Goal: Task Accomplishment & Management: Manage account settings

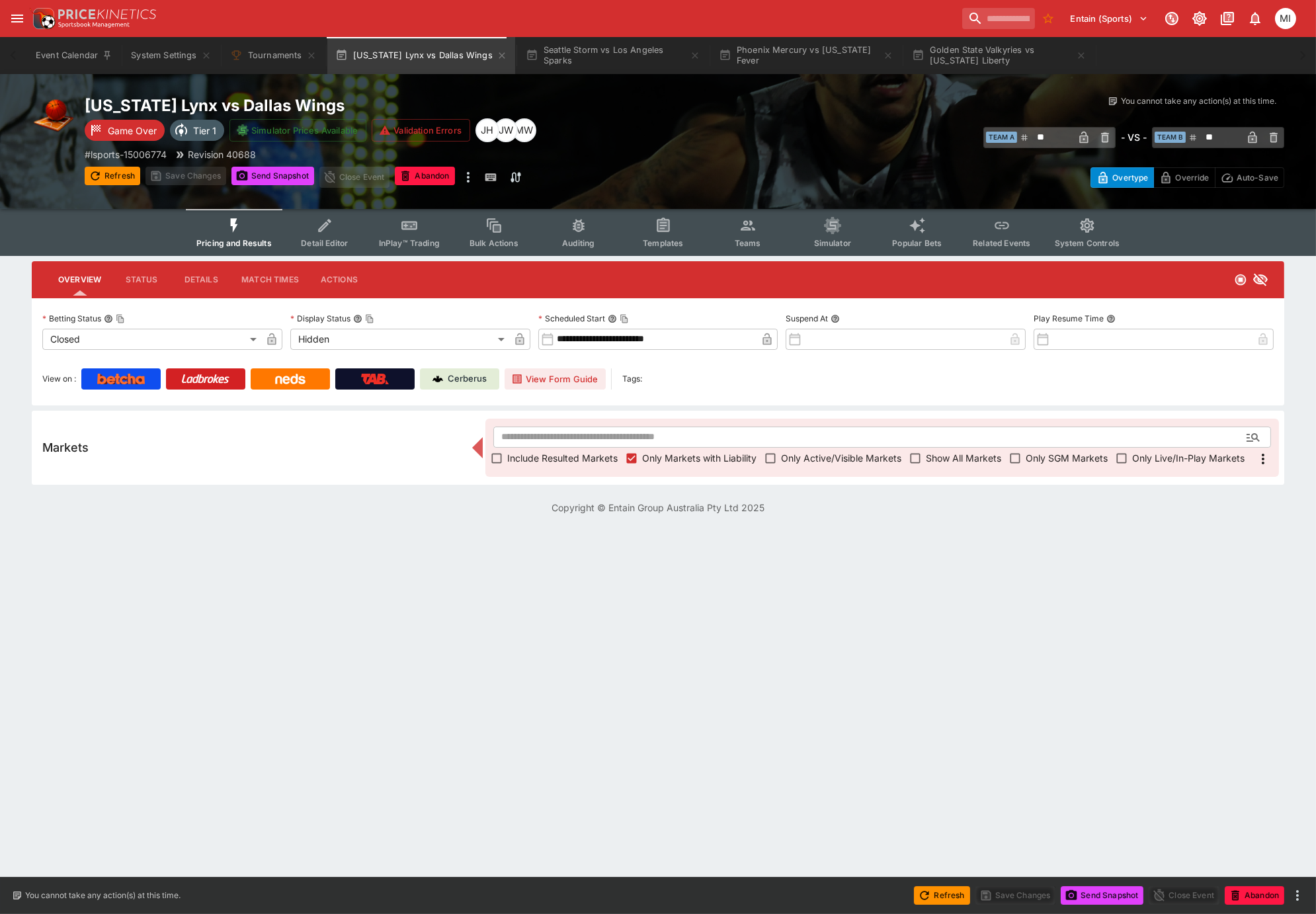
click at [978, 457] on span "Show All Markets" at bounding box center [963, 457] width 75 height 14
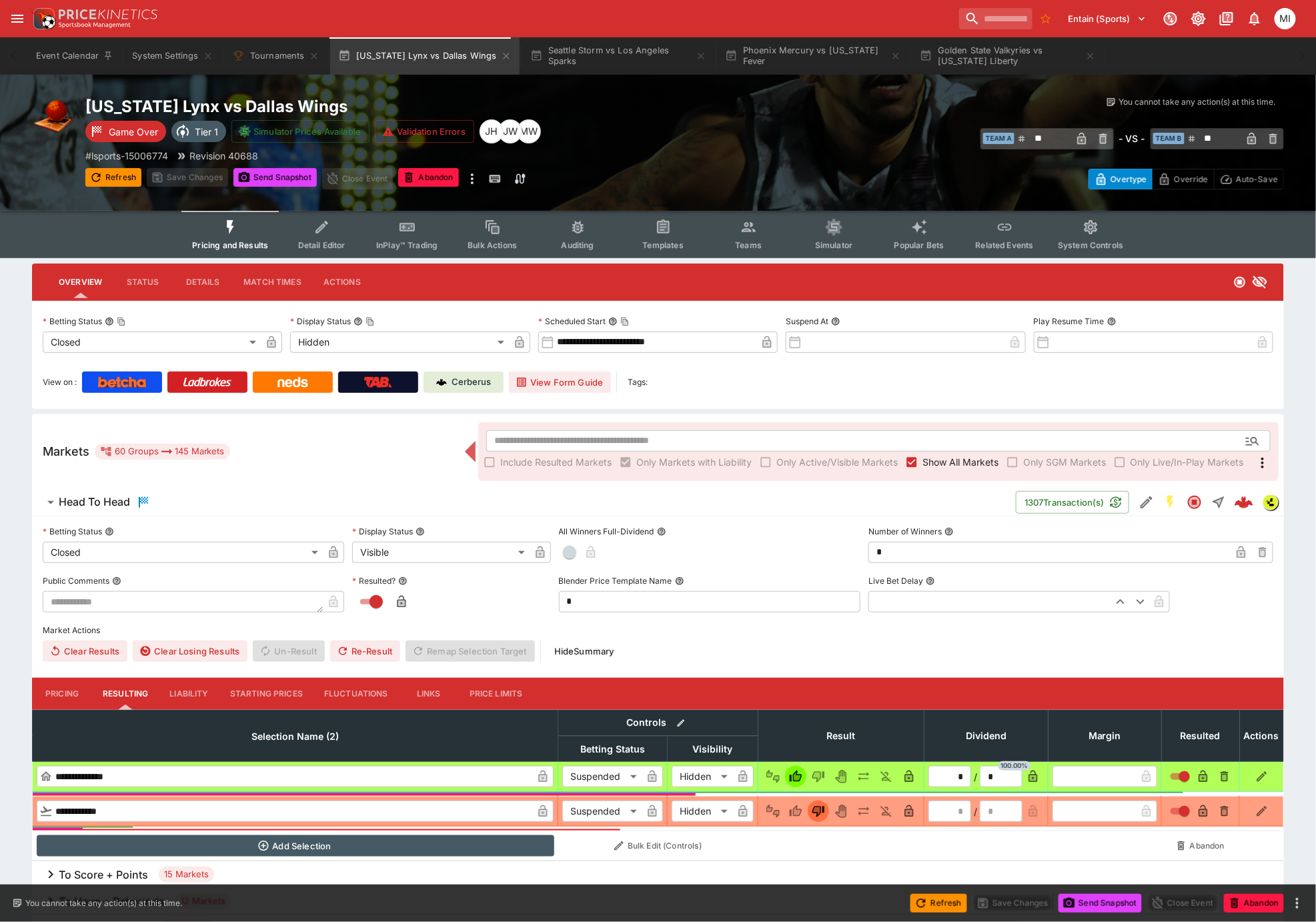
click at [980, 462] on span "Show All Markets" at bounding box center [960, 461] width 76 height 14
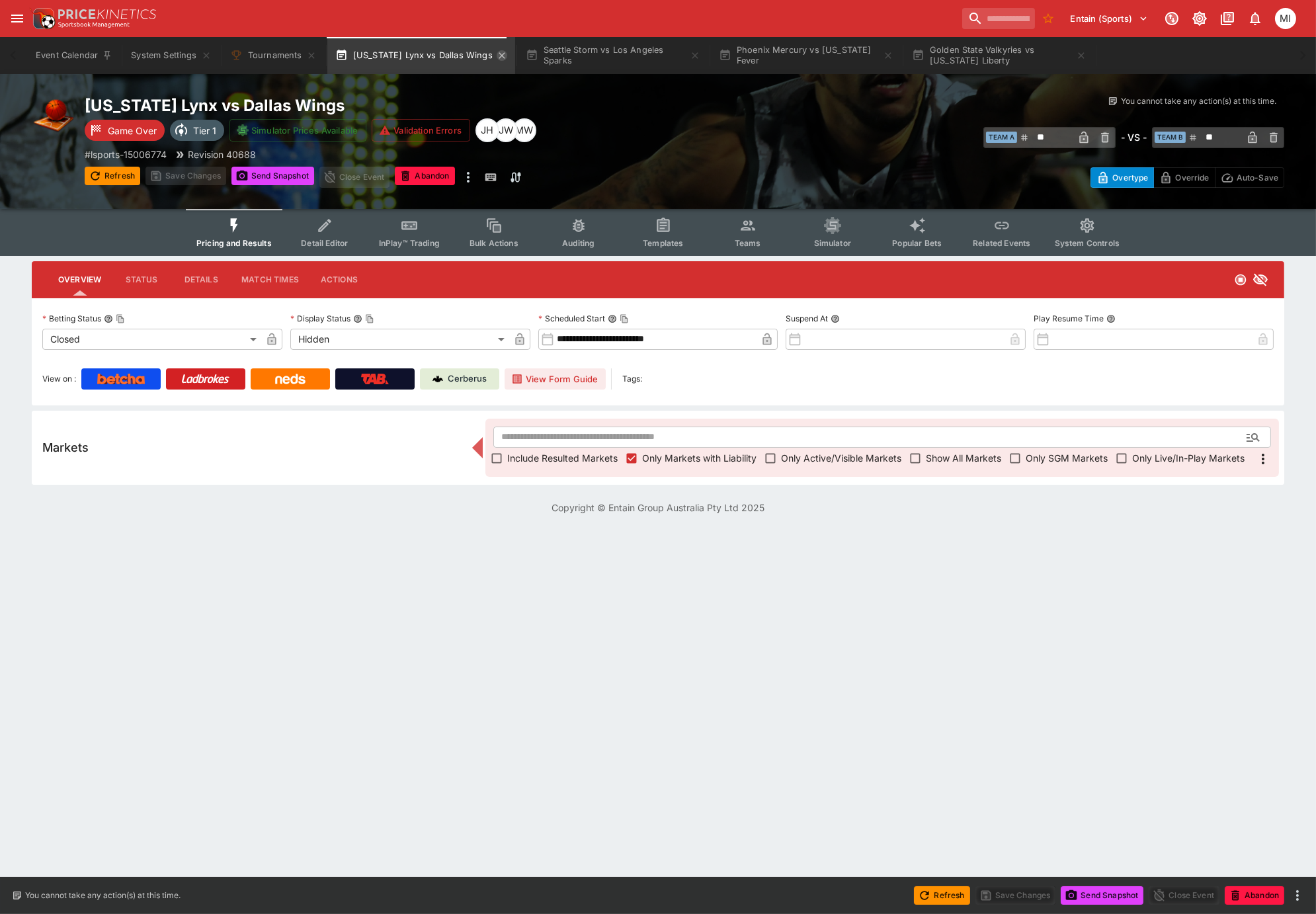
click at [497, 51] on icon "button" at bounding box center [501, 55] width 11 height 11
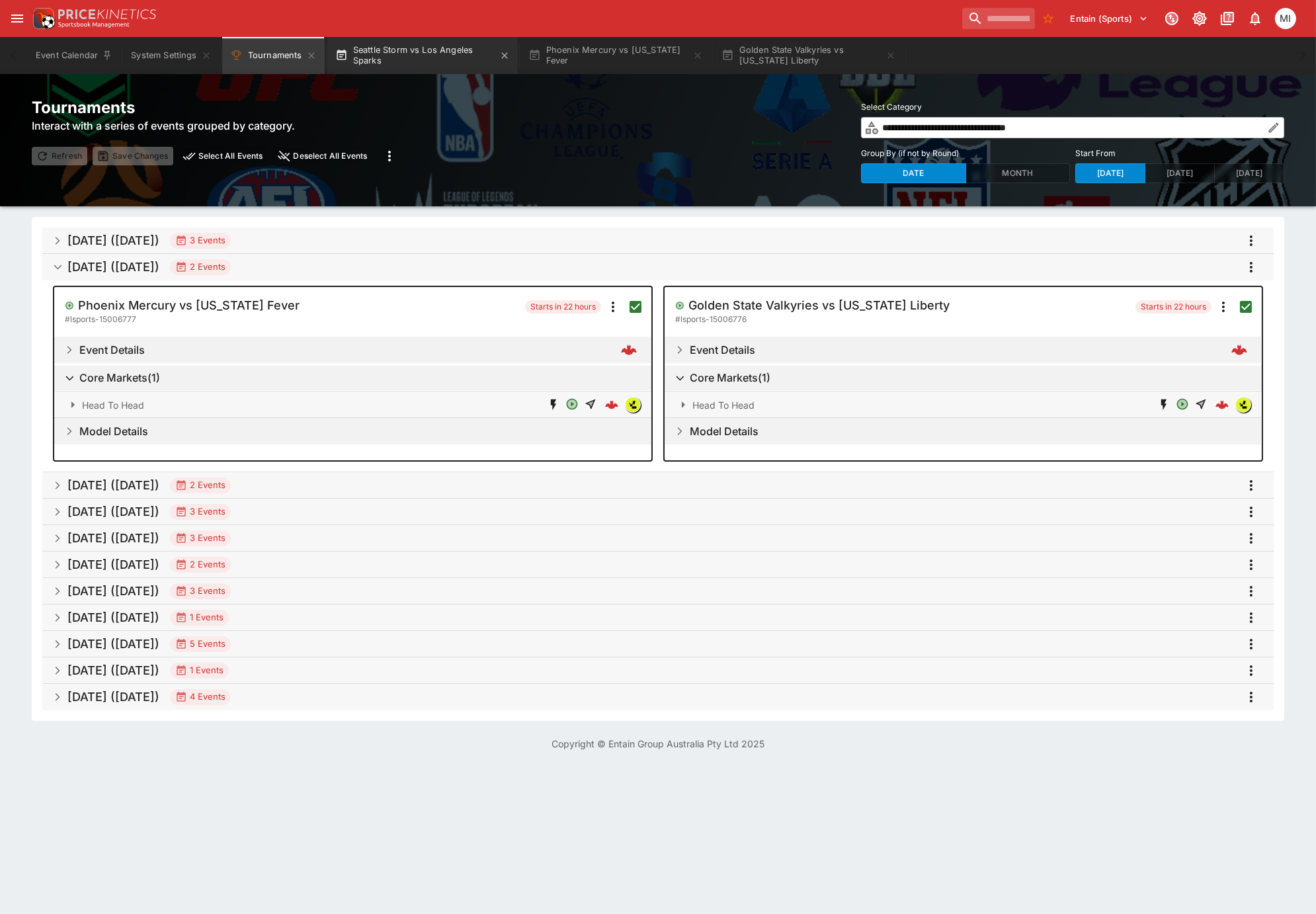
click at [420, 57] on button "Seattle Storm vs Los Angeles Sparks" at bounding box center [423, 56] width 191 height 37
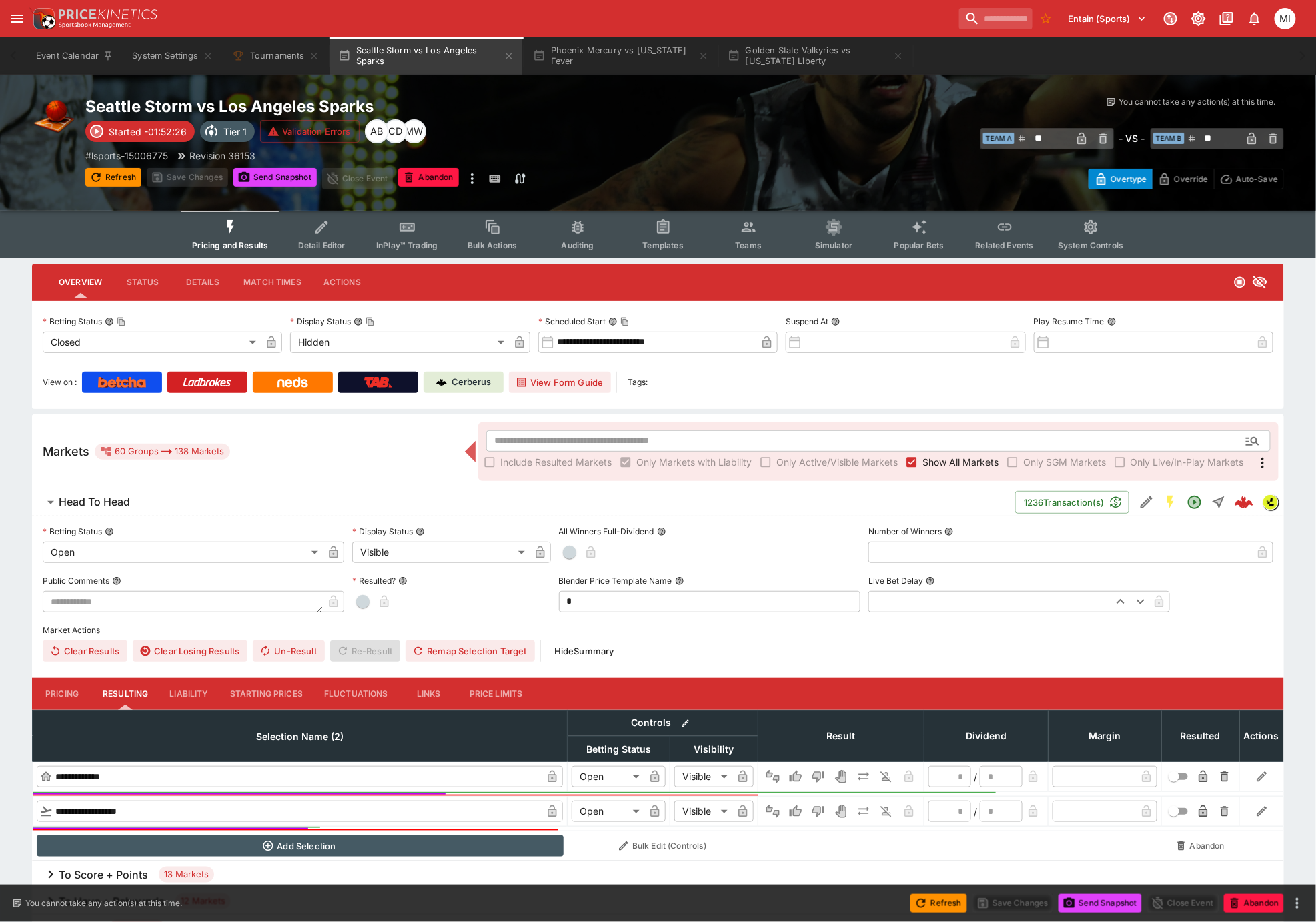
type input "**********"
type input "*********"
type input "**"
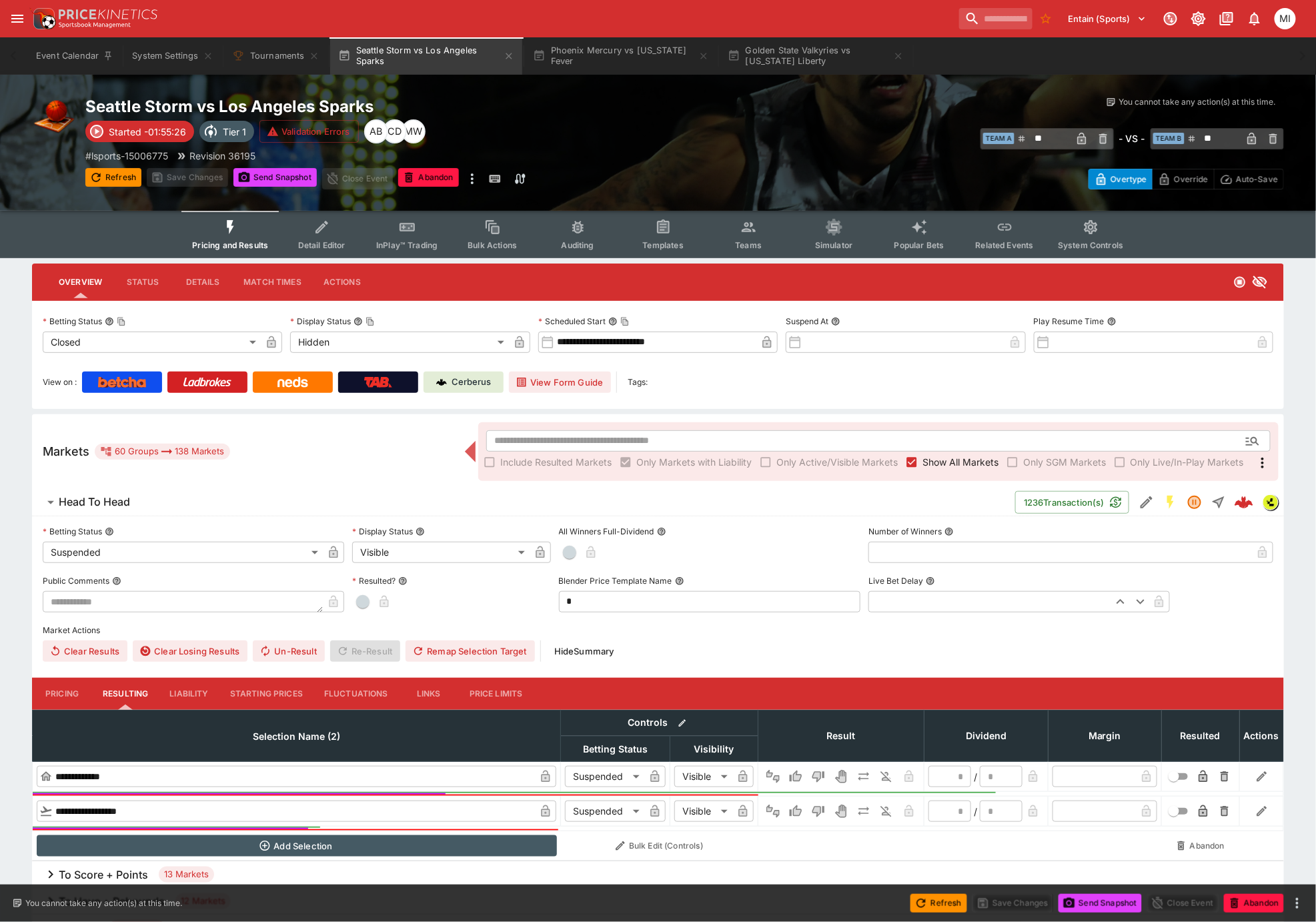
type input "*"
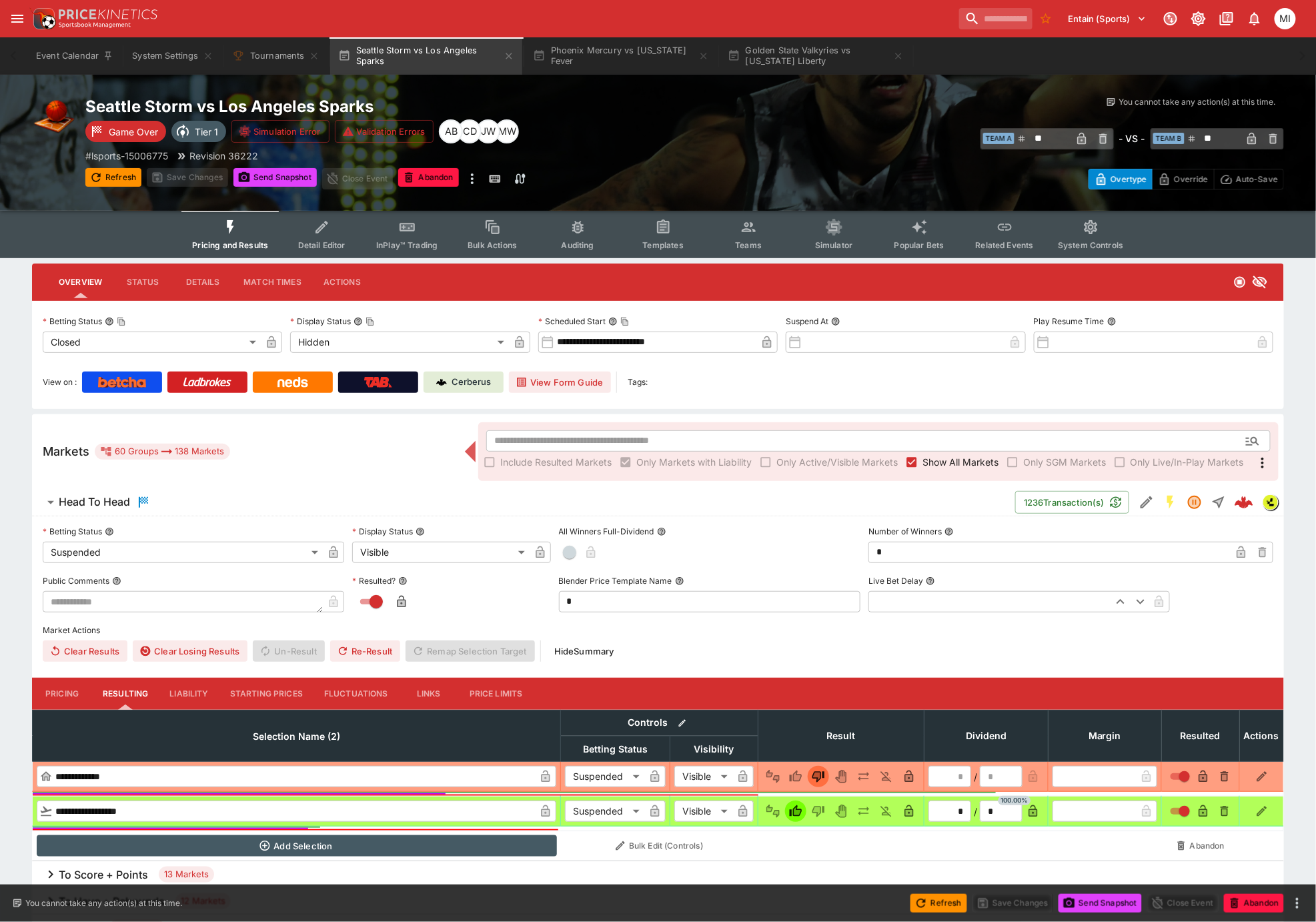
click at [940, 457] on span "Show All Markets" at bounding box center [960, 461] width 76 height 14
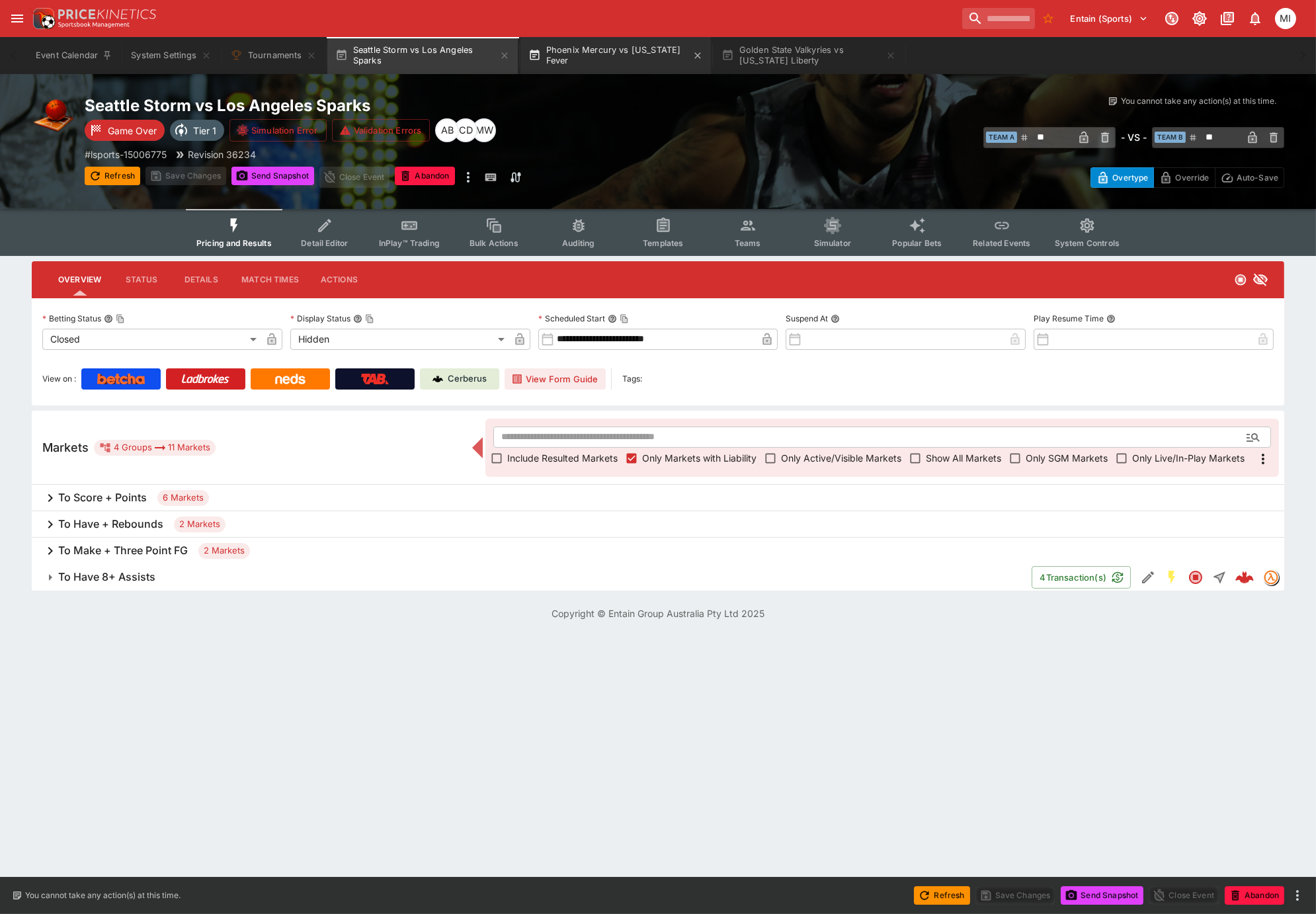
click at [629, 59] on button "Phoenix Mercury vs Indiana Fever" at bounding box center [616, 56] width 191 height 37
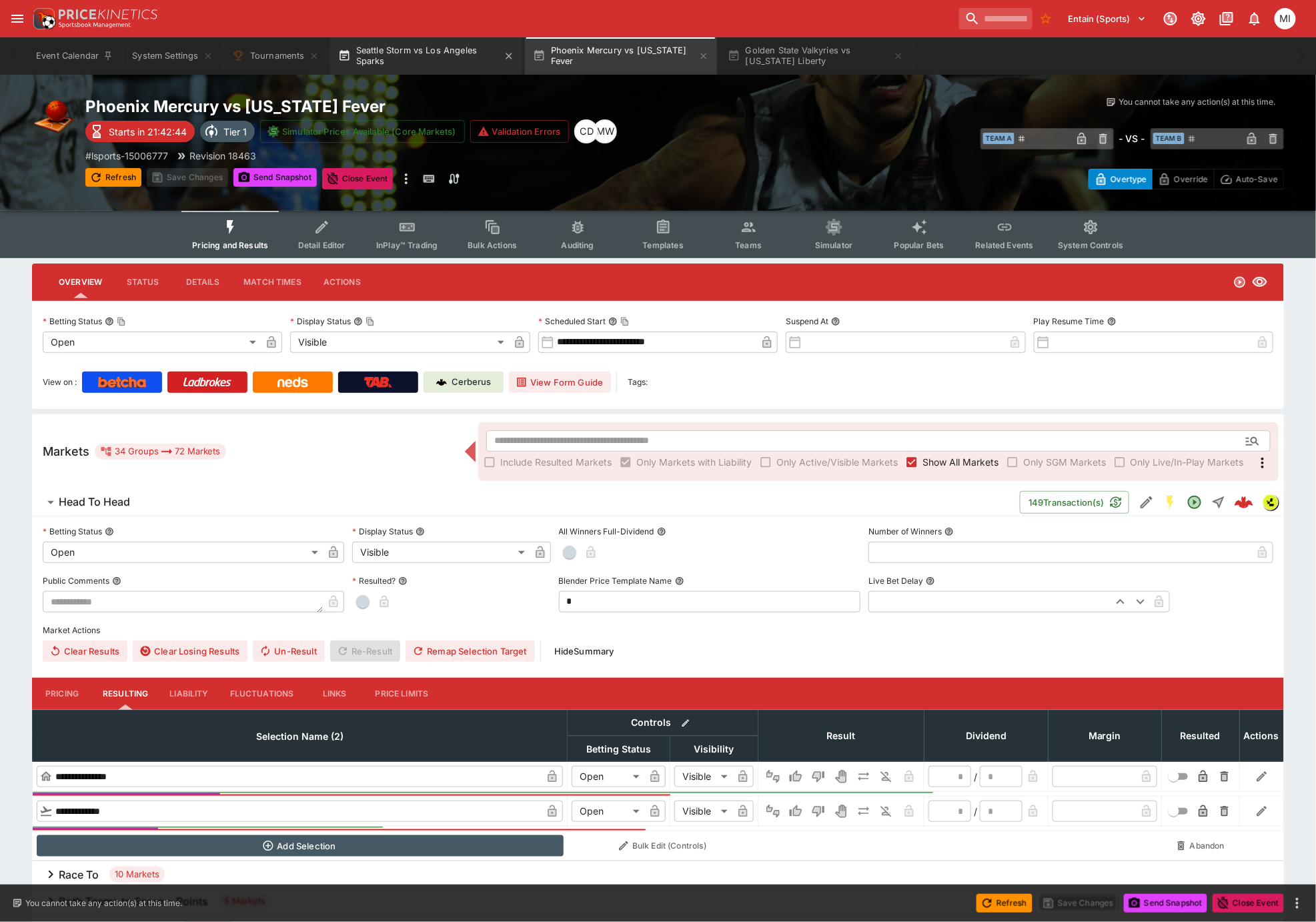
click at [457, 52] on button "Seattle Storm vs Los Angeles Sparks" at bounding box center [426, 56] width 192 height 38
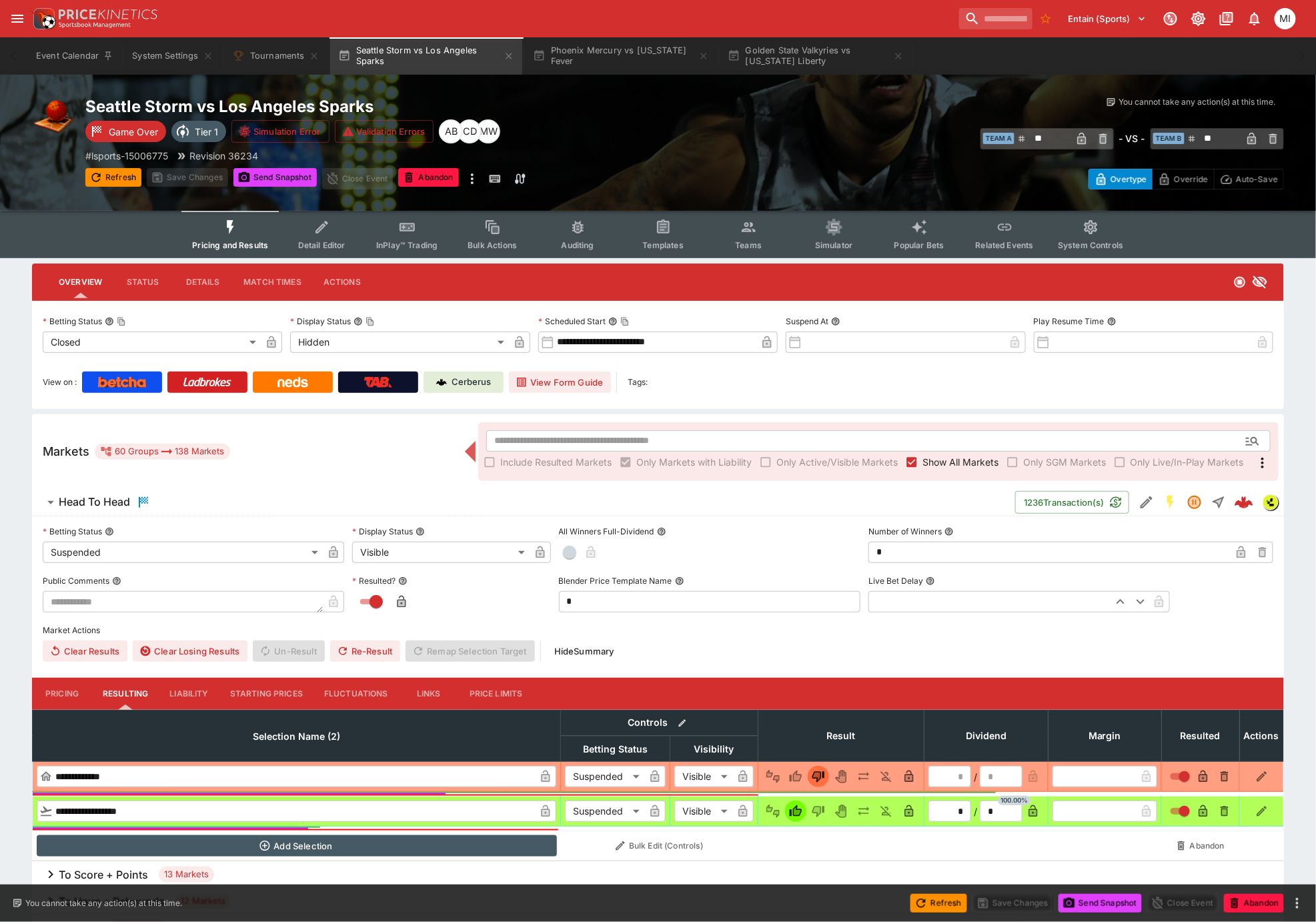
click at [940, 462] on span "Show All Markets" at bounding box center [960, 461] width 76 height 14
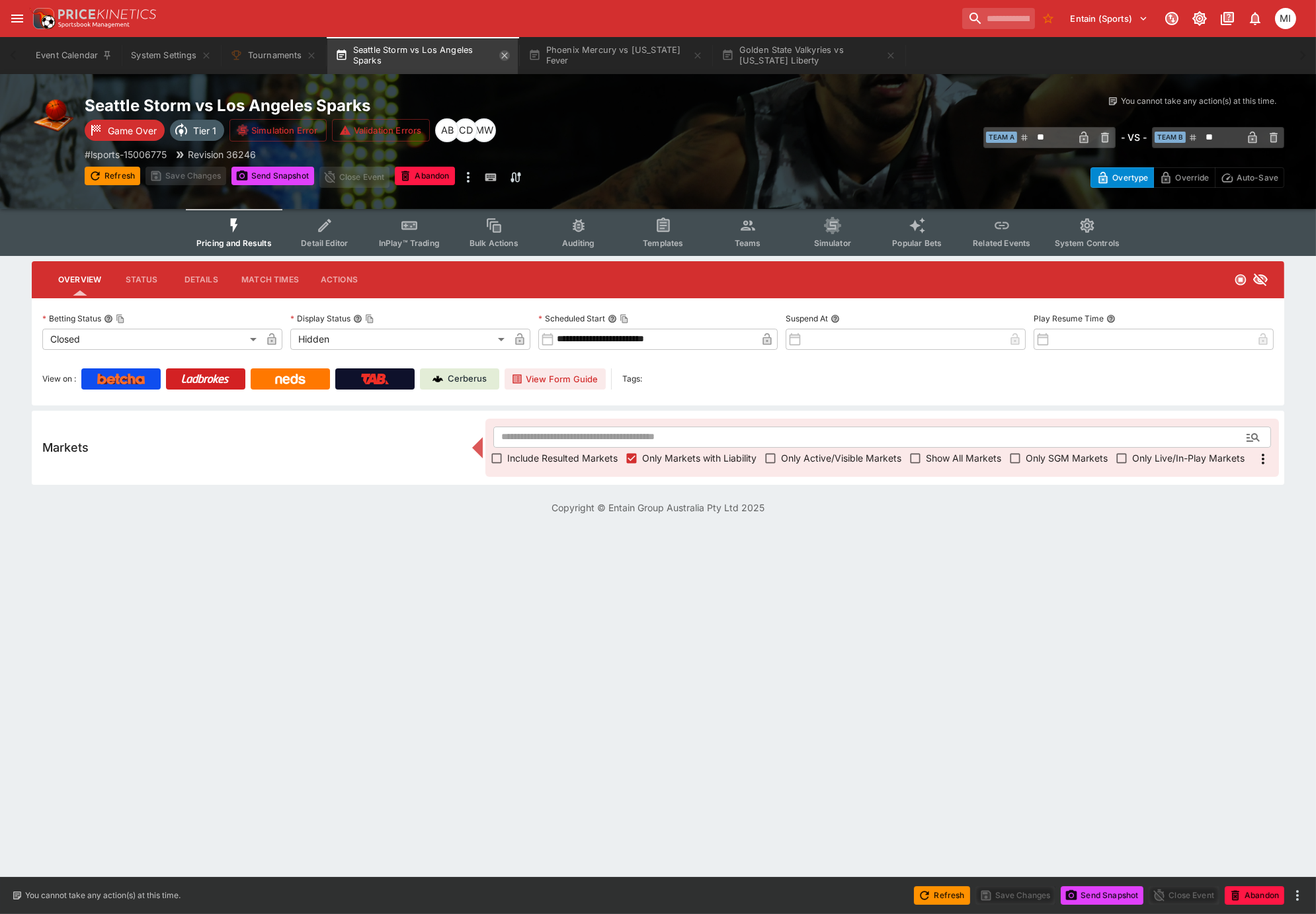
click at [506, 52] on icon "button" at bounding box center [504, 55] width 11 height 11
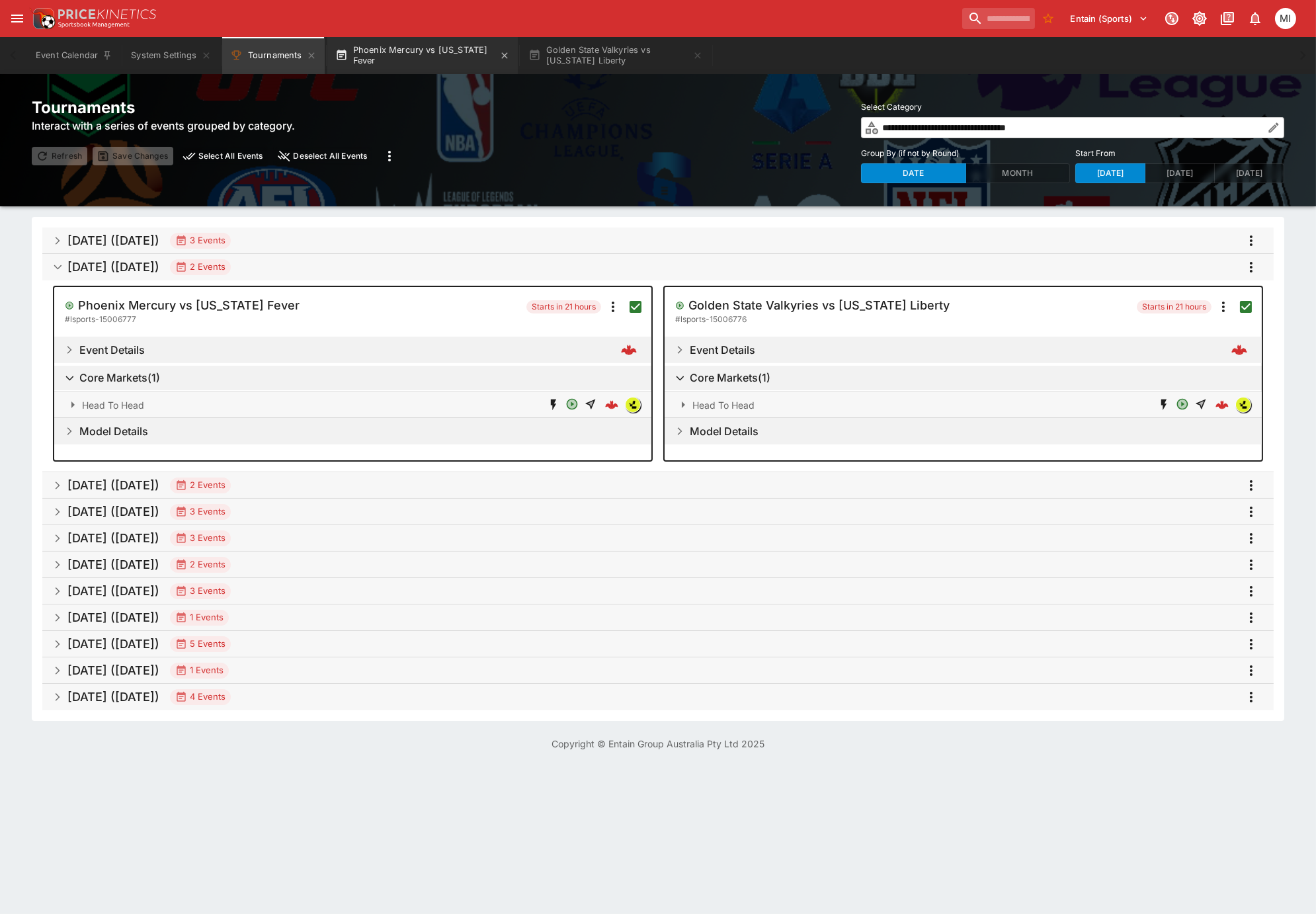
click at [445, 62] on button "Phoenix Mercury vs Indiana Fever" at bounding box center [423, 56] width 191 height 37
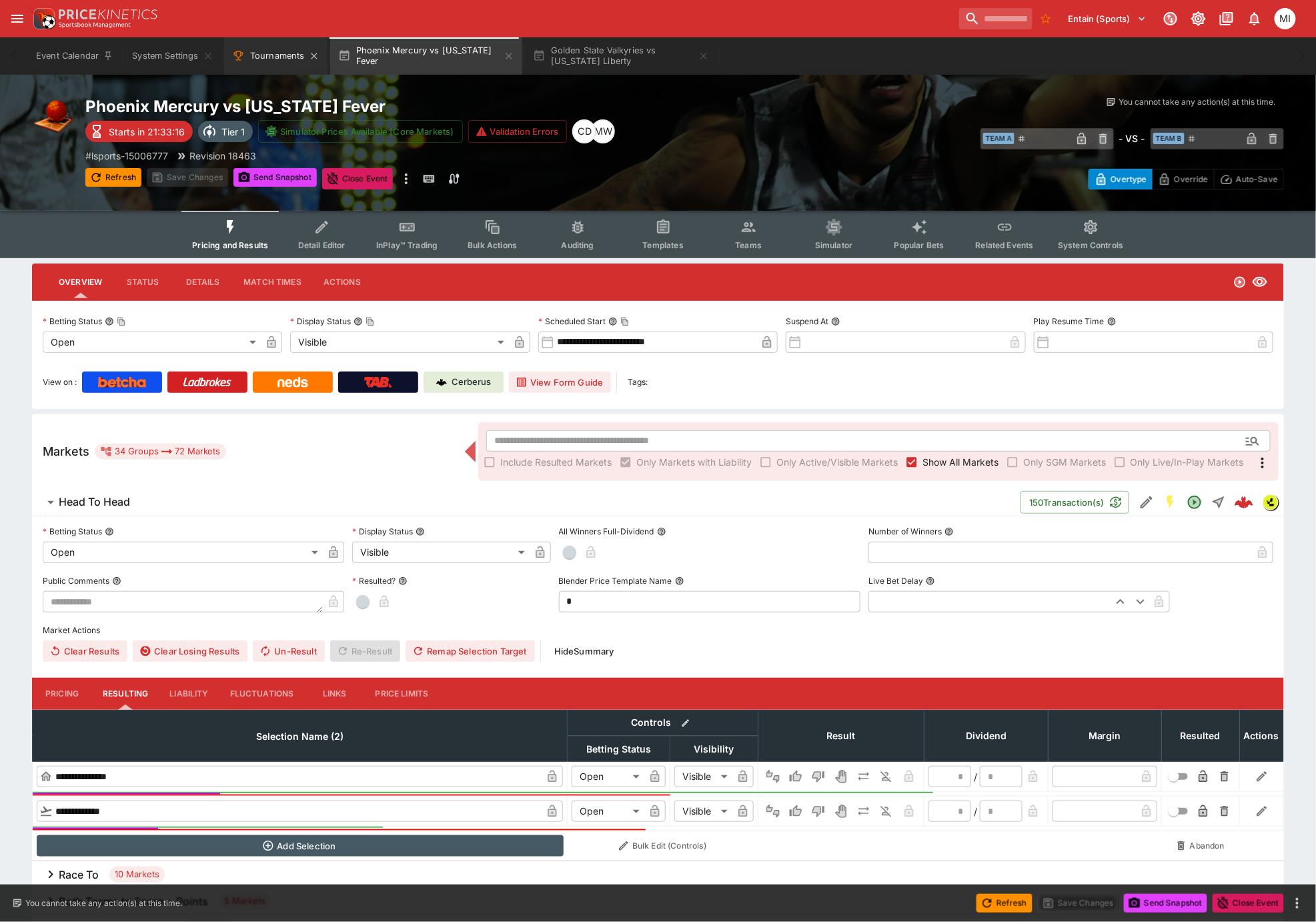
click at [258, 49] on button "Tournaments" at bounding box center [276, 56] width 103 height 38
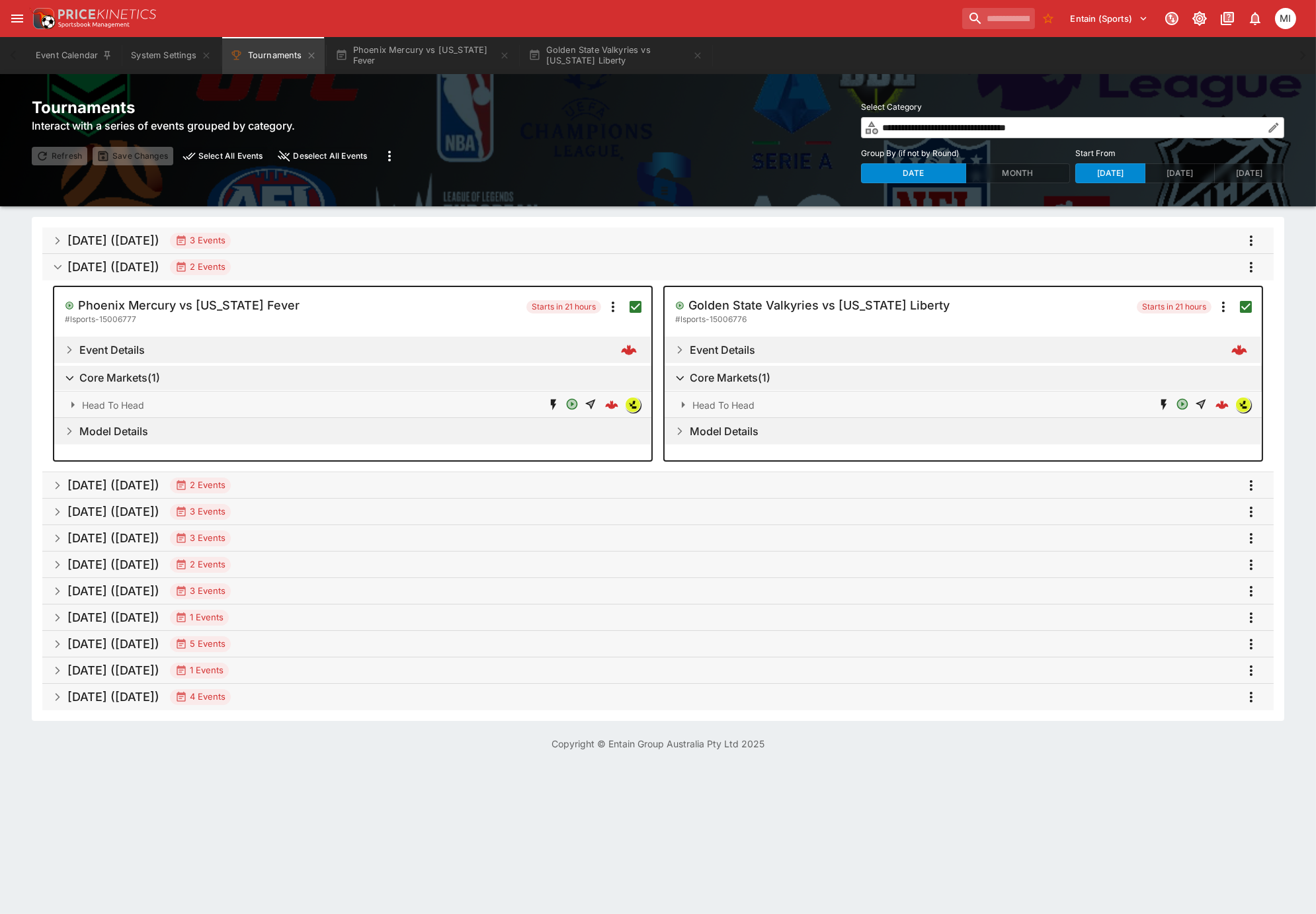
click at [226, 481] on div "2 Events" at bounding box center [200, 485] width 50 height 13
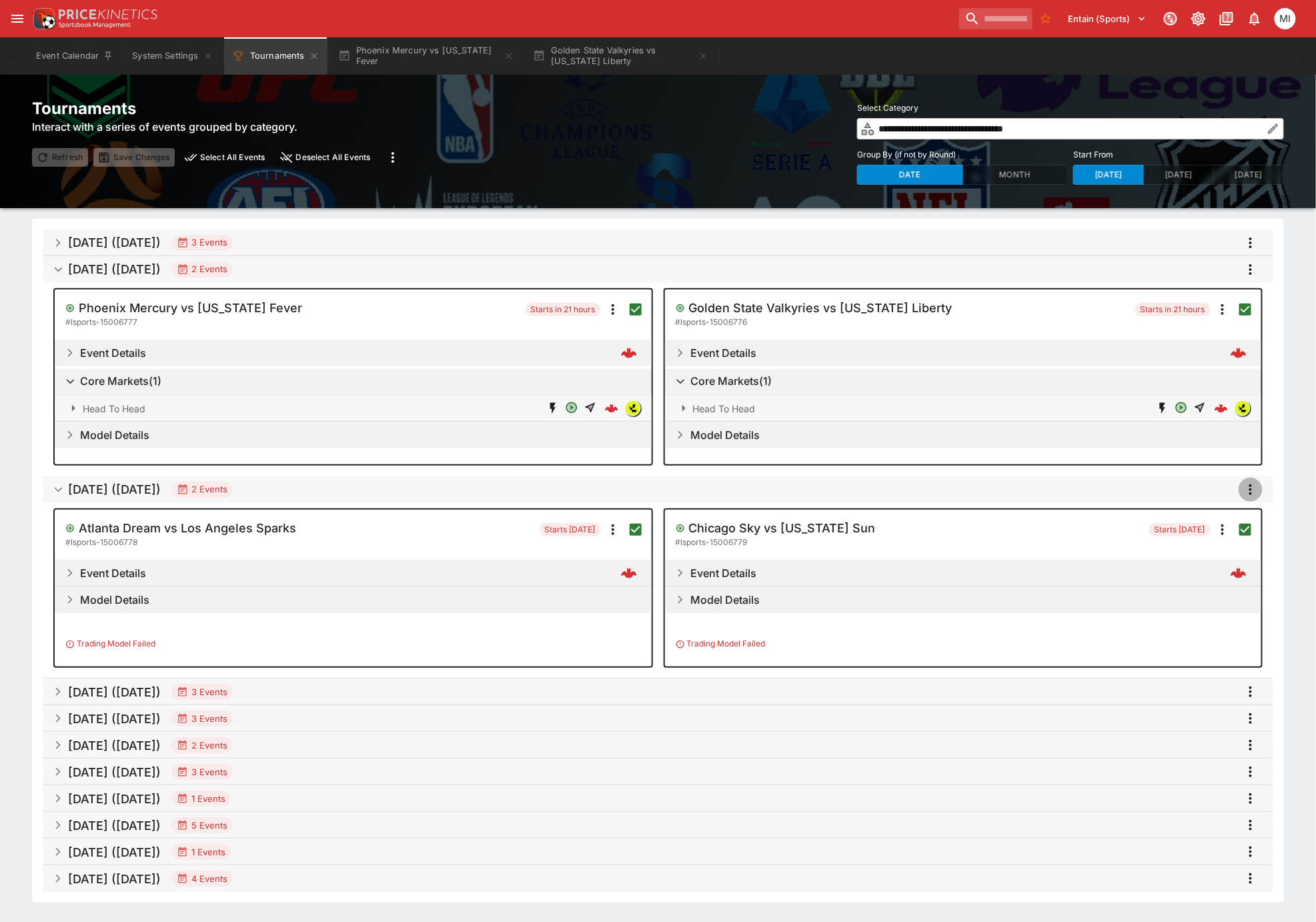
click at [1251, 485] on icon "more" at bounding box center [1251, 490] width 16 height 16
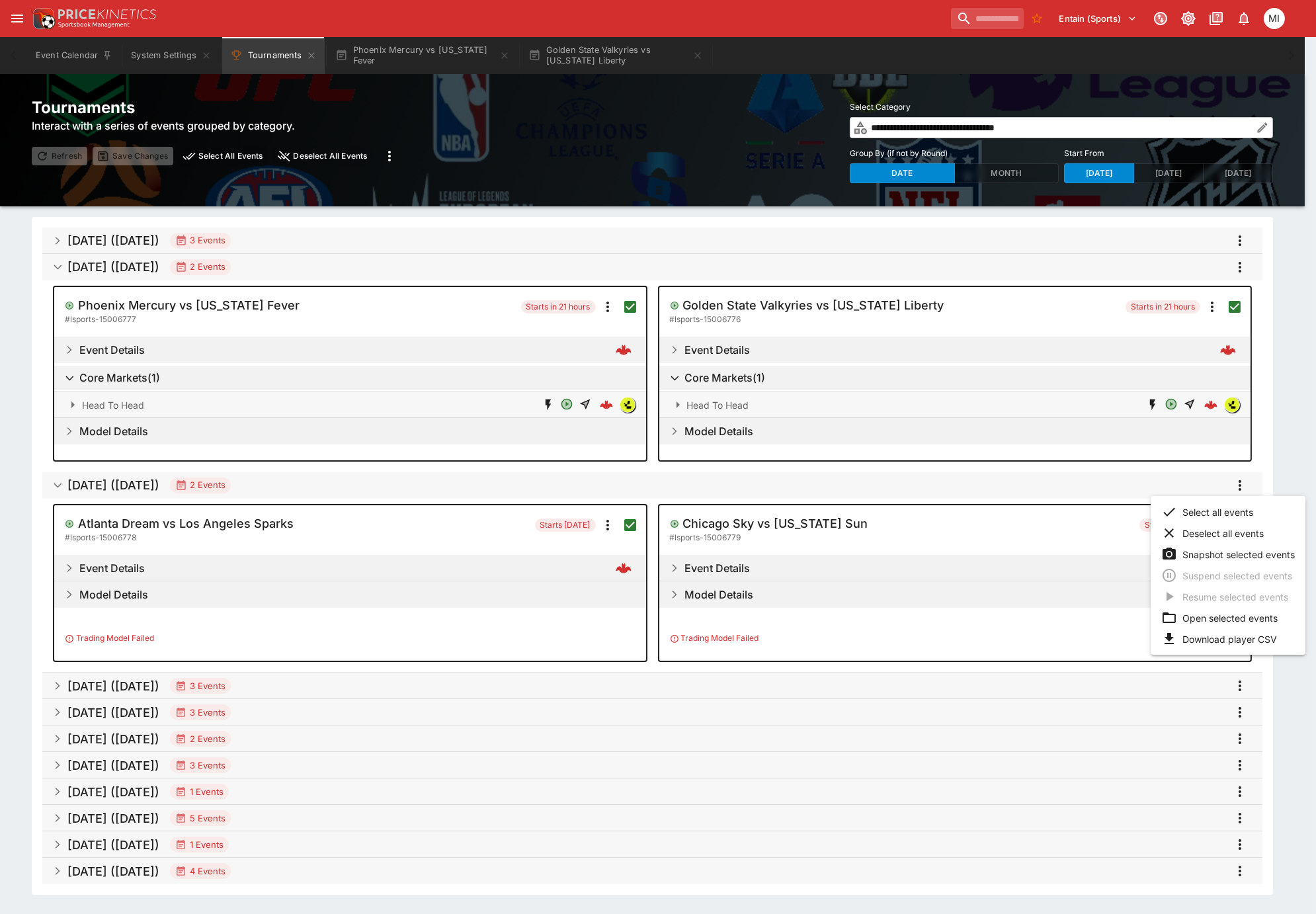
click at [1202, 616] on li "Open selected events" at bounding box center [1228, 617] width 155 height 21
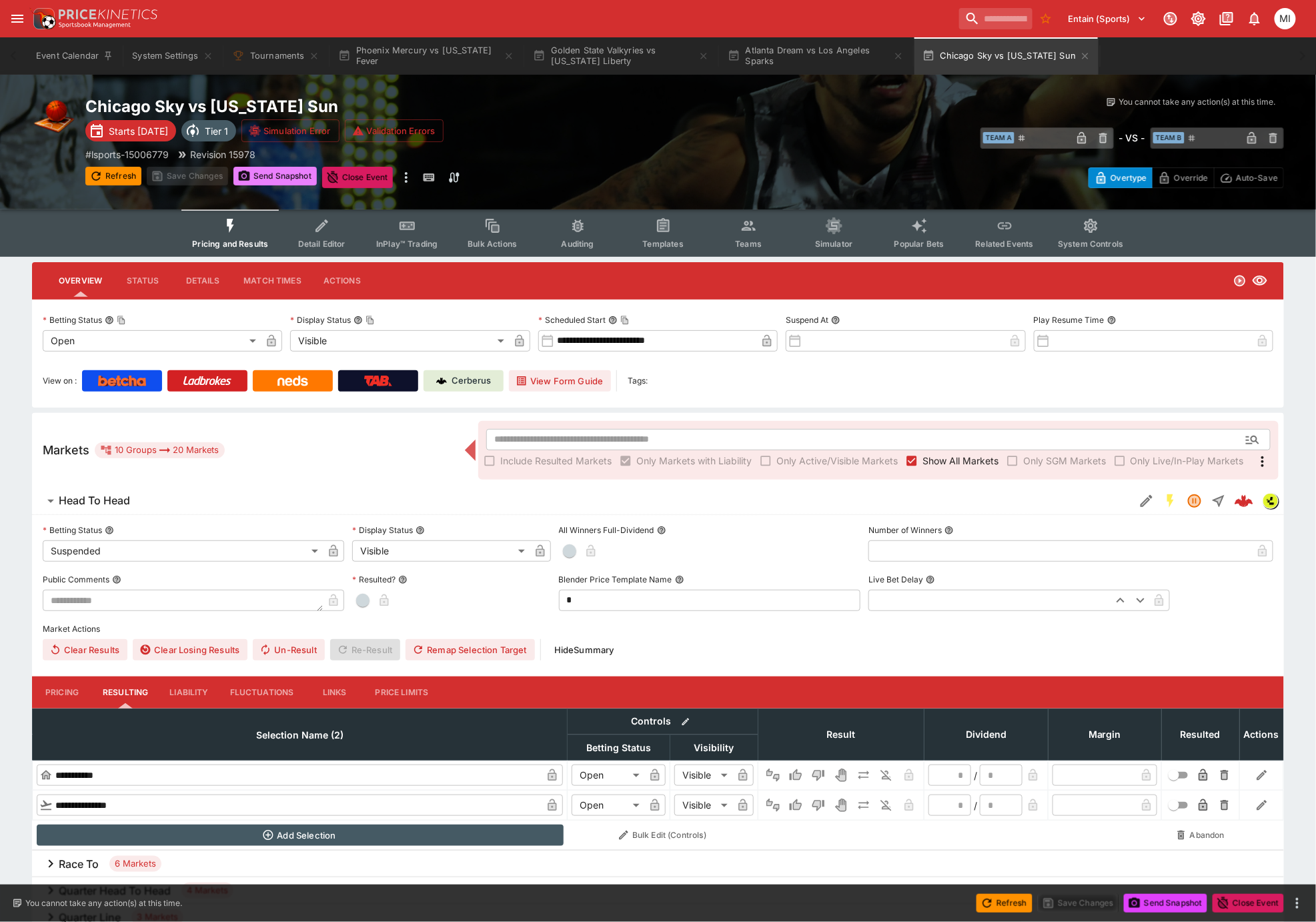
click at [301, 175] on button "Send Snapshot" at bounding box center [275, 176] width 83 height 19
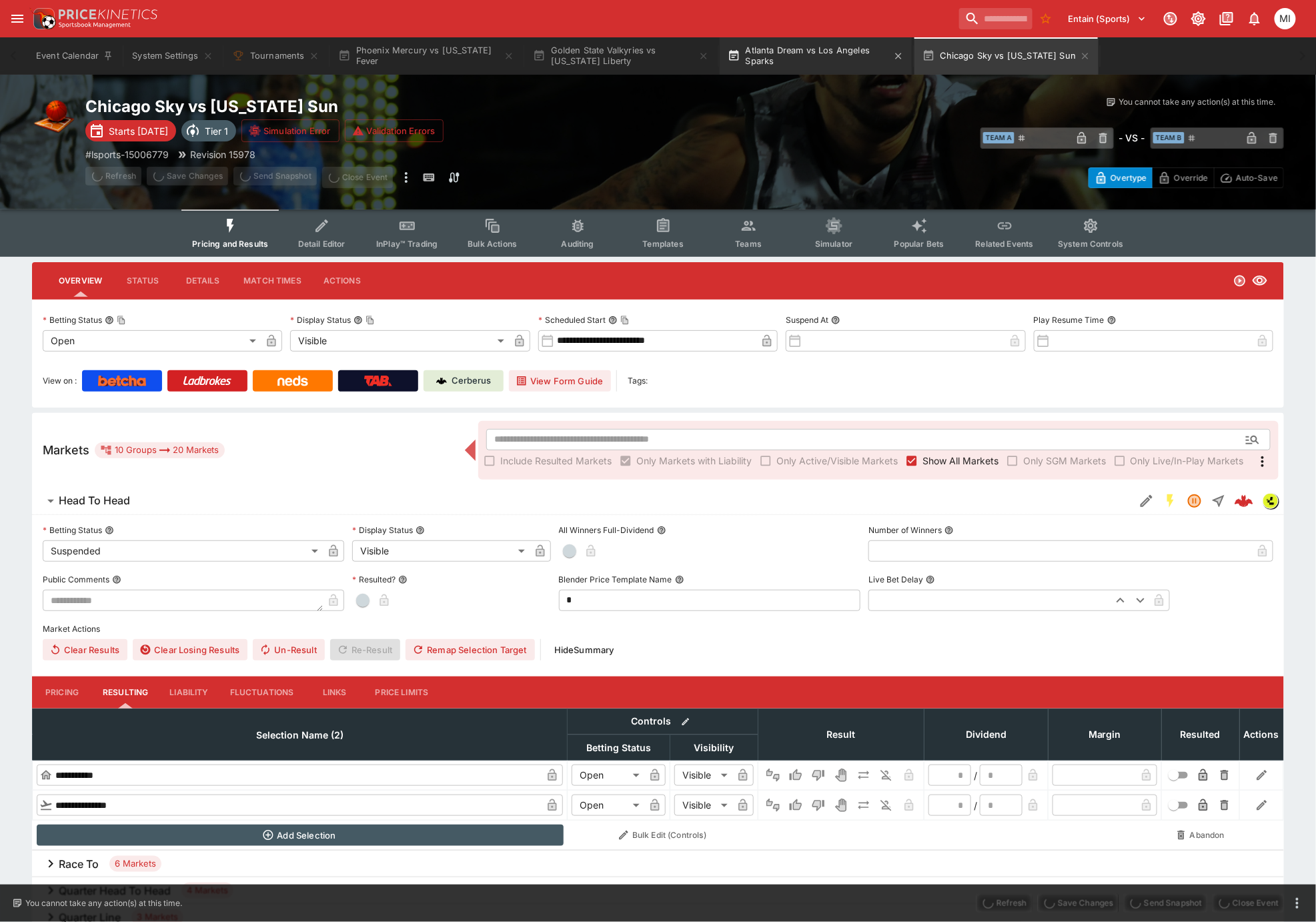
click at [796, 63] on button "Atlanta Dream vs Los Angeles Sparks" at bounding box center [816, 56] width 192 height 38
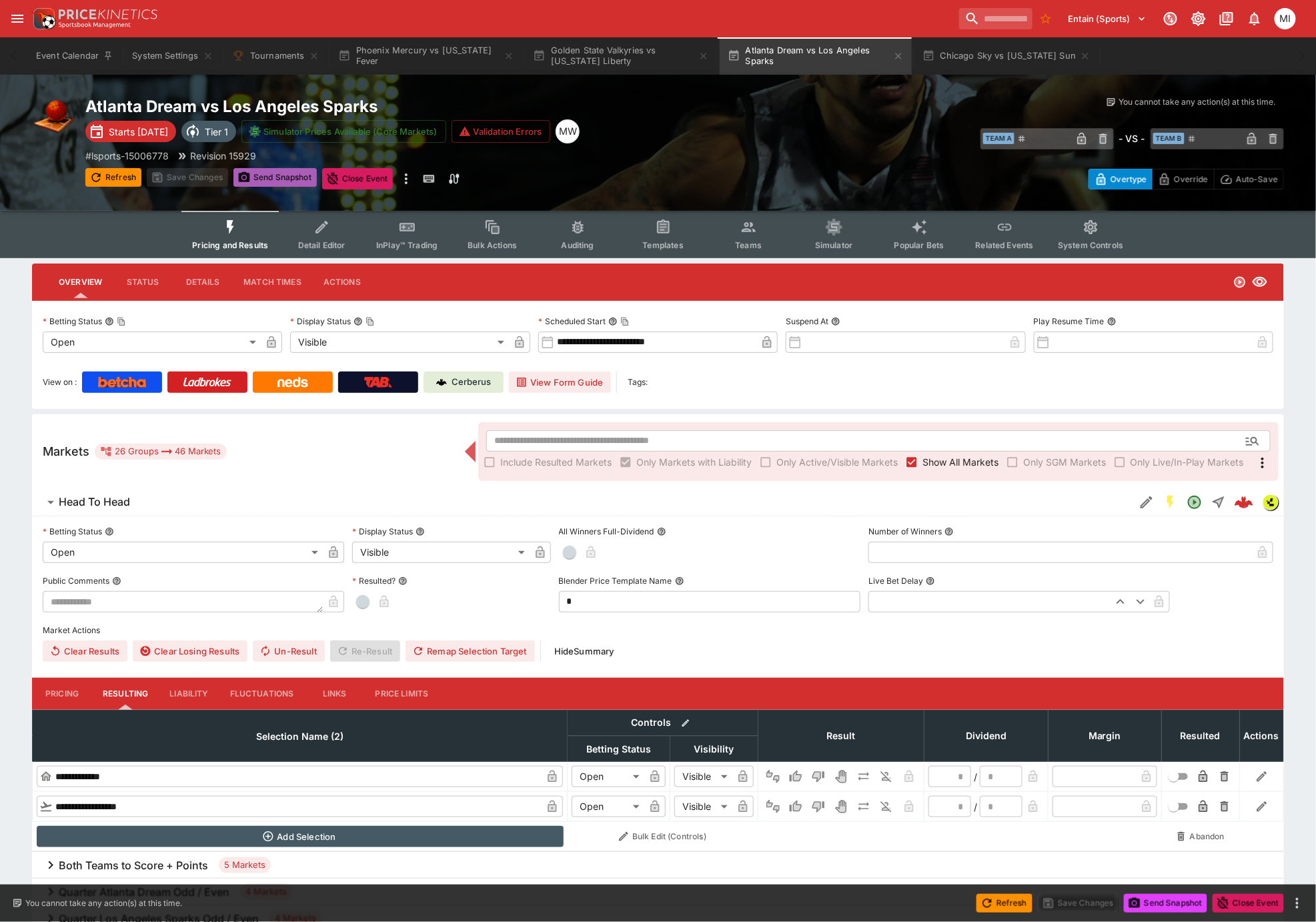
click at [277, 180] on button "Send Snapshot" at bounding box center [275, 177] width 83 height 19
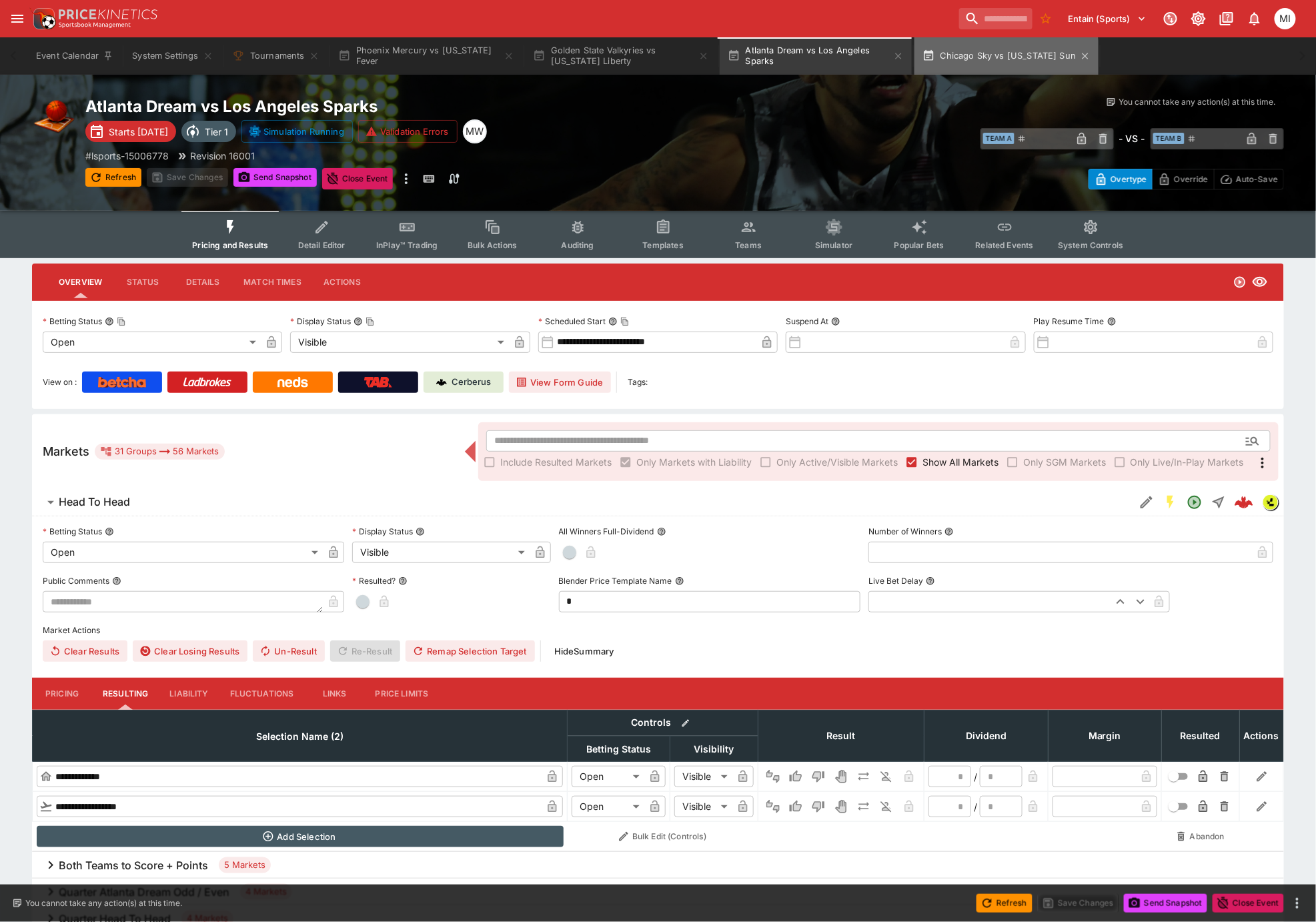
click at [973, 61] on button "Chicago Sky vs Connecticut Sun" at bounding box center [1007, 56] width 185 height 38
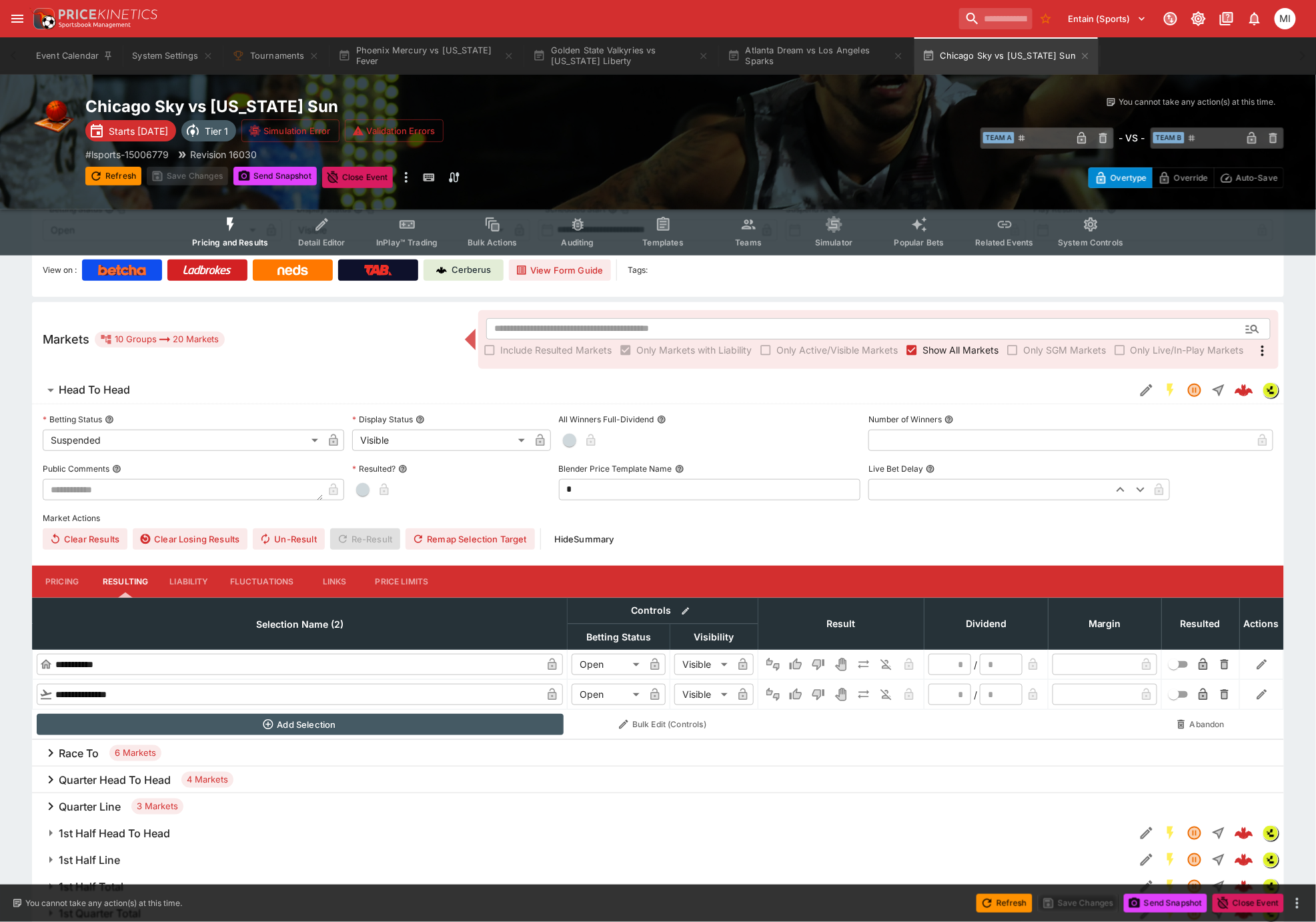
scroll to position [214, 0]
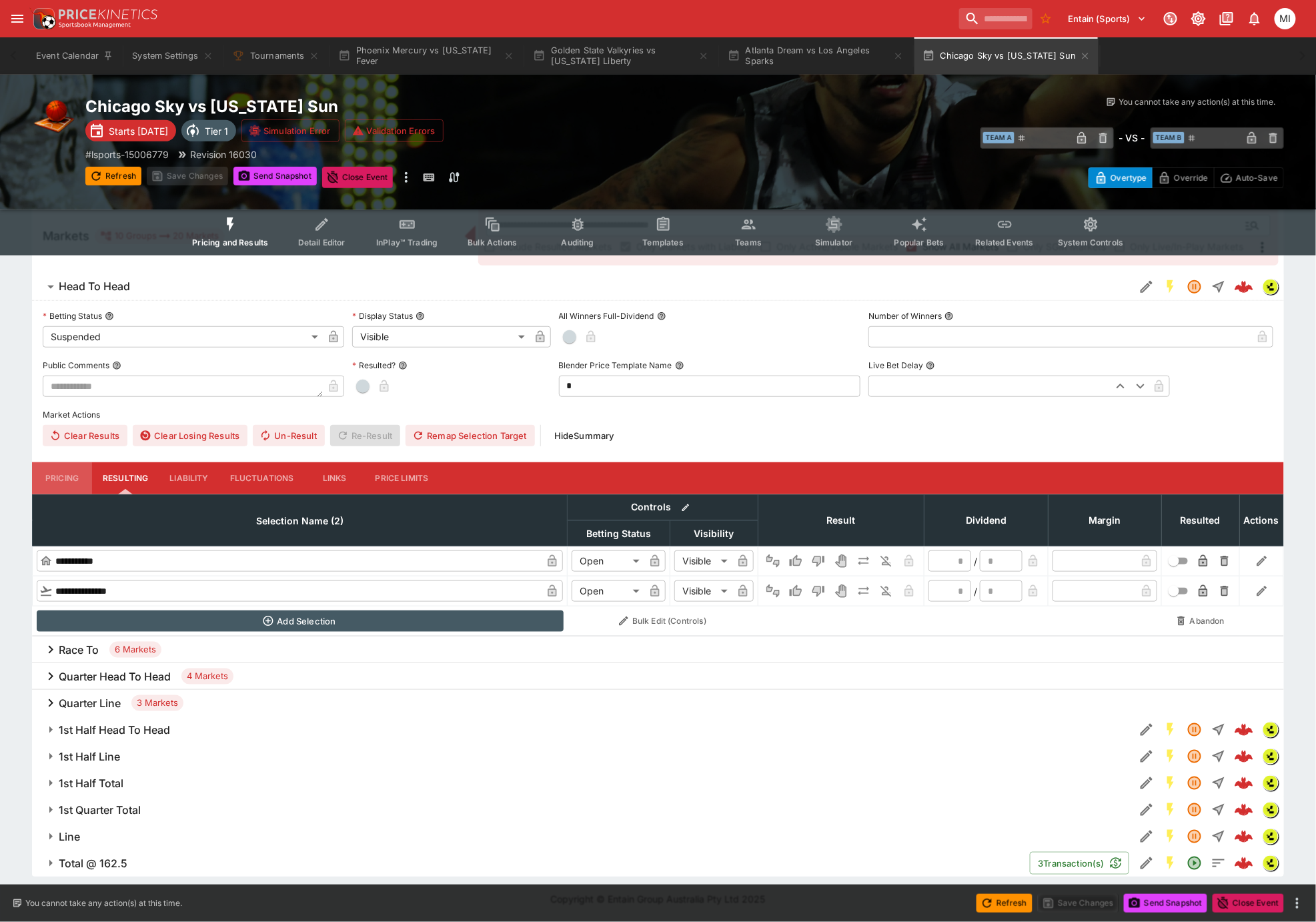
click at [71, 482] on button "Pricing" at bounding box center [61, 478] width 60 height 32
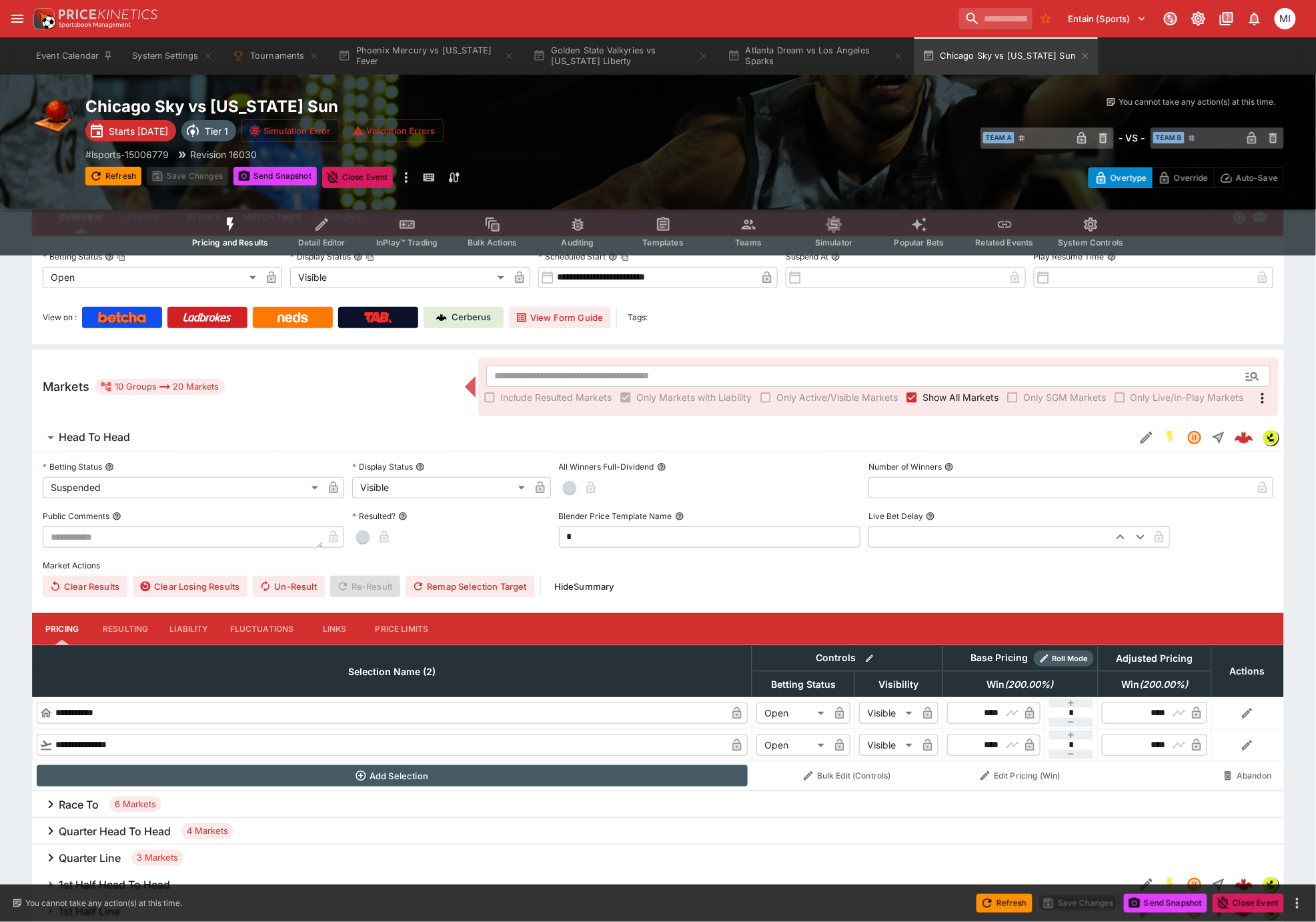
scroll to position [0, 0]
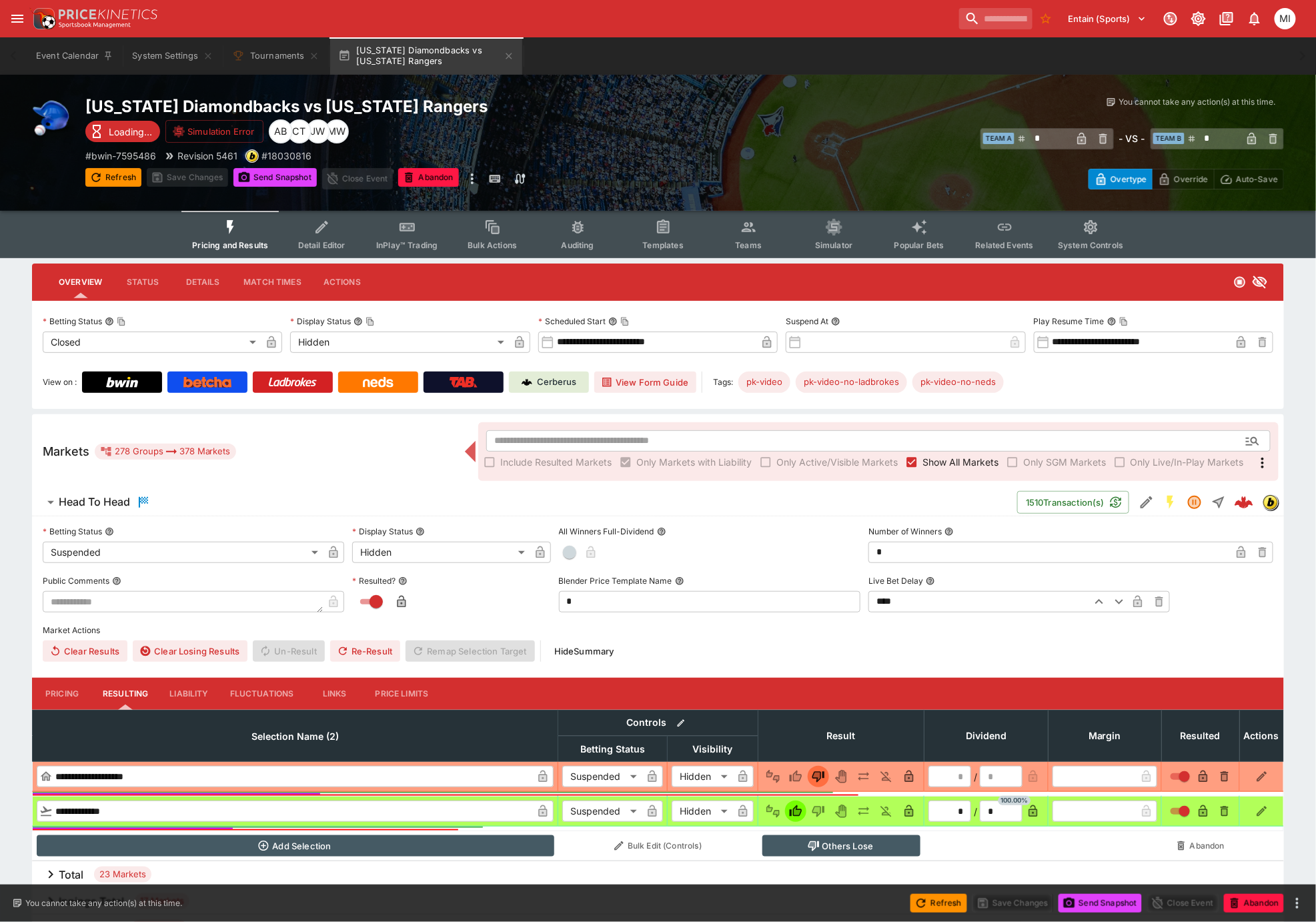
click at [935, 457] on span "Show All Markets" at bounding box center [960, 461] width 76 height 14
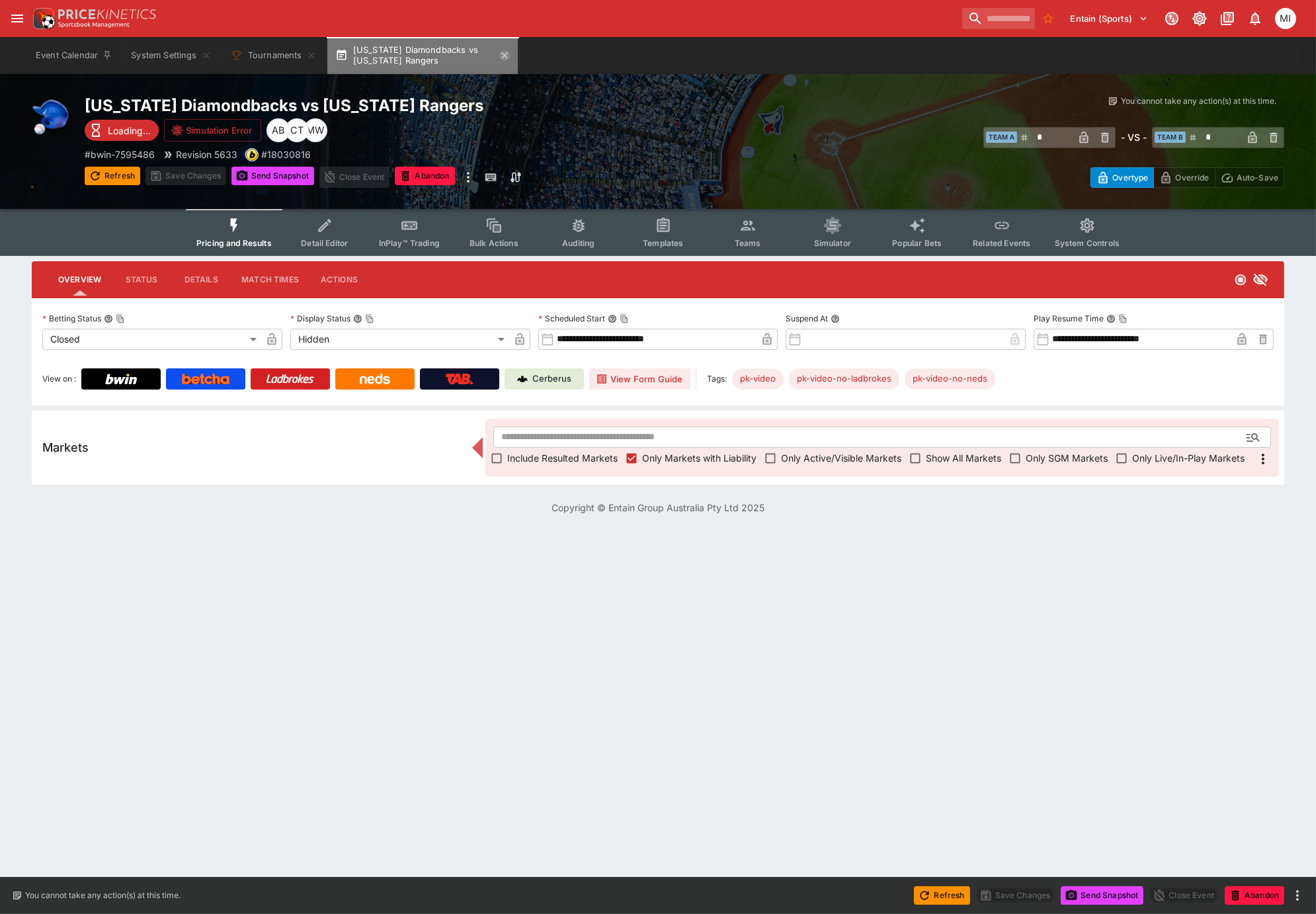
click at [505, 55] on icon "button" at bounding box center [504, 55] width 11 height 11
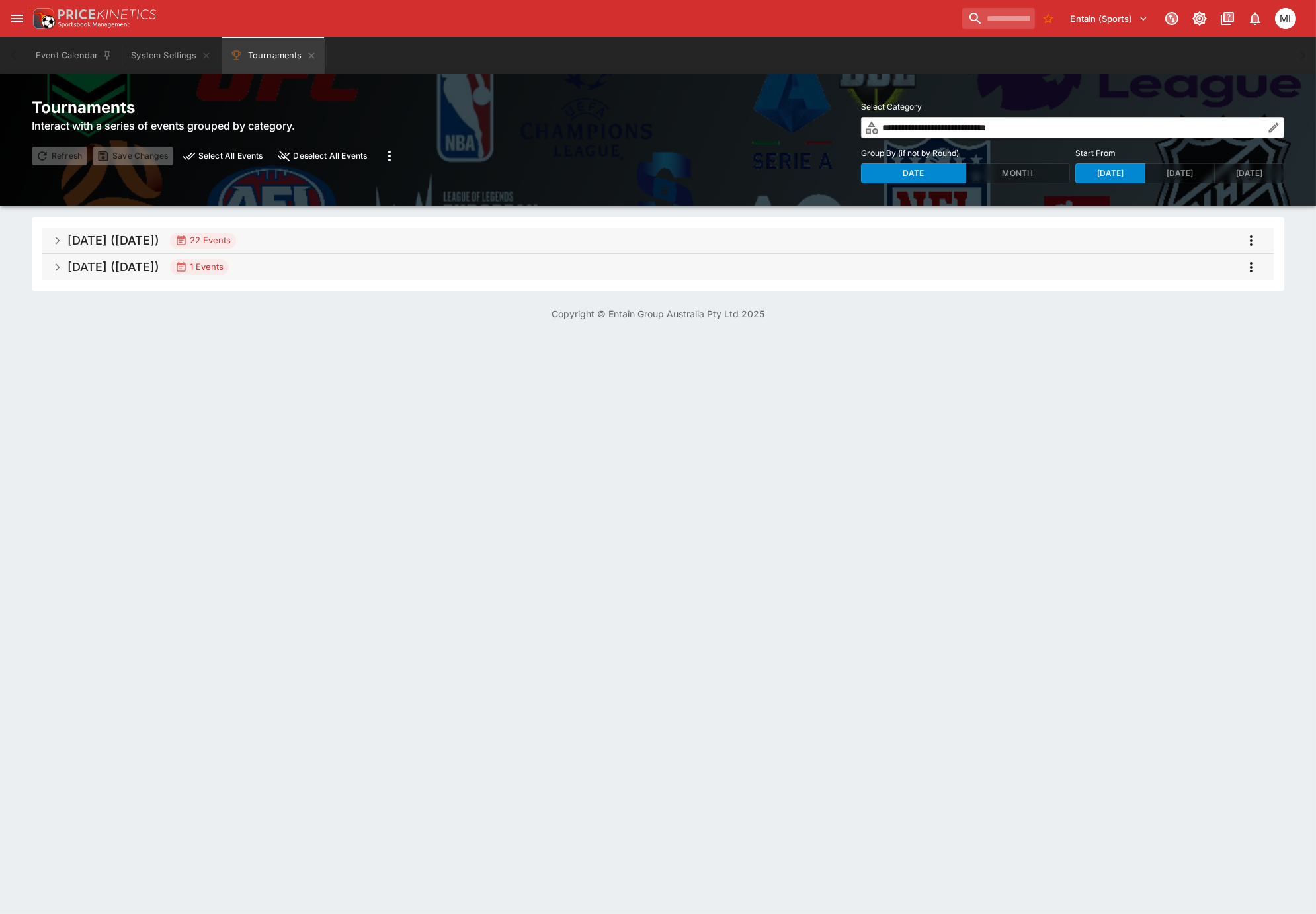
click at [310, 234] on span "Sep 2025 (2025-09-03) 22 Events" at bounding box center [665, 240] width 1196 height 24
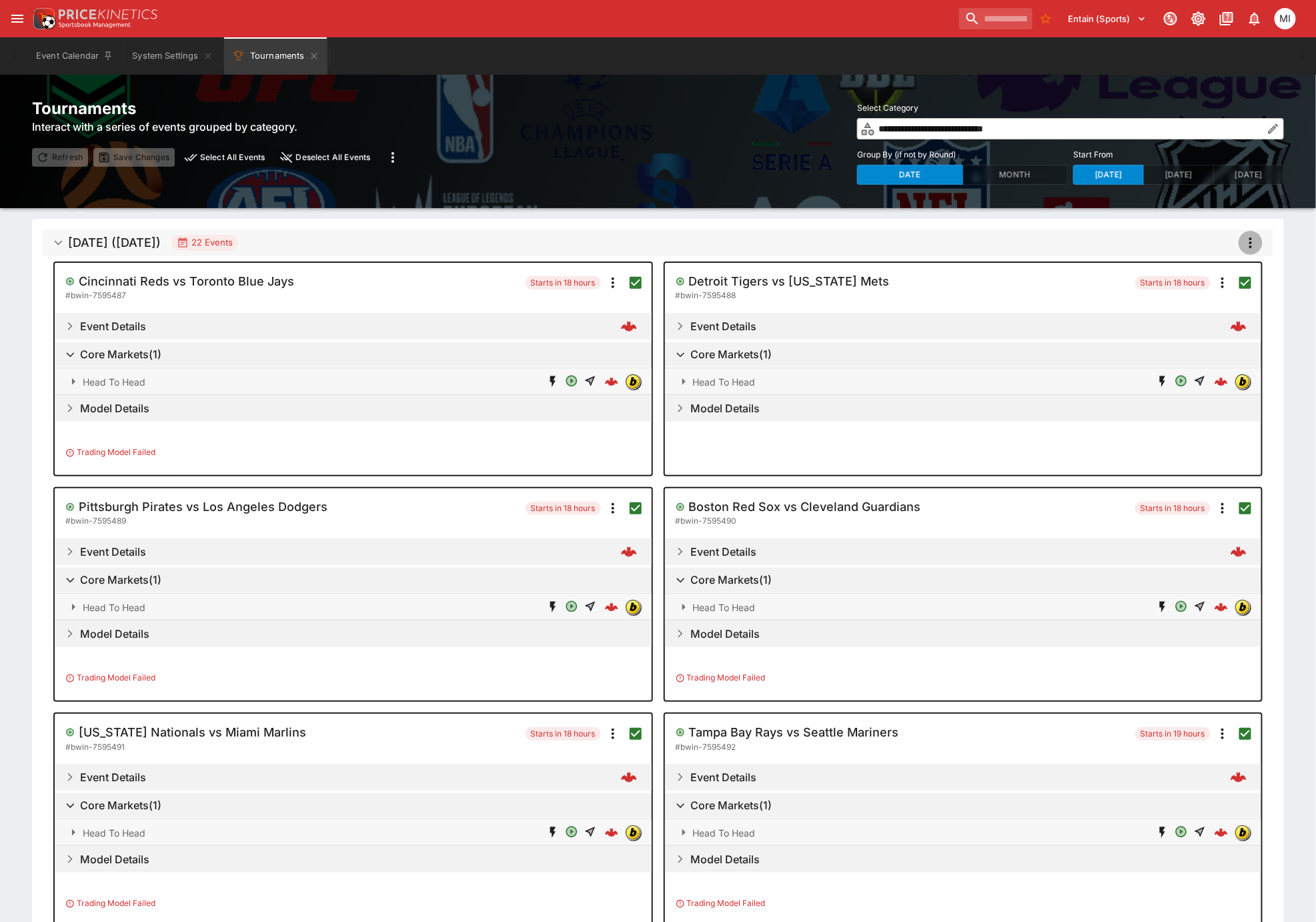
click at [1253, 241] on icon "more" at bounding box center [1251, 243] width 16 height 16
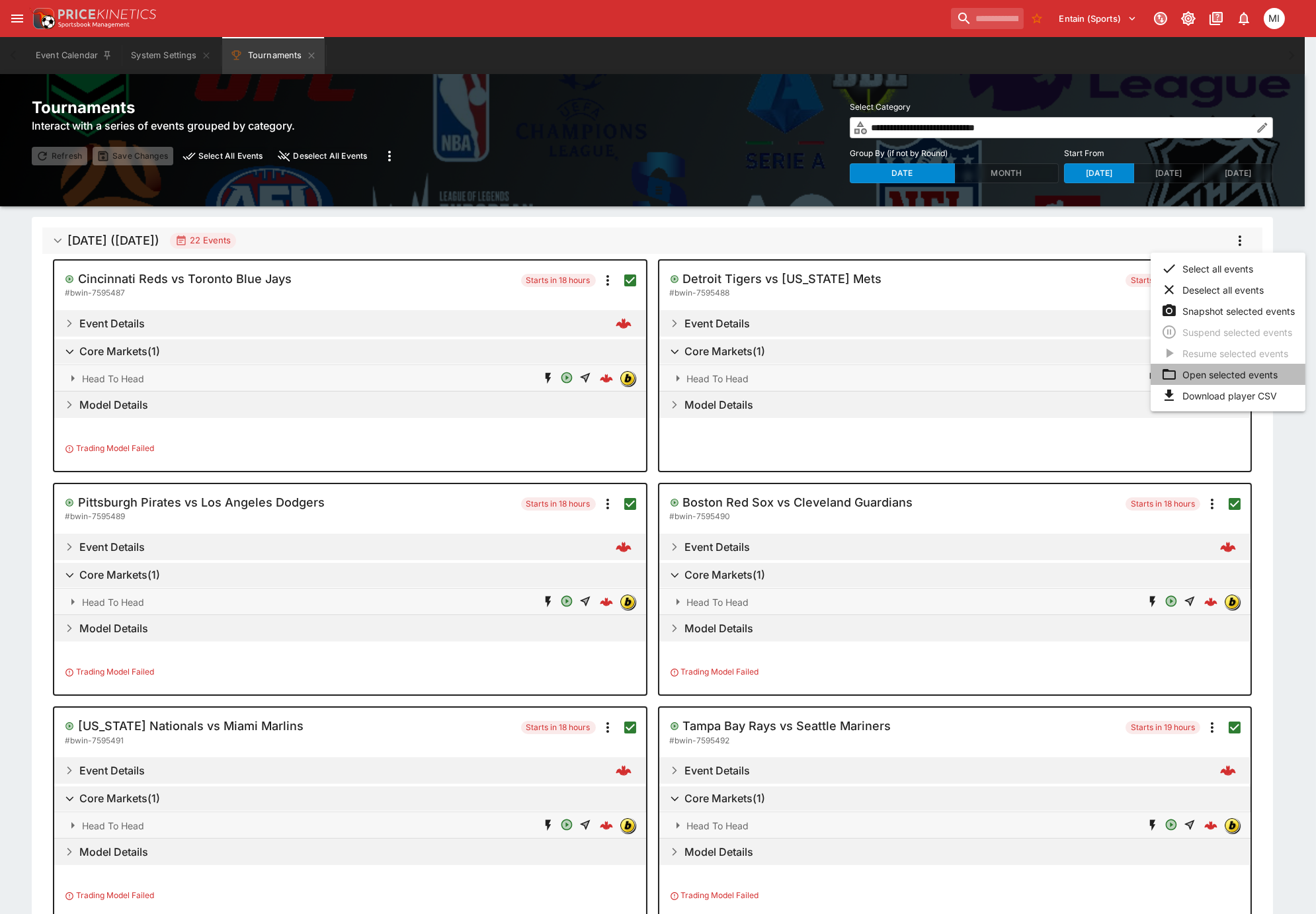
click at [1215, 372] on li "Open selected events" at bounding box center [1228, 374] width 155 height 21
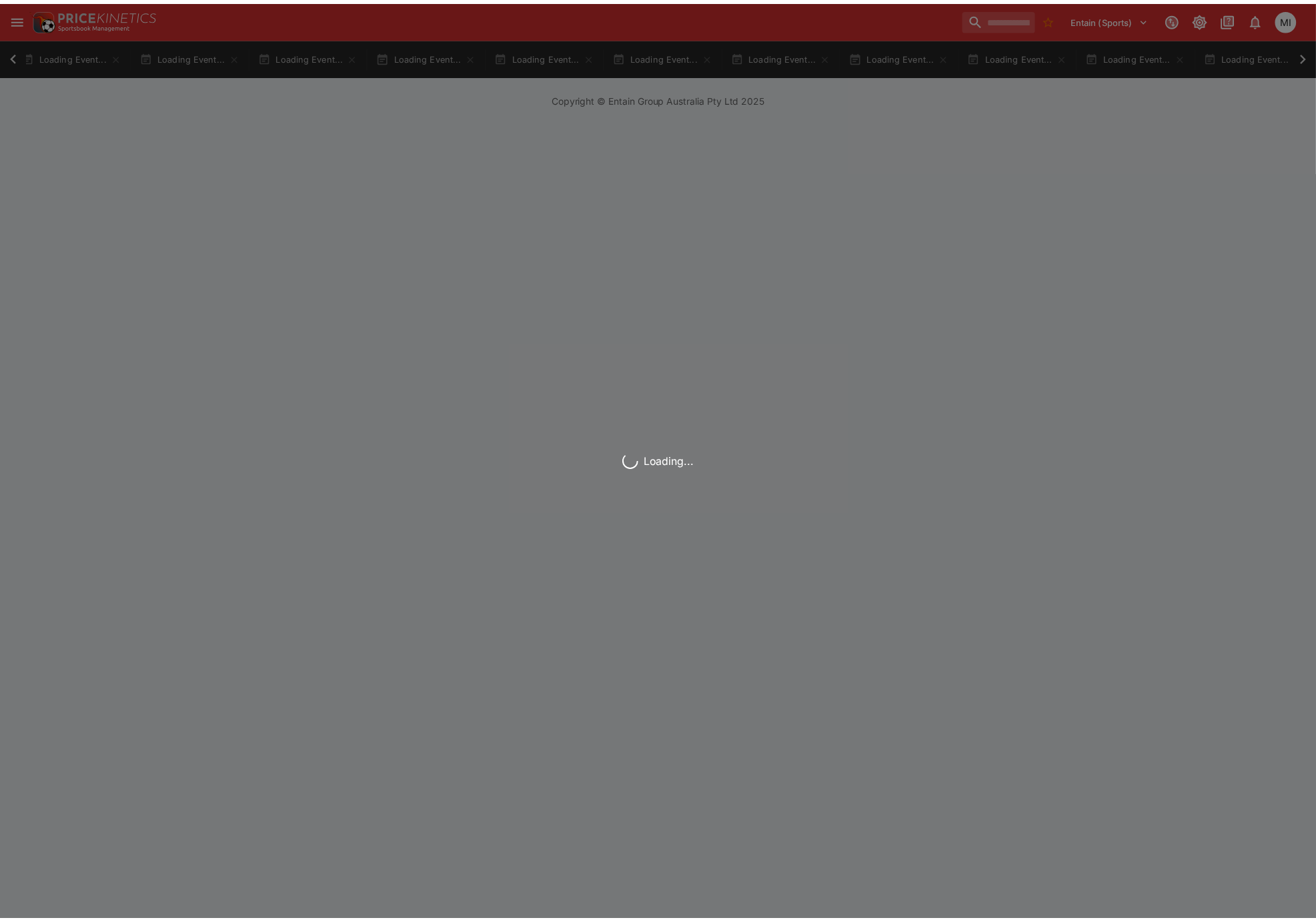
scroll to position [0, 677]
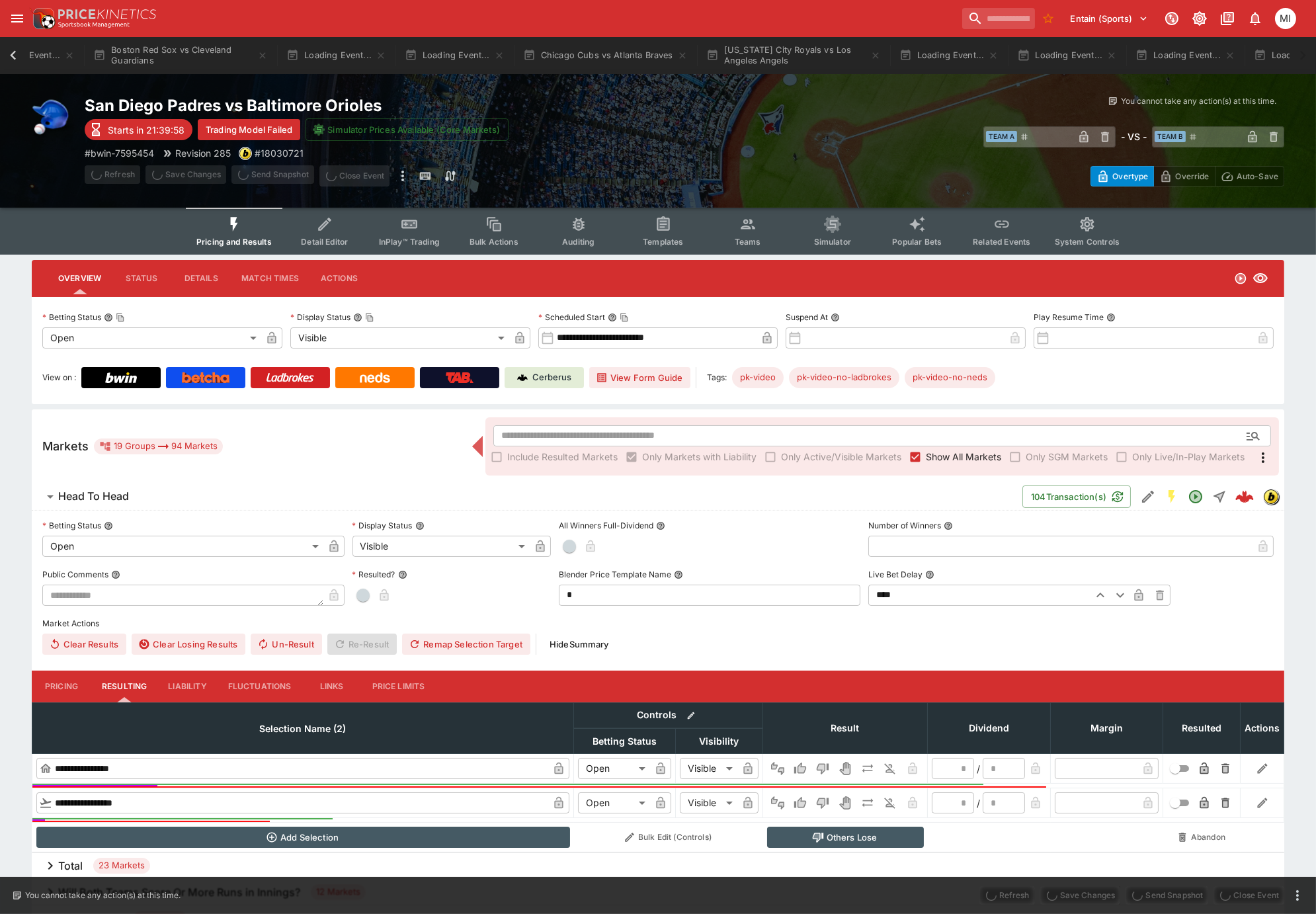
click at [12, 56] on icon at bounding box center [12, 54] width 6 height 9
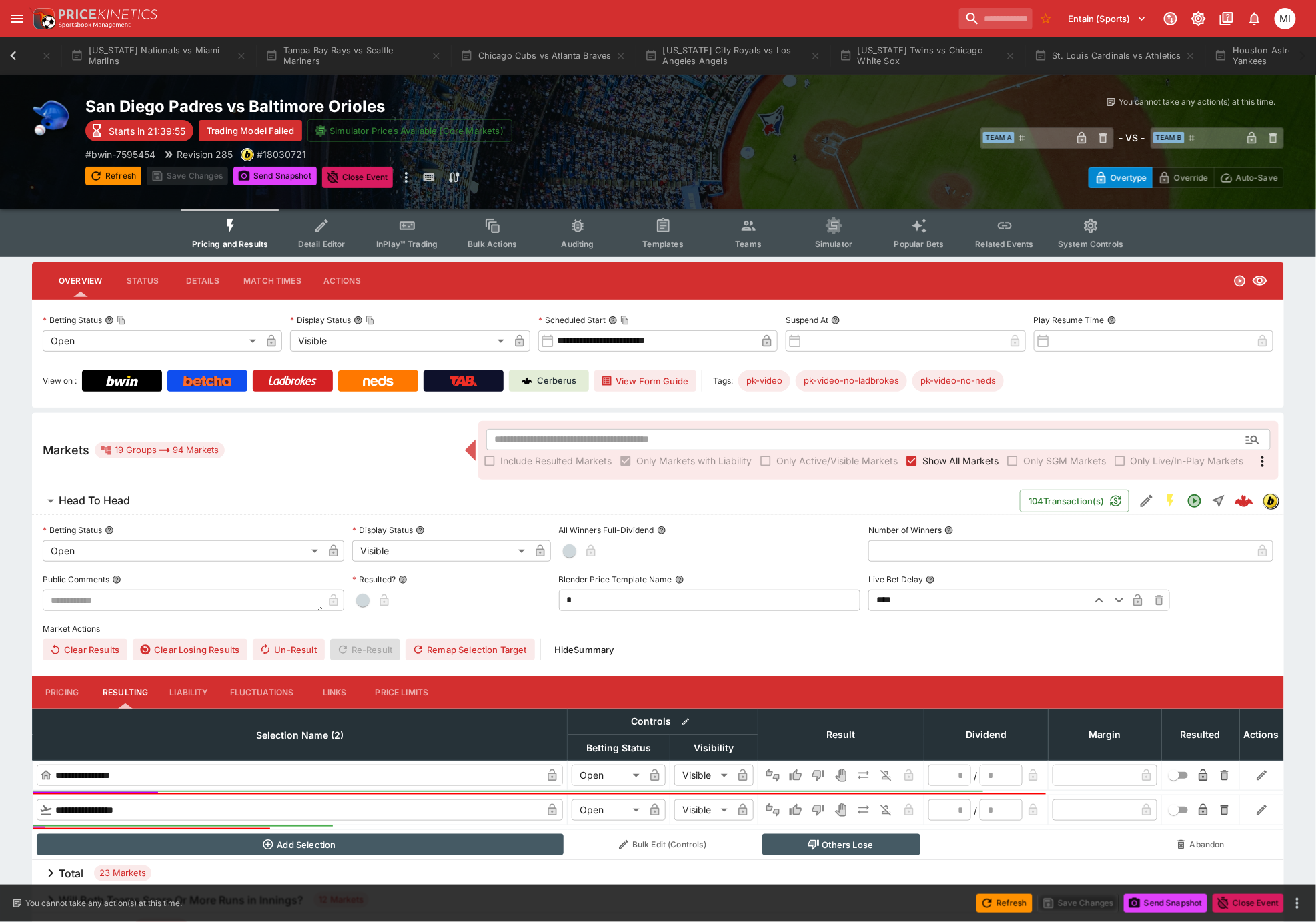
scroll to position [0, 0]
click at [12, 56] on div "Event Calendar System Settings Tournaments Cincinnati Reds vs Toronto Blue Jays…" at bounding box center [658, 56] width 1316 height 38
click at [395, 62] on button "Cincinnati Reds vs Toronto Blue Jays" at bounding box center [426, 56] width 192 height 38
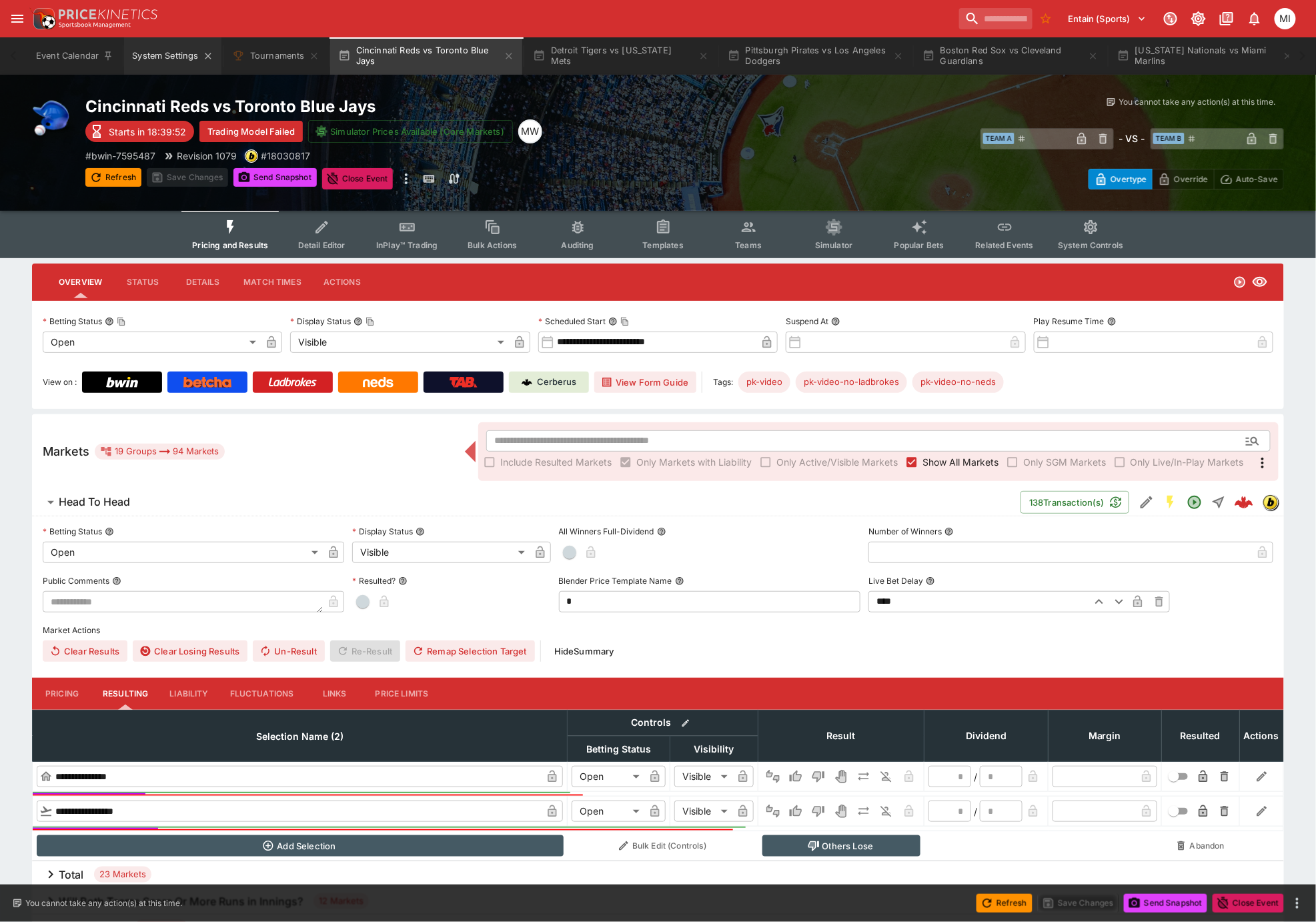
click at [172, 61] on button "System Settings" at bounding box center [173, 56] width 97 height 38
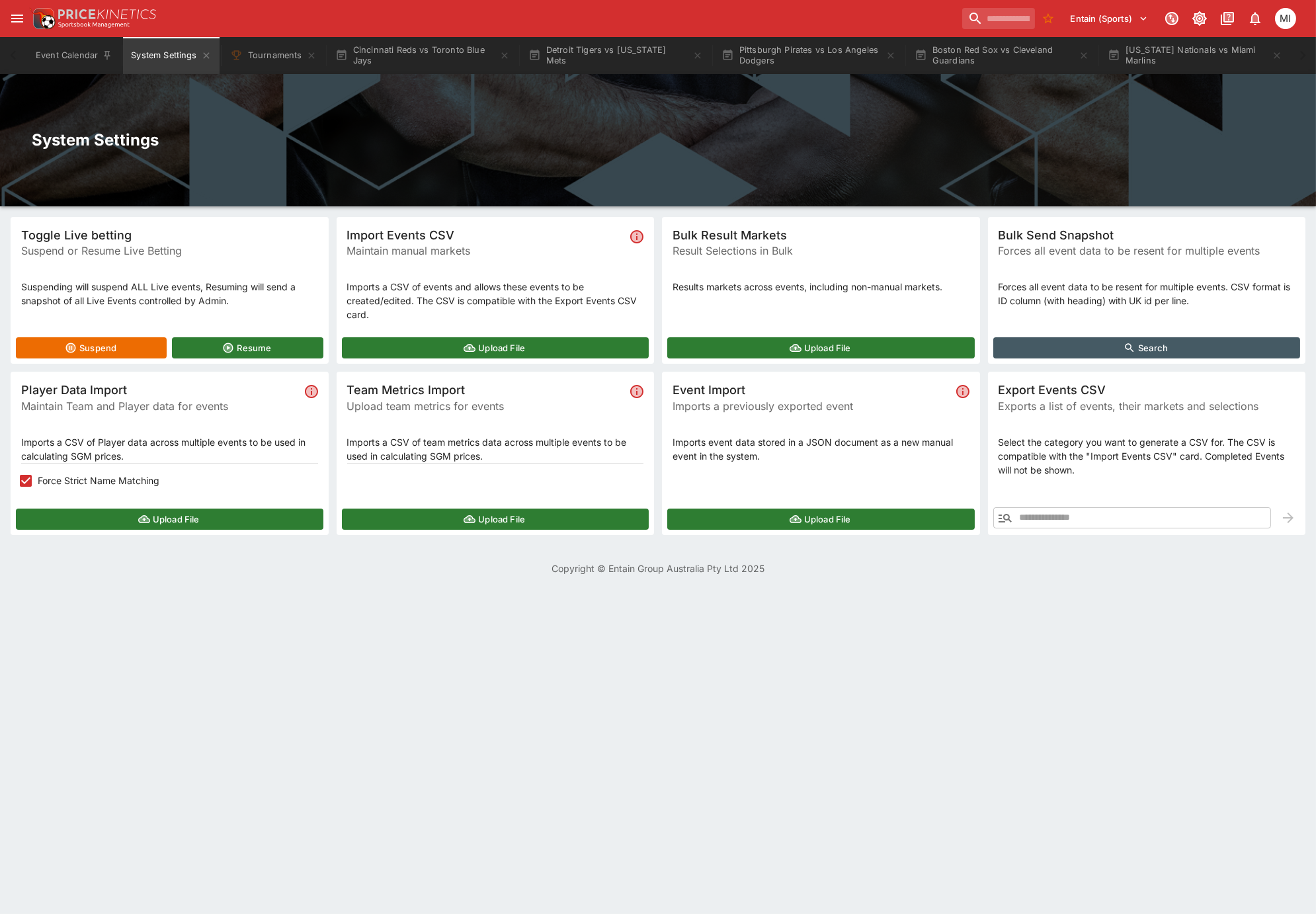
click at [1000, 521] on icon "button" at bounding box center [1005, 517] width 16 height 16
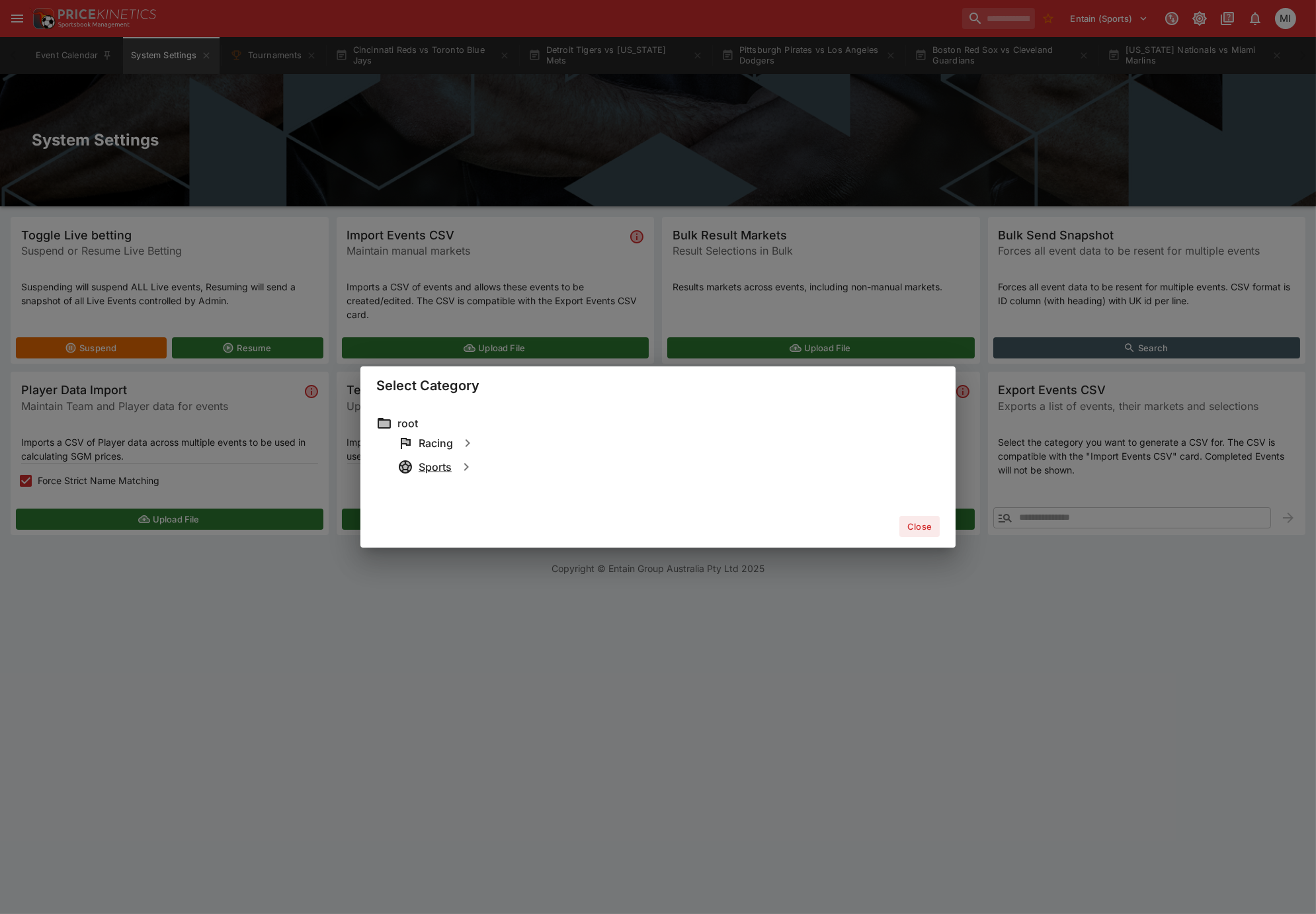
click at [434, 465] on h6 "Sports" at bounding box center [435, 466] width 33 height 14
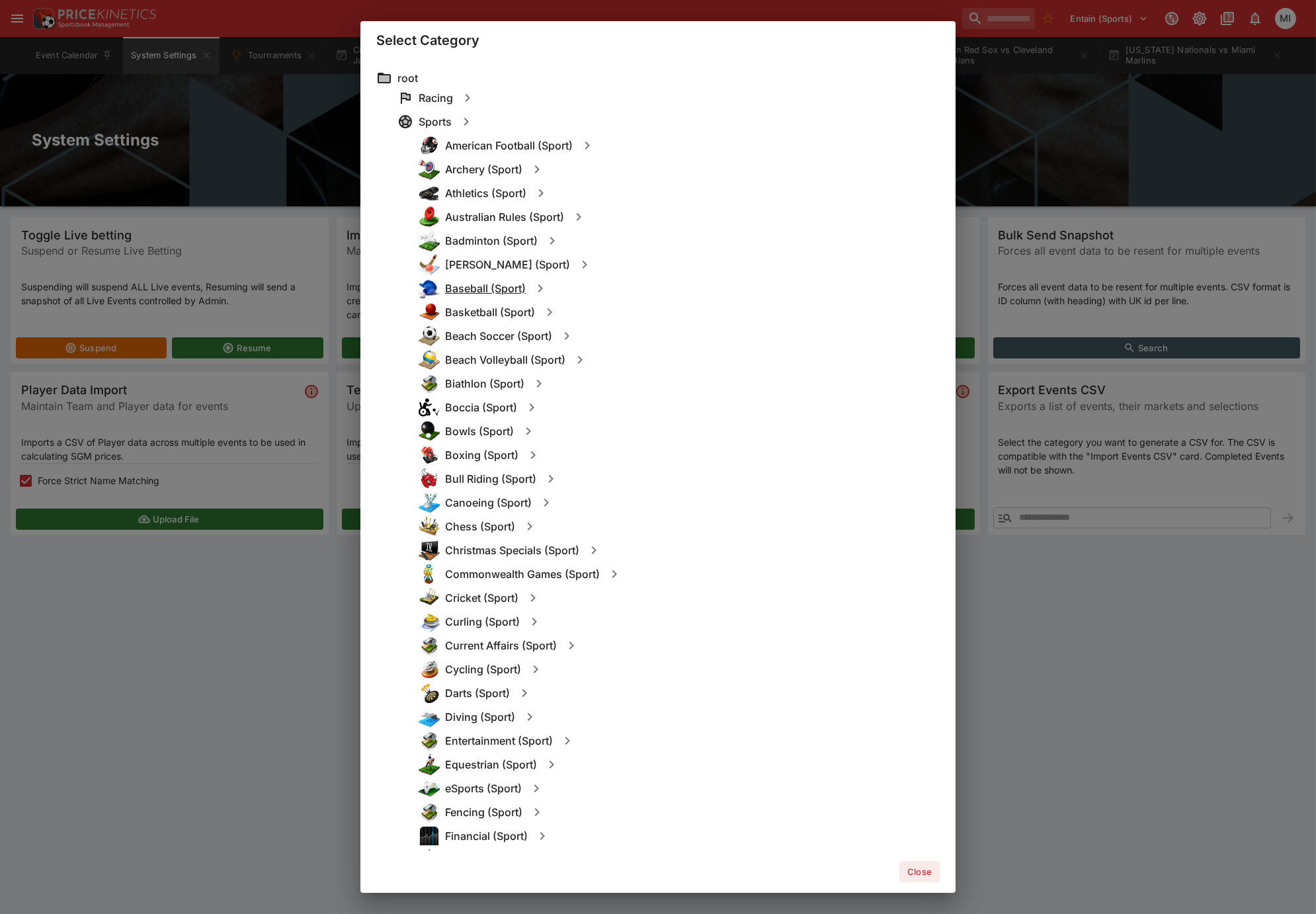
click at [488, 285] on h6 "Baseball (Sport)" at bounding box center [485, 288] width 80 height 14
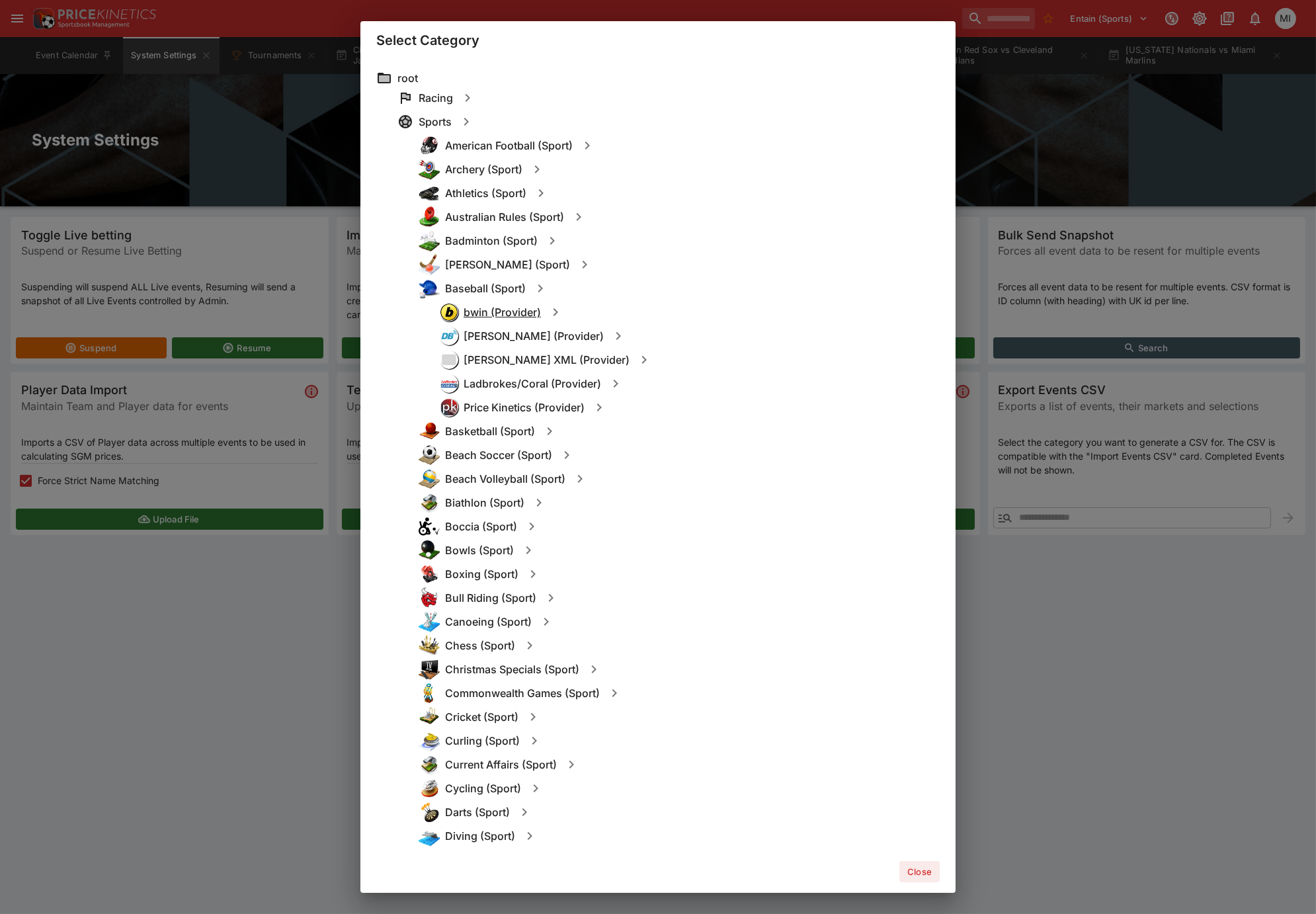
click at [495, 311] on h6 "bwin (Provider)" at bounding box center [501, 312] width 77 height 14
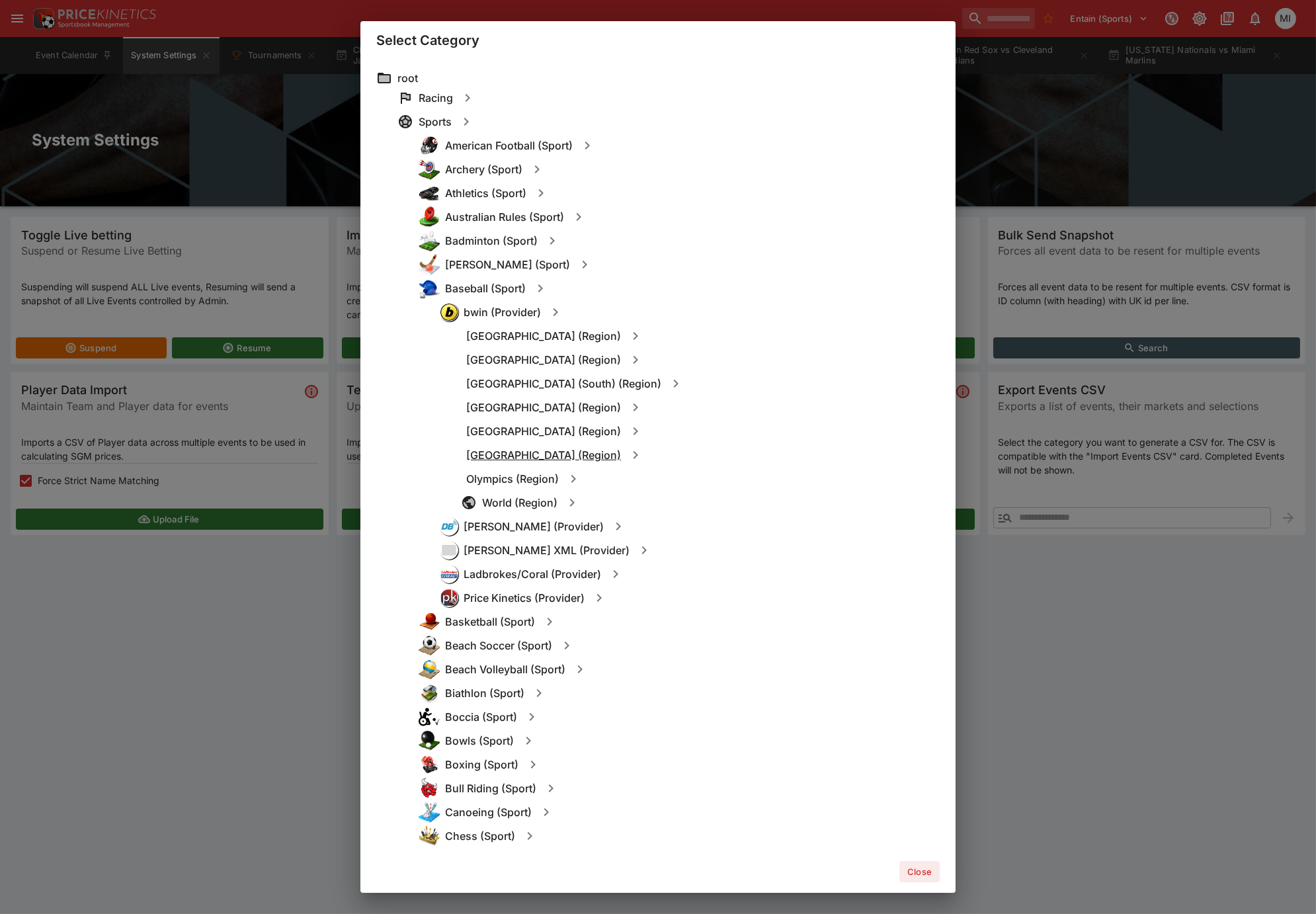
click at [519, 453] on h6 "North America (Region)" at bounding box center [544, 455] width 155 height 14
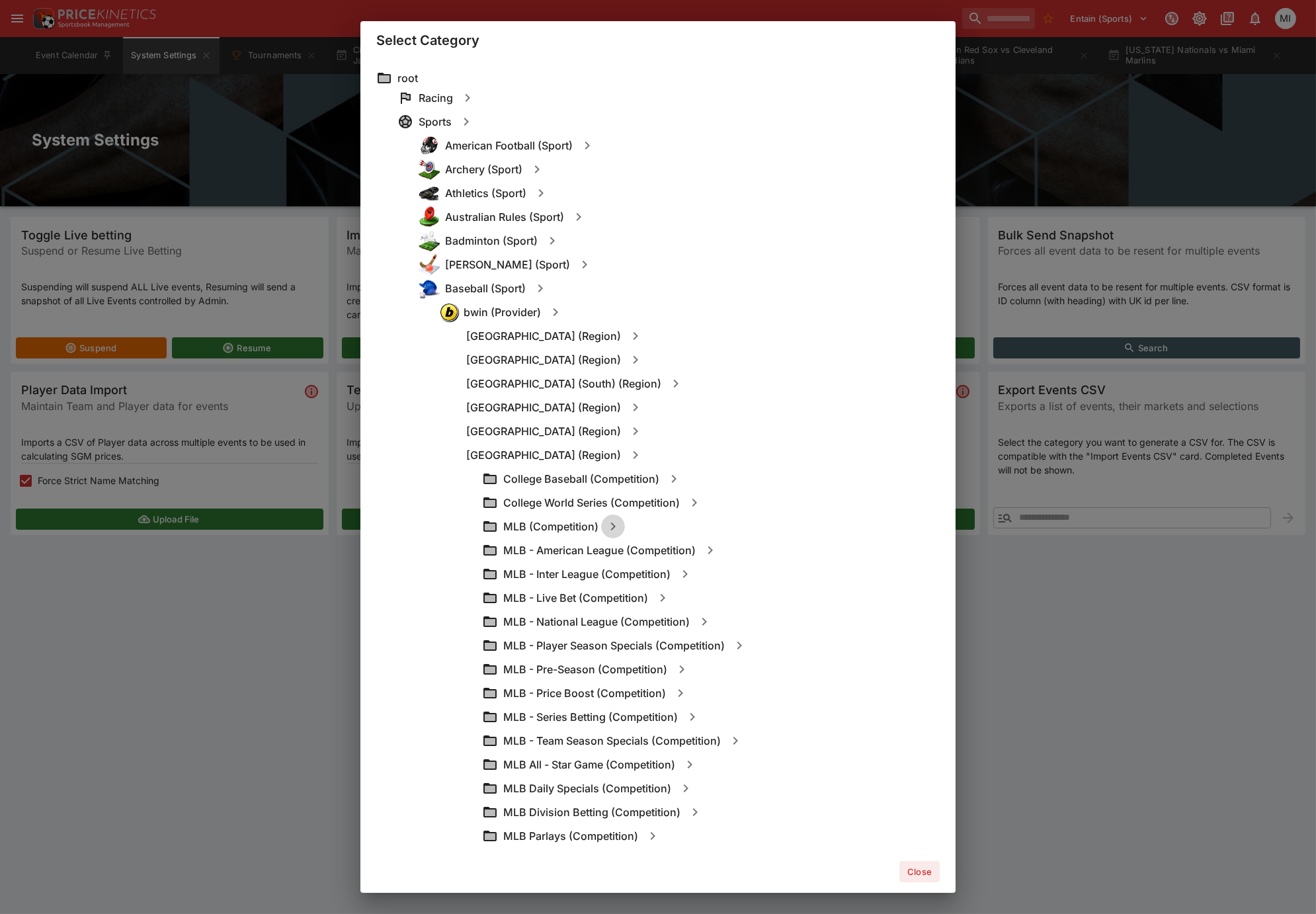
click at [608, 527] on icon "button" at bounding box center [613, 526] width 16 height 16
type input "**********"
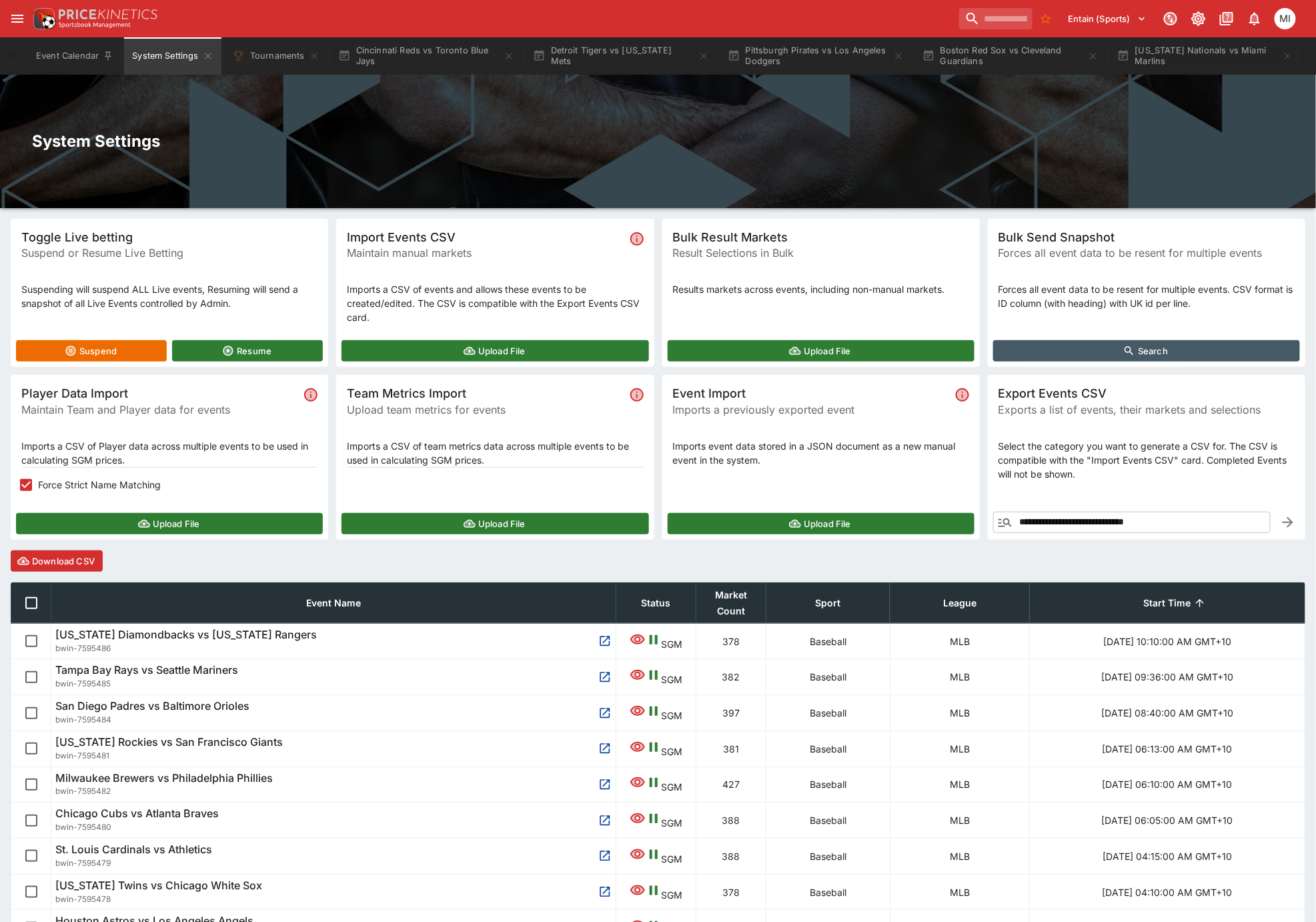
click at [61, 563] on button "Download CSV" at bounding box center [56, 561] width 92 height 21
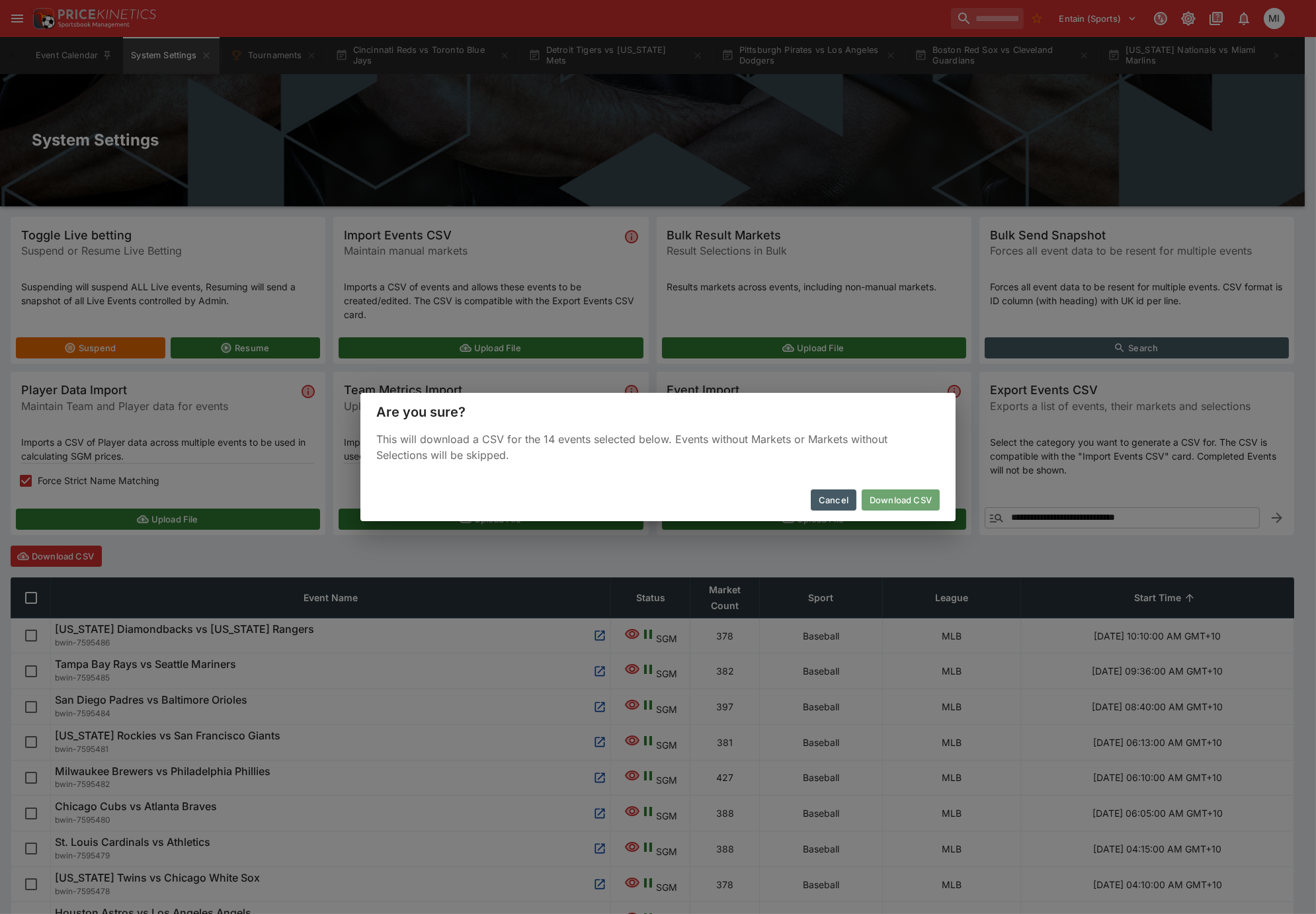
click at [883, 499] on button "Download CSV" at bounding box center [901, 500] width 78 height 21
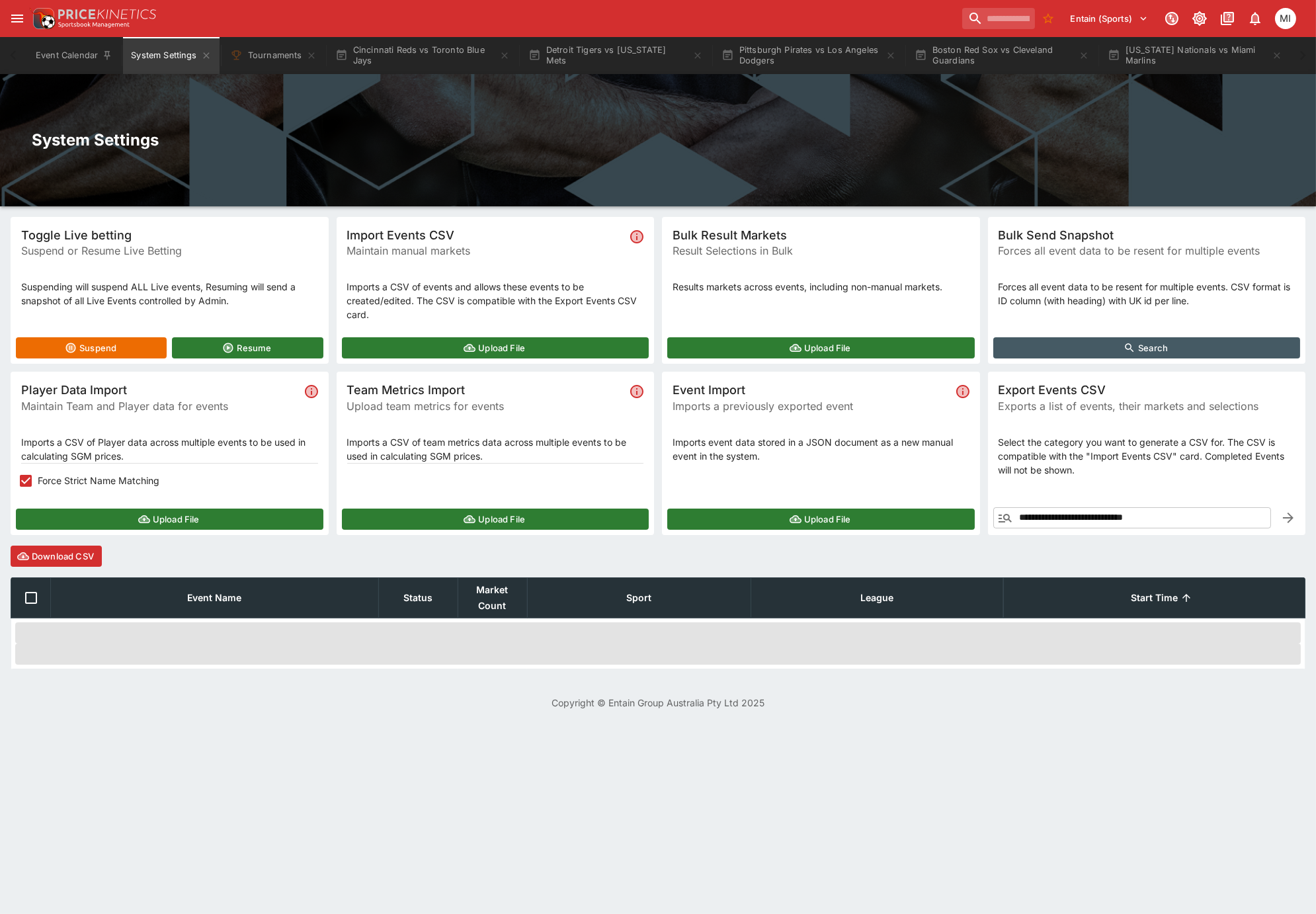
click at [136, 509] on button "Upload File" at bounding box center [170, 519] width 307 height 21
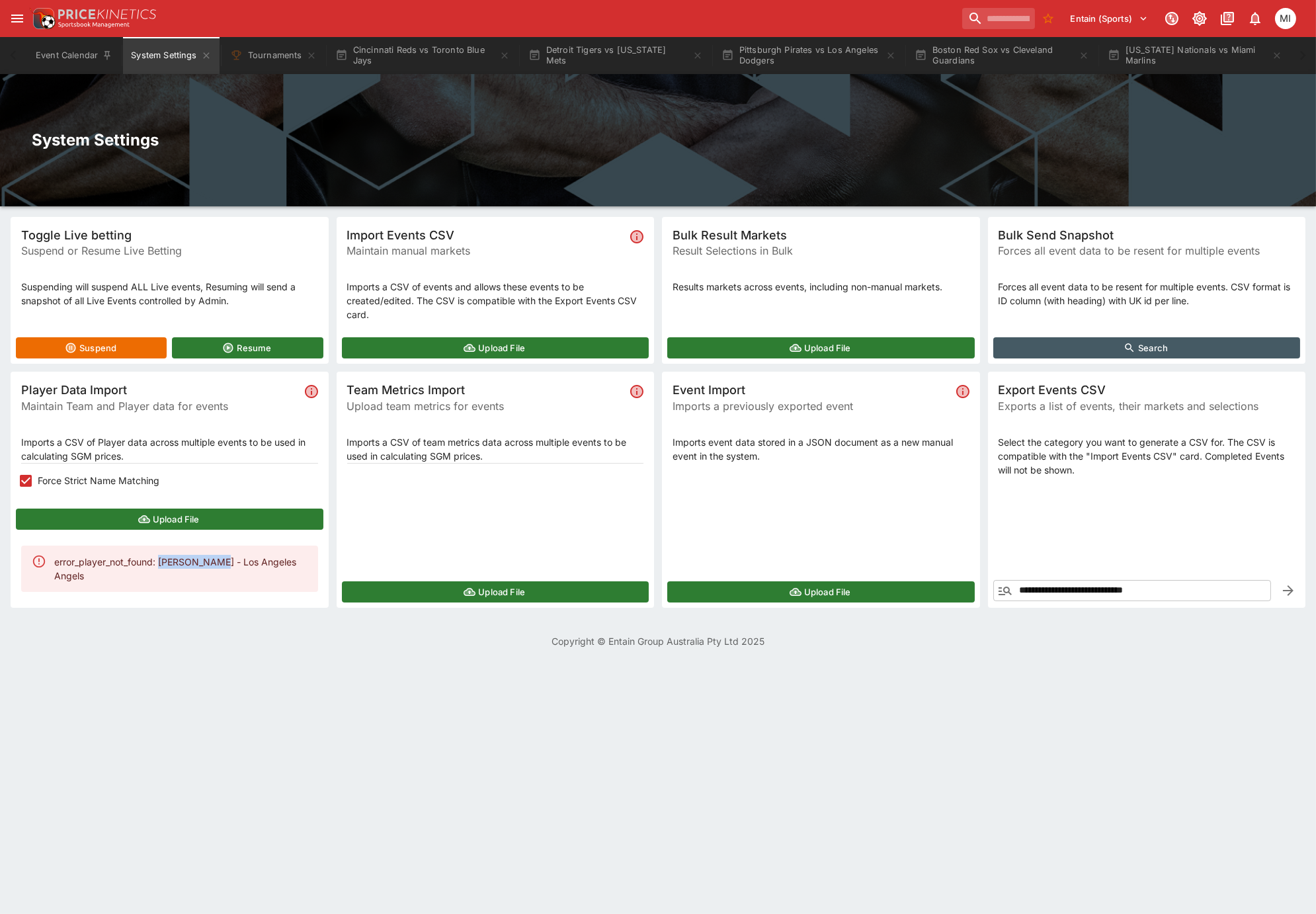
drag, startPoint x: 163, startPoint y: 556, endPoint x: 212, endPoint y: 563, distance: 49.5
click at [212, 563] on div "error_player_not_found: Chris Taylor - Los Angeles Angels" at bounding box center [181, 568] width 253 height 38
copy div "Chris Taylor"
click at [948, 131] on h2 "System Settings" at bounding box center [658, 139] width 1253 height 20
click at [1207, 66] on button "Washington Nationals vs Miami Marlins" at bounding box center [1195, 56] width 191 height 37
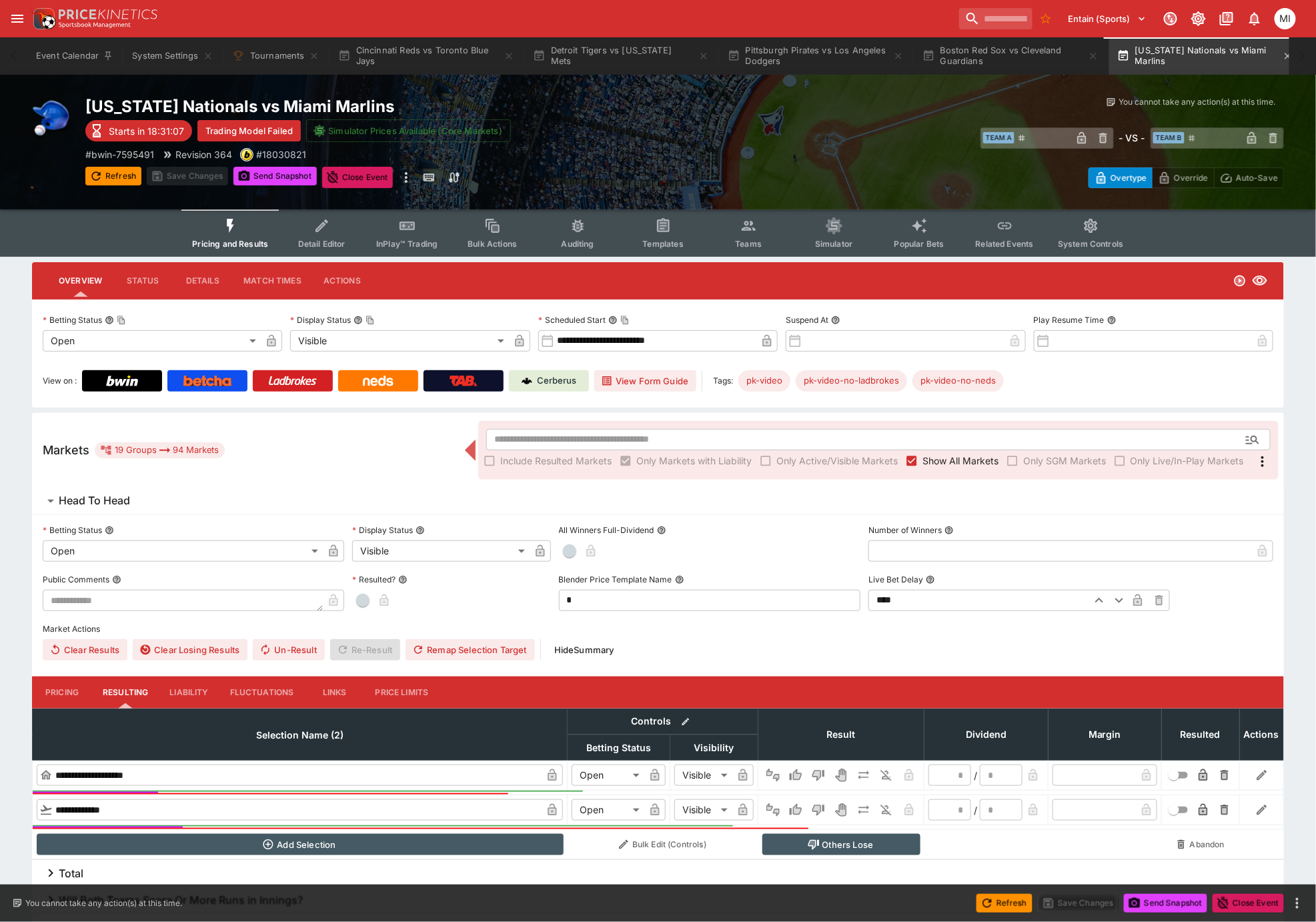
scroll to position [0, 8]
click at [1300, 54] on div "Event Calendar System Settings Tournaments Cincinnati Reds vs Toronto Blue Jays…" at bounding box center [658, 56] width 1316 height 38
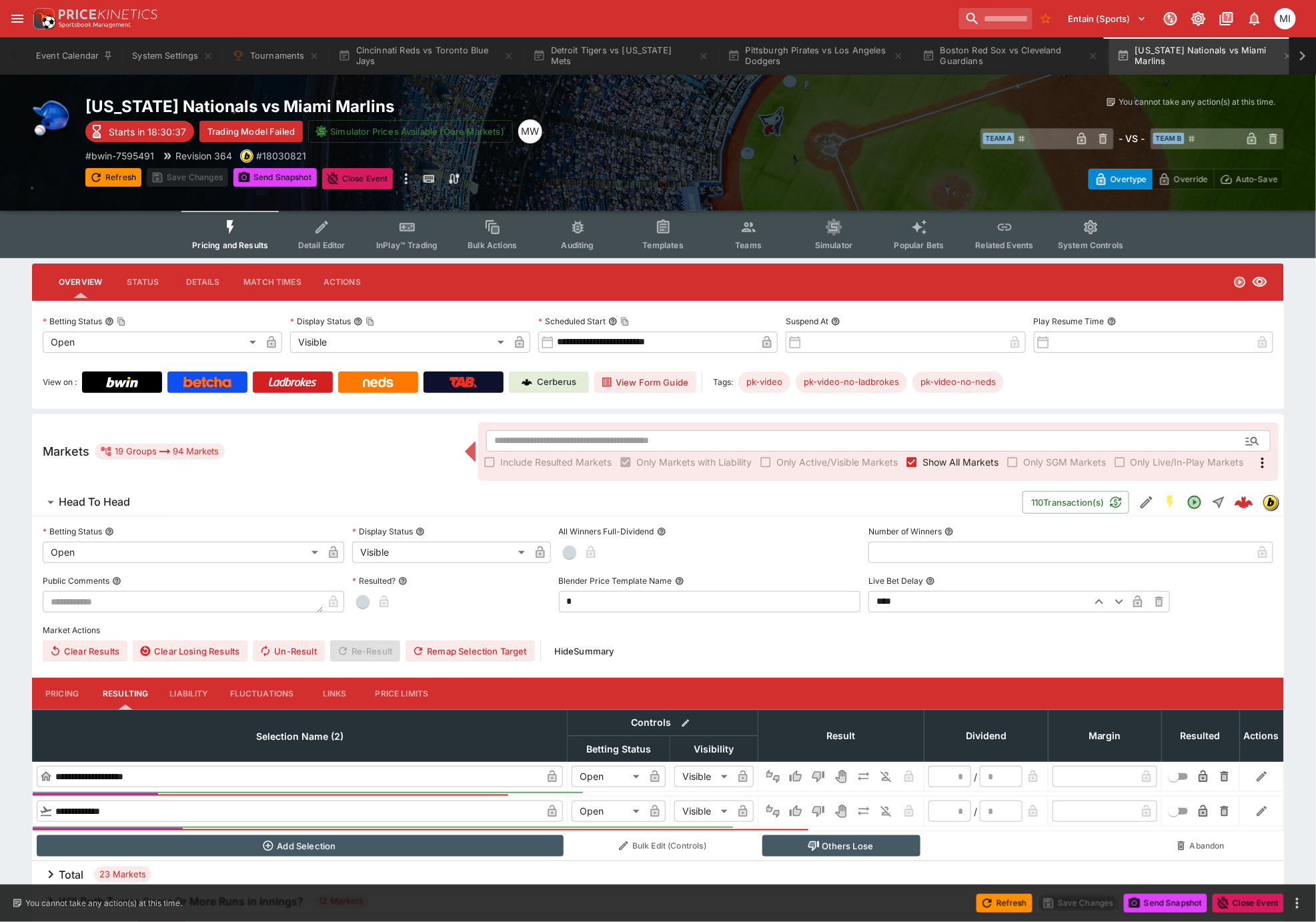
click at [1301, 57] on icon at bounding box center [1303, 56] width 19 height 19
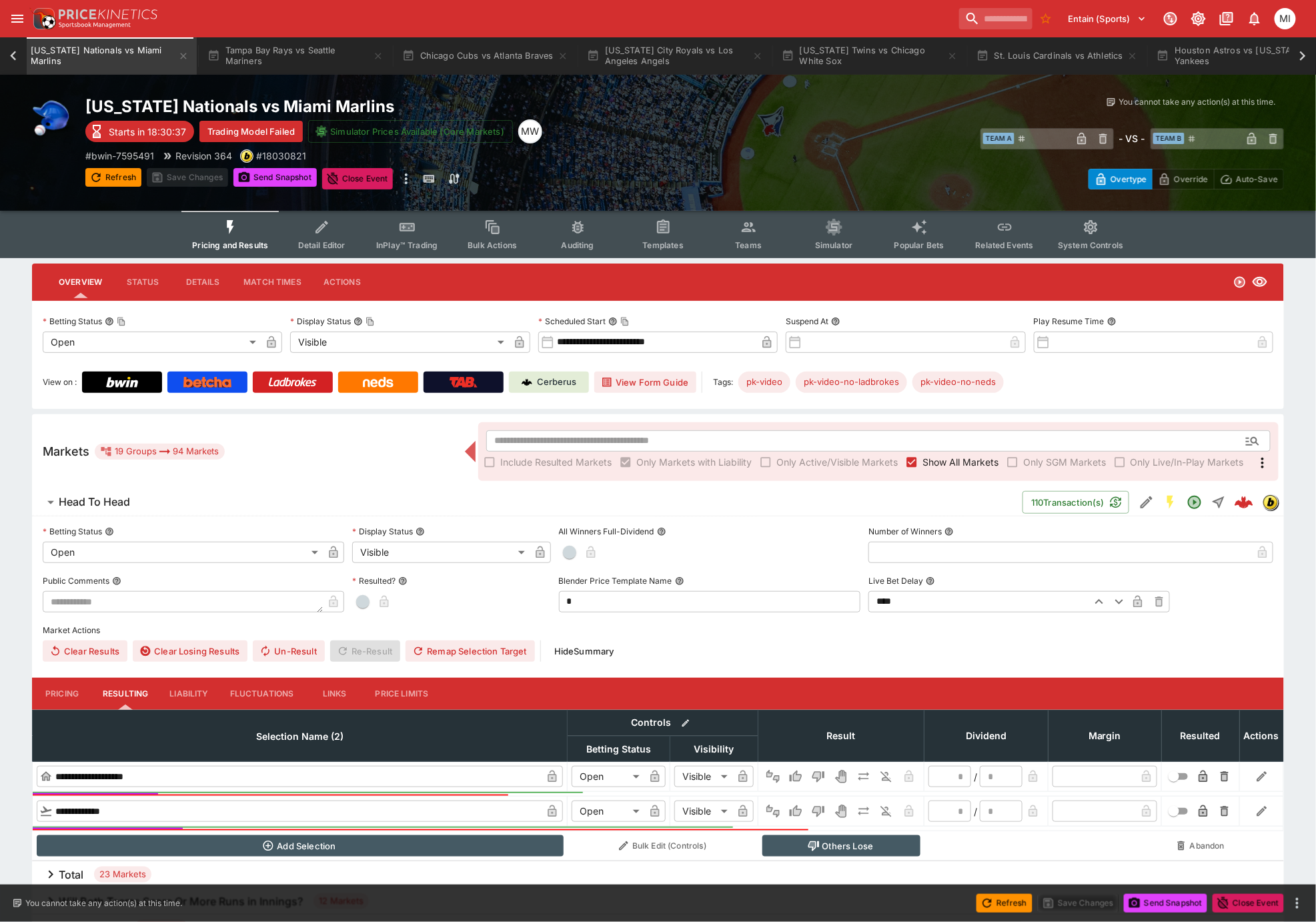
scroll to position [0, 1251]
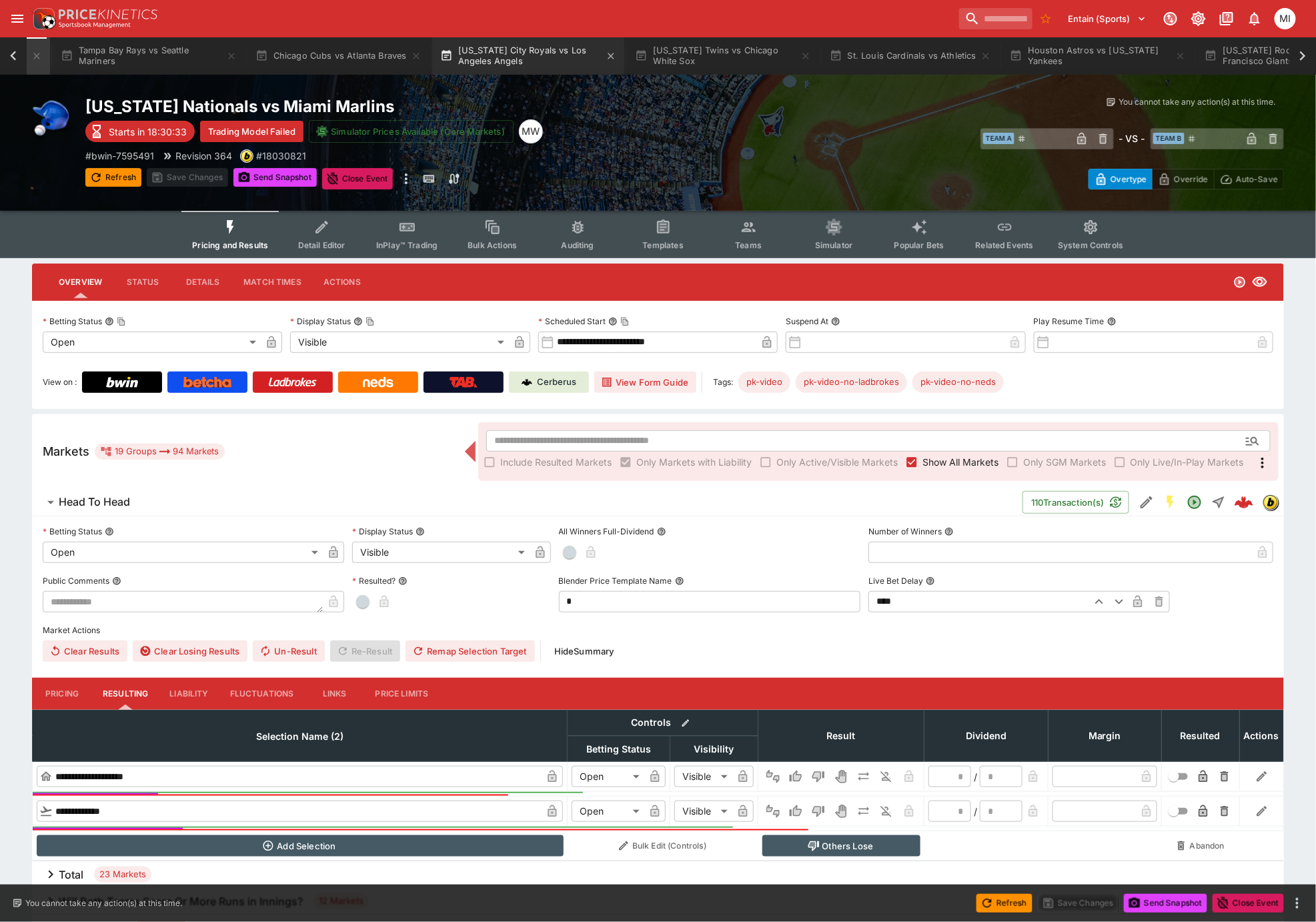
click at [503, 58] on button "[US_STATE] City Royals vs Los Angeles Angels" at bounding box center [528, 56] width 192 height 38
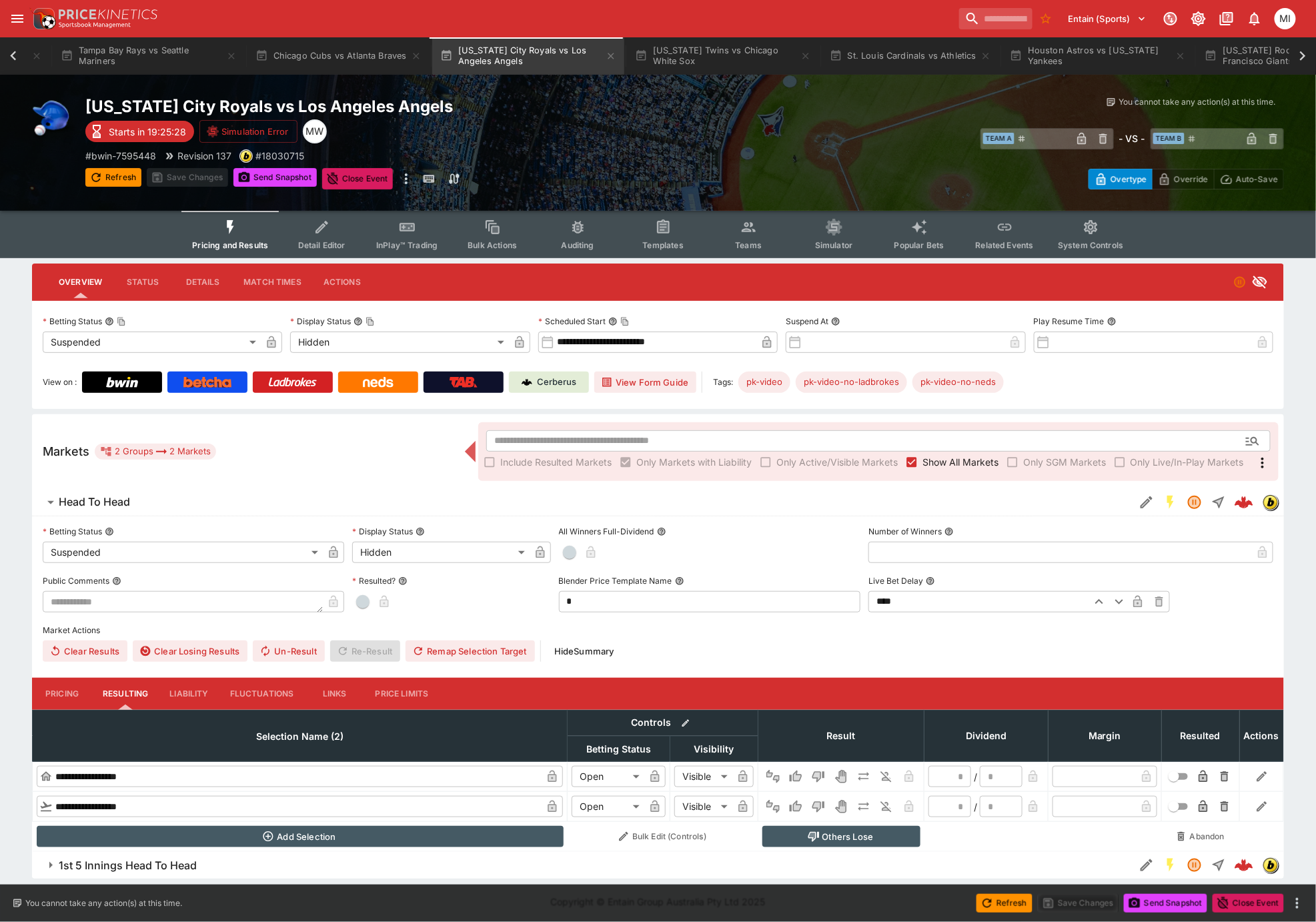
click at [737, 236] on button "Teams" at bounding box center [748, 235] width 85 height 47
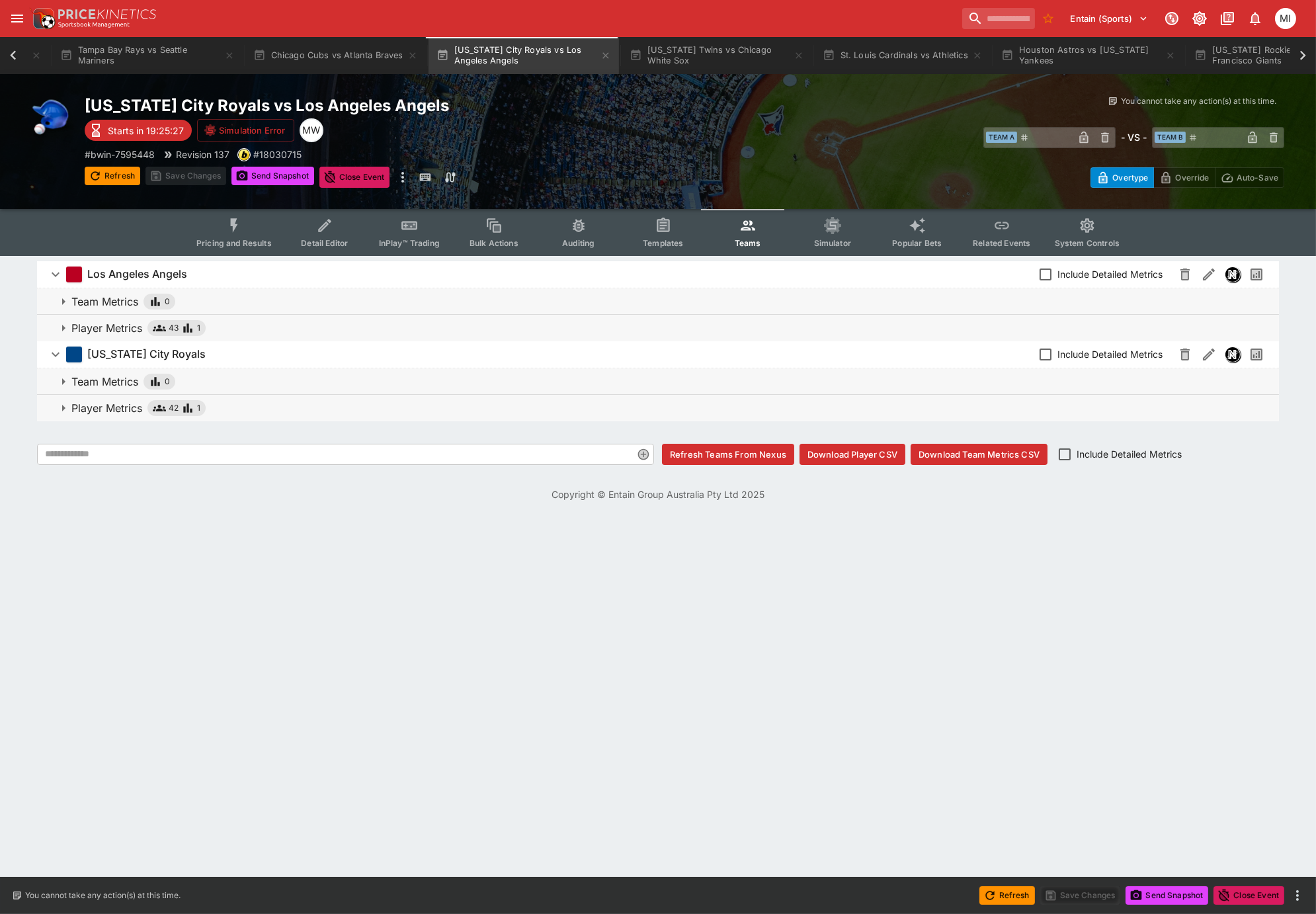
click at [127, 324] on p "Player Metrics" at bounding box center [106, 328] width 71 height 16
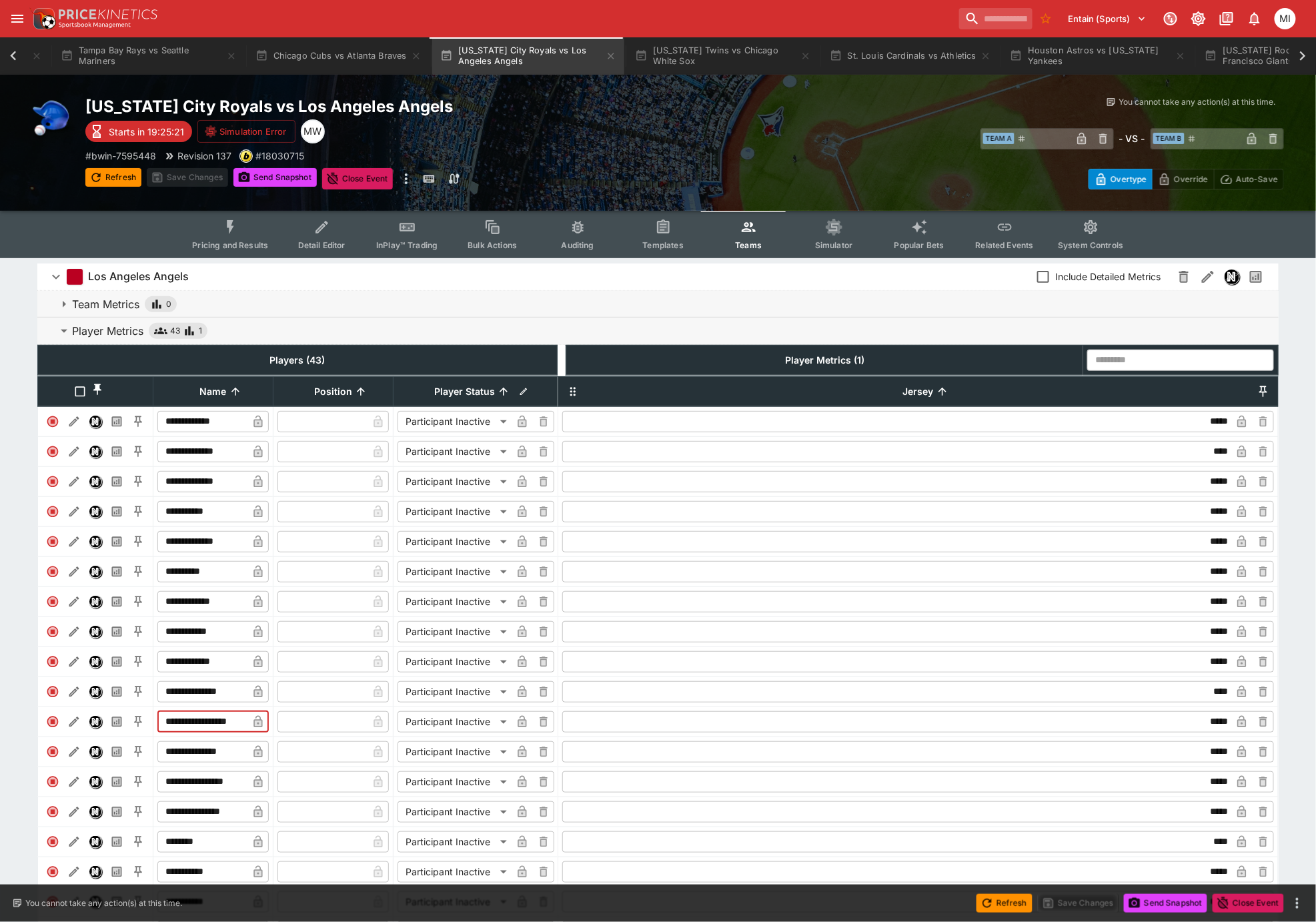
drag, startPoint x: 219, startPoint y: 729, endPoint x: 189, endPoint y: 732, distance: 30.1
click at [189, 732] on input "**********" at bounding box center [202, 722] width 90 height 21
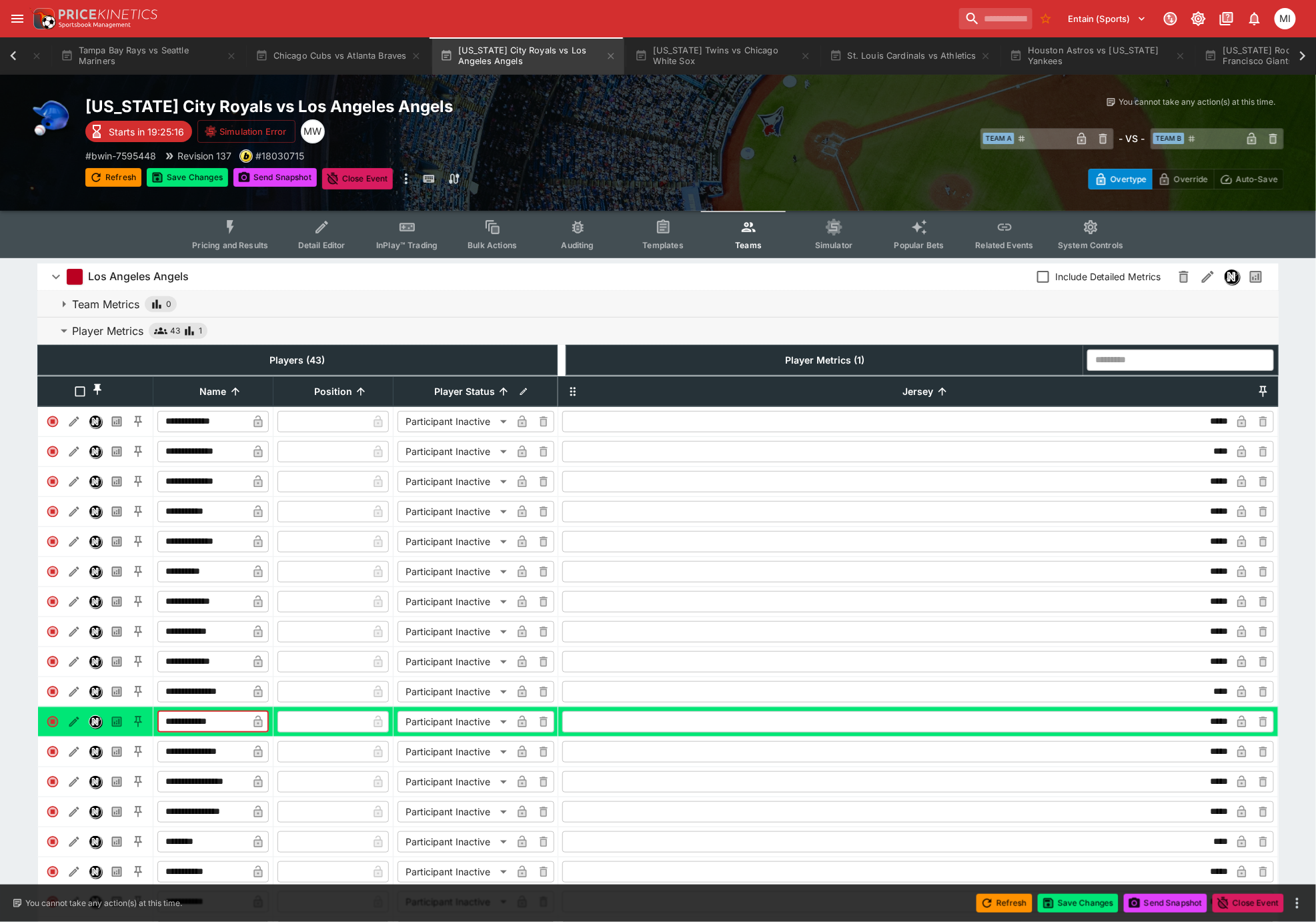
click at [230, 731] on input "**********" at bounding box center [202, 722] width 90 height 21
type input "**********"
click at [259, 727] on icon "button" at bounding box center [258, 722] width 9 height 12
click at [74, 725] on icon "Edit" at bounding box center [73, 722] width 6 height 6
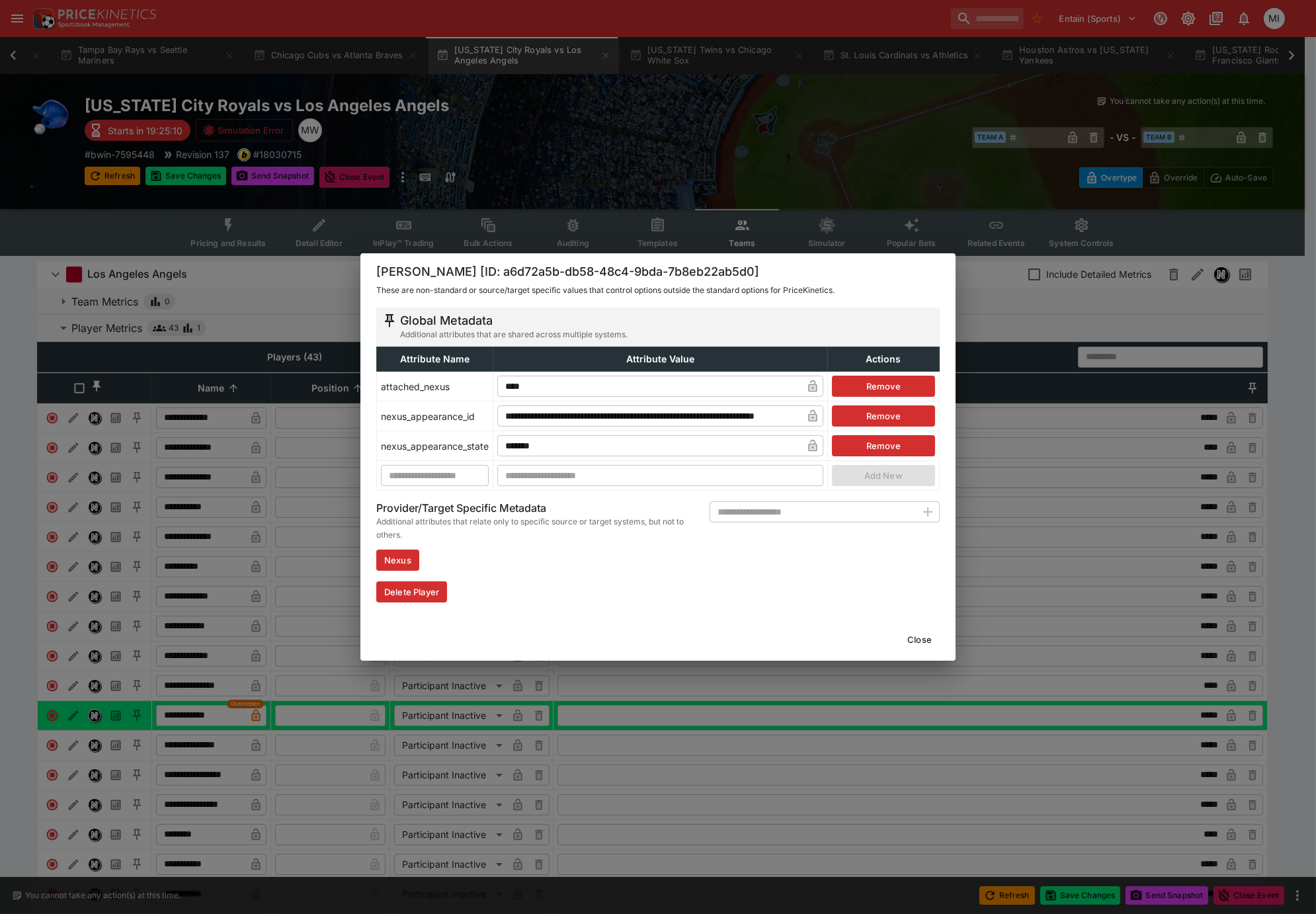
click at [161, 725] on div "**********" at bounding box center [658, 457] width 1316 height 914
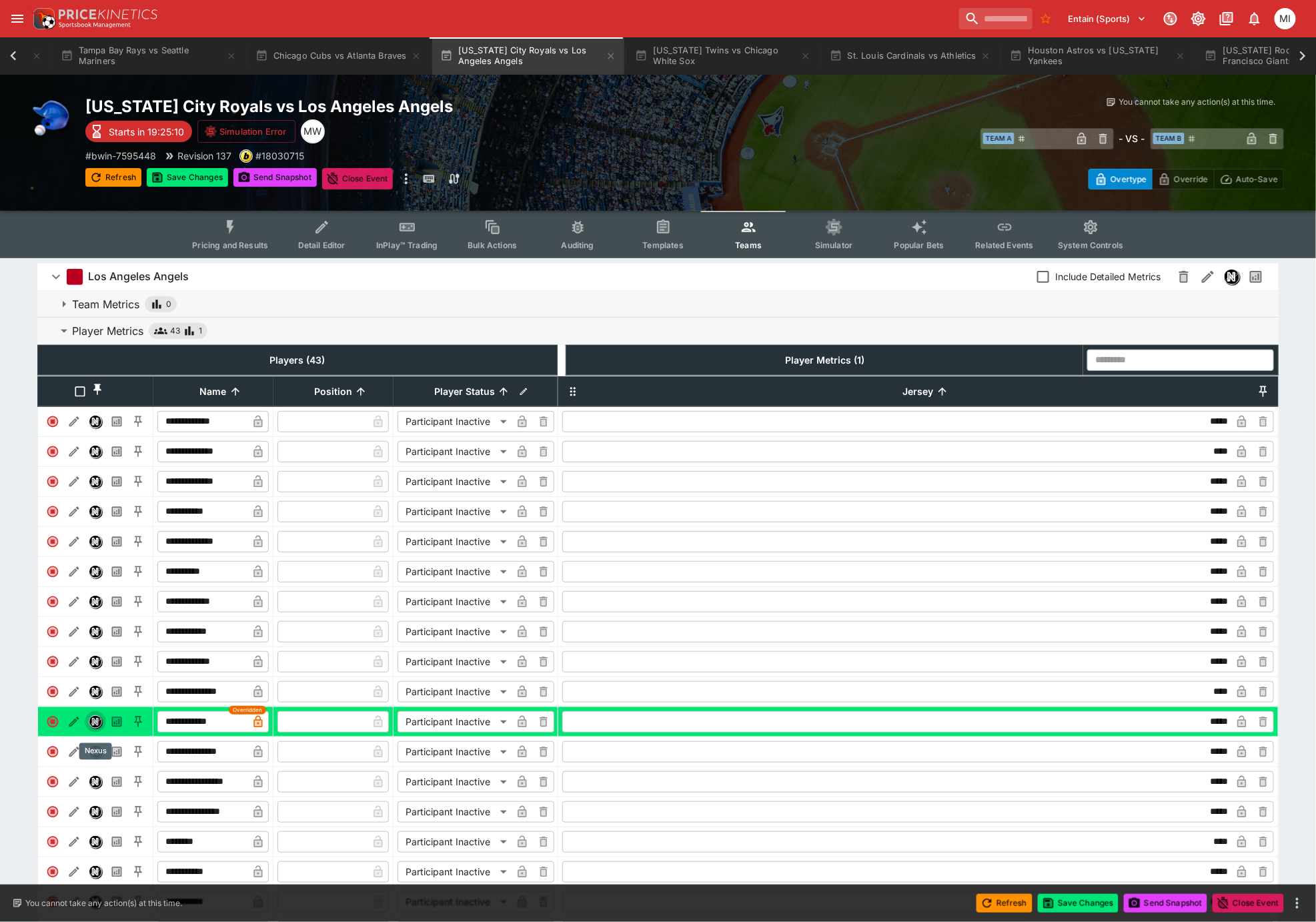
click at [97, 727] on img "Nexus" at bounding box center [95, 722] width 12 height 12
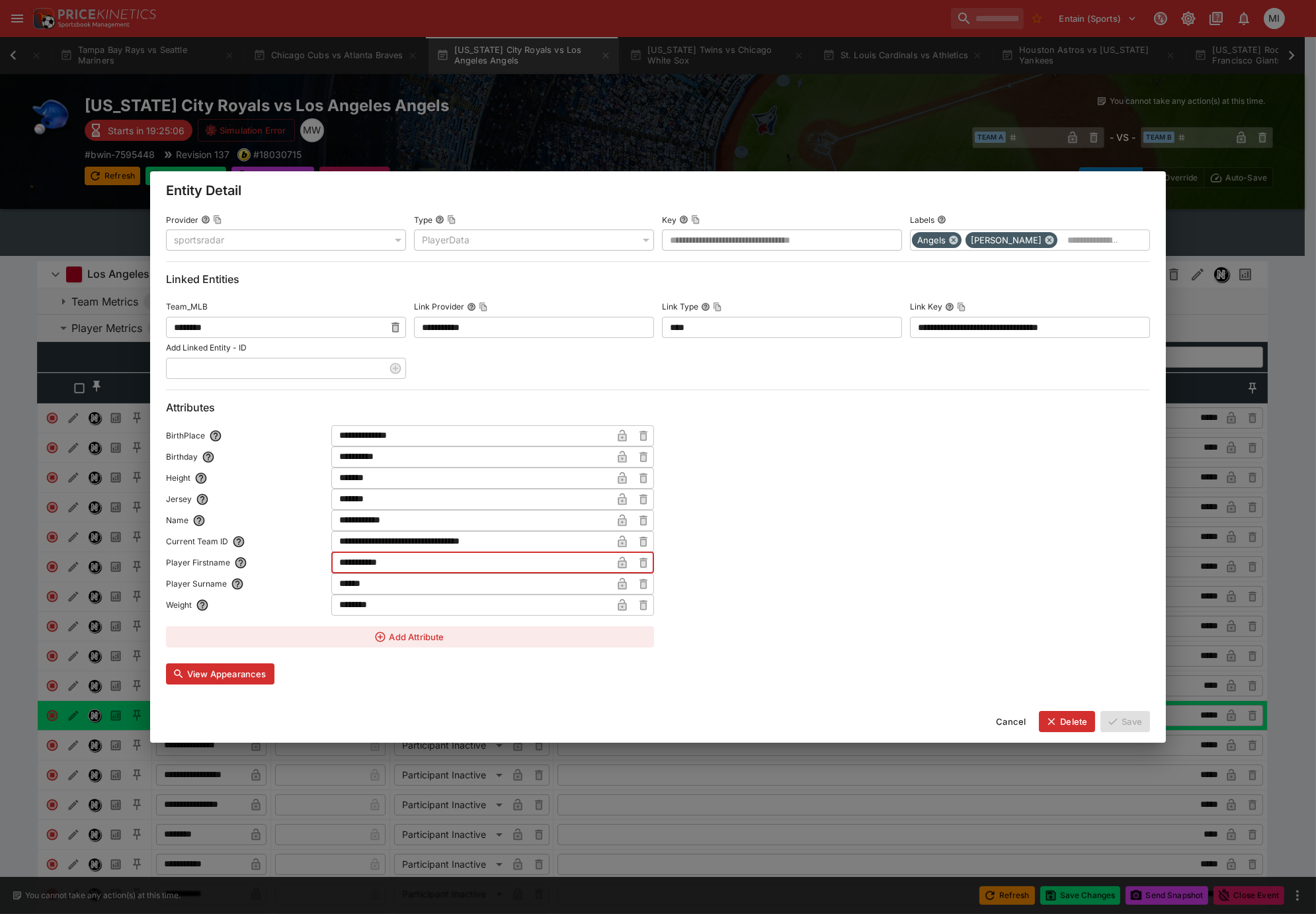
drag, startPoint x: 419, startPoint y: 564, endPoint x: 363, endPoint y: 564, distance: 56.0
click at [363, 564] on input "**********" at bounding box center [471, 563] width 281 height 21
type input "*****"
click at [617, 559] on icon "button" at bounding box center [622, 563] width 13 height 13
click at [1134, 724] on button "Save" at bounding box center [1125, 721] width 49 height 21
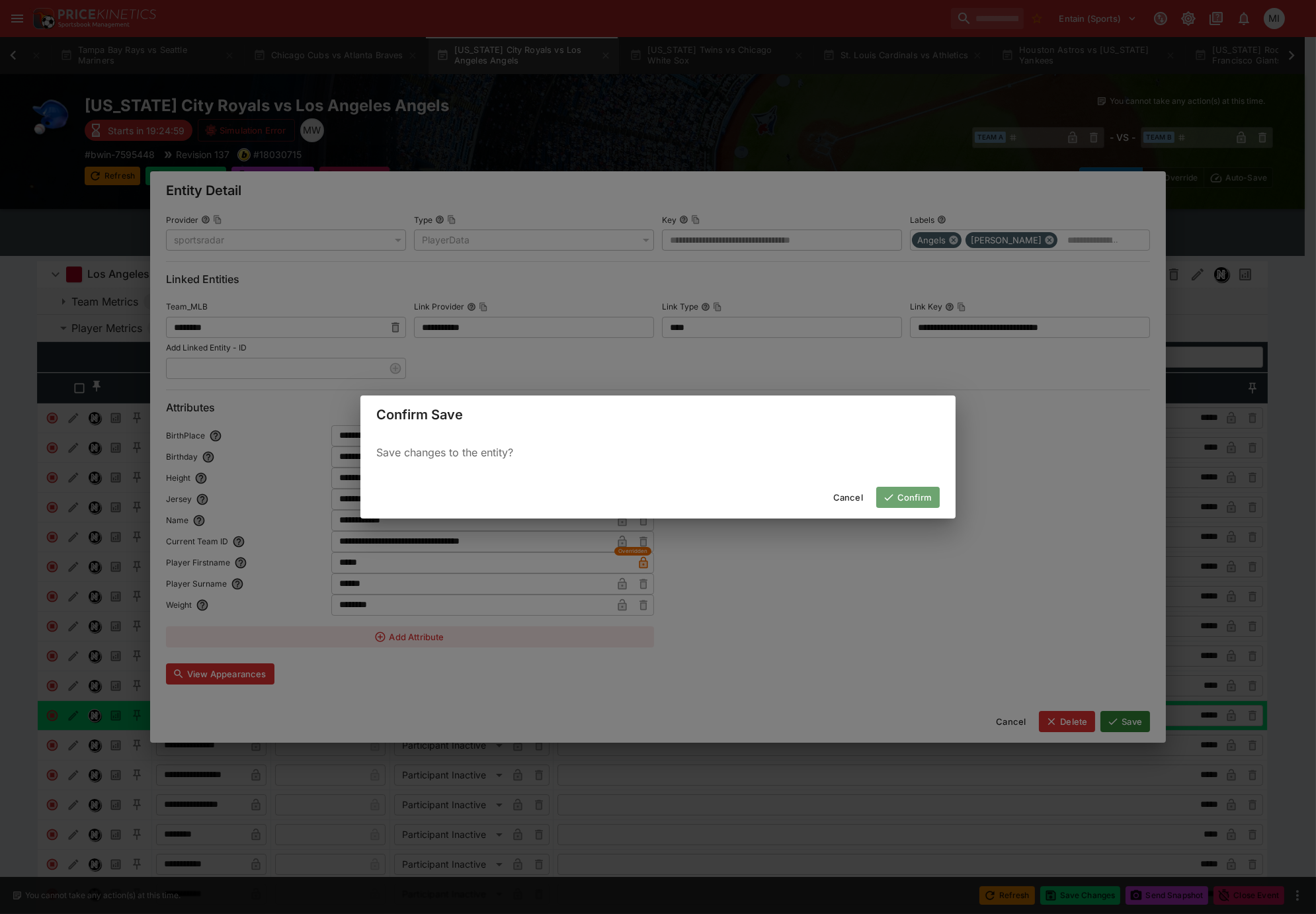
click at [902, 496] on button "Confirm" at bounding box center [908, 497] width 63 height 21
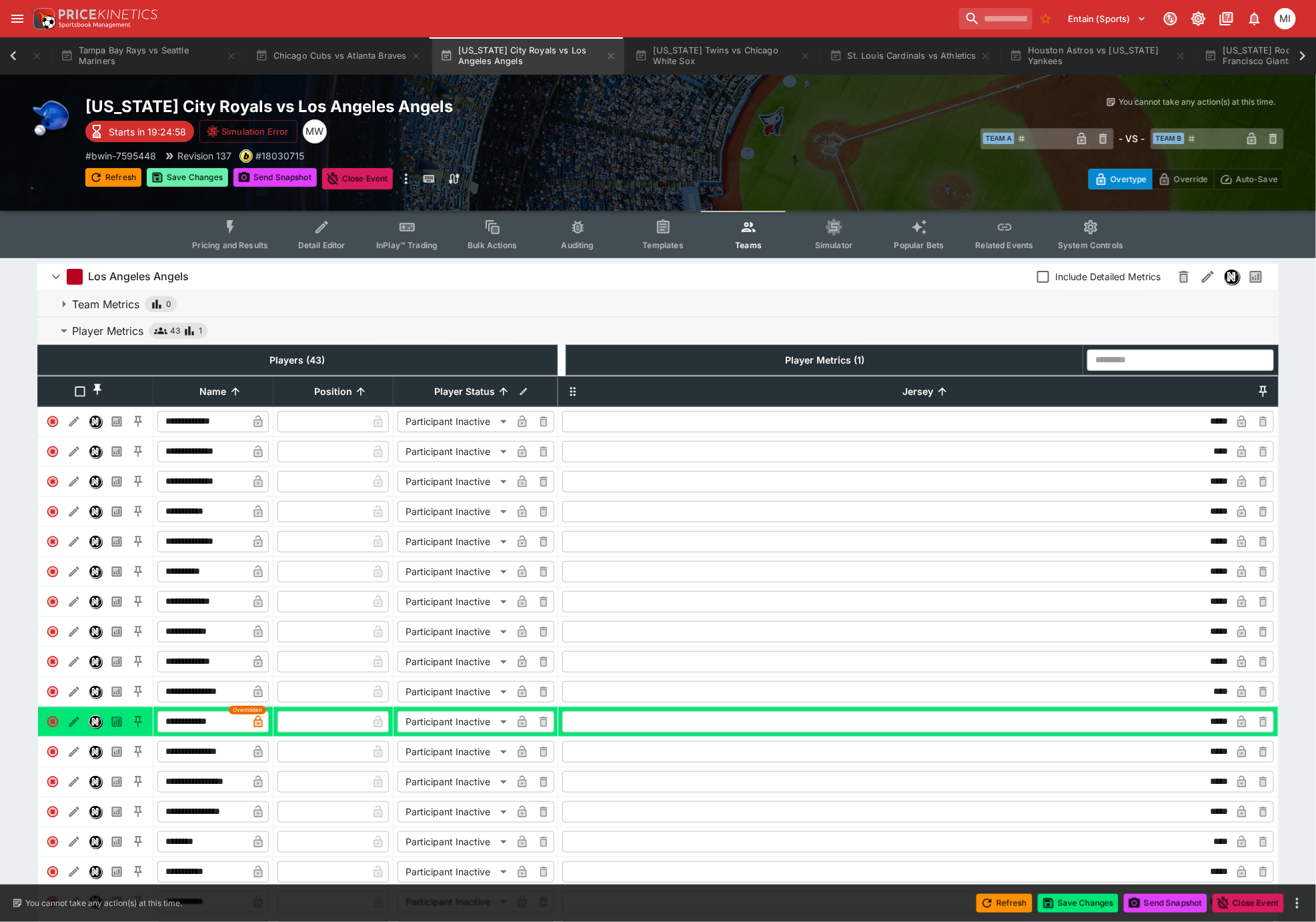
click at [210, 181] on button "Save Changes" at bounding box center [187, 177] width 81 height 19
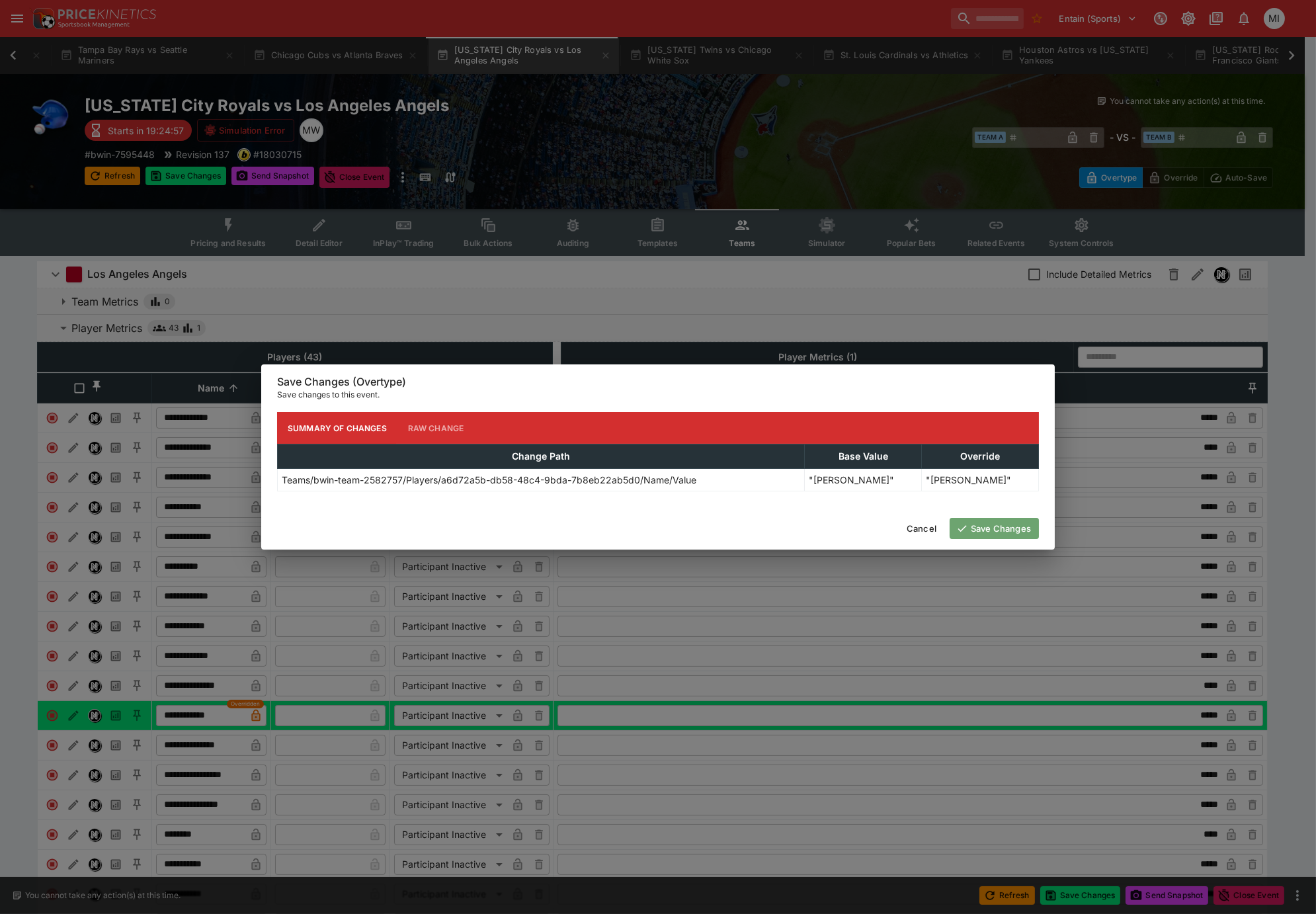
click at [976, 527] on button "Save Changes" at bounding box center [995, 528] width 89 height 21
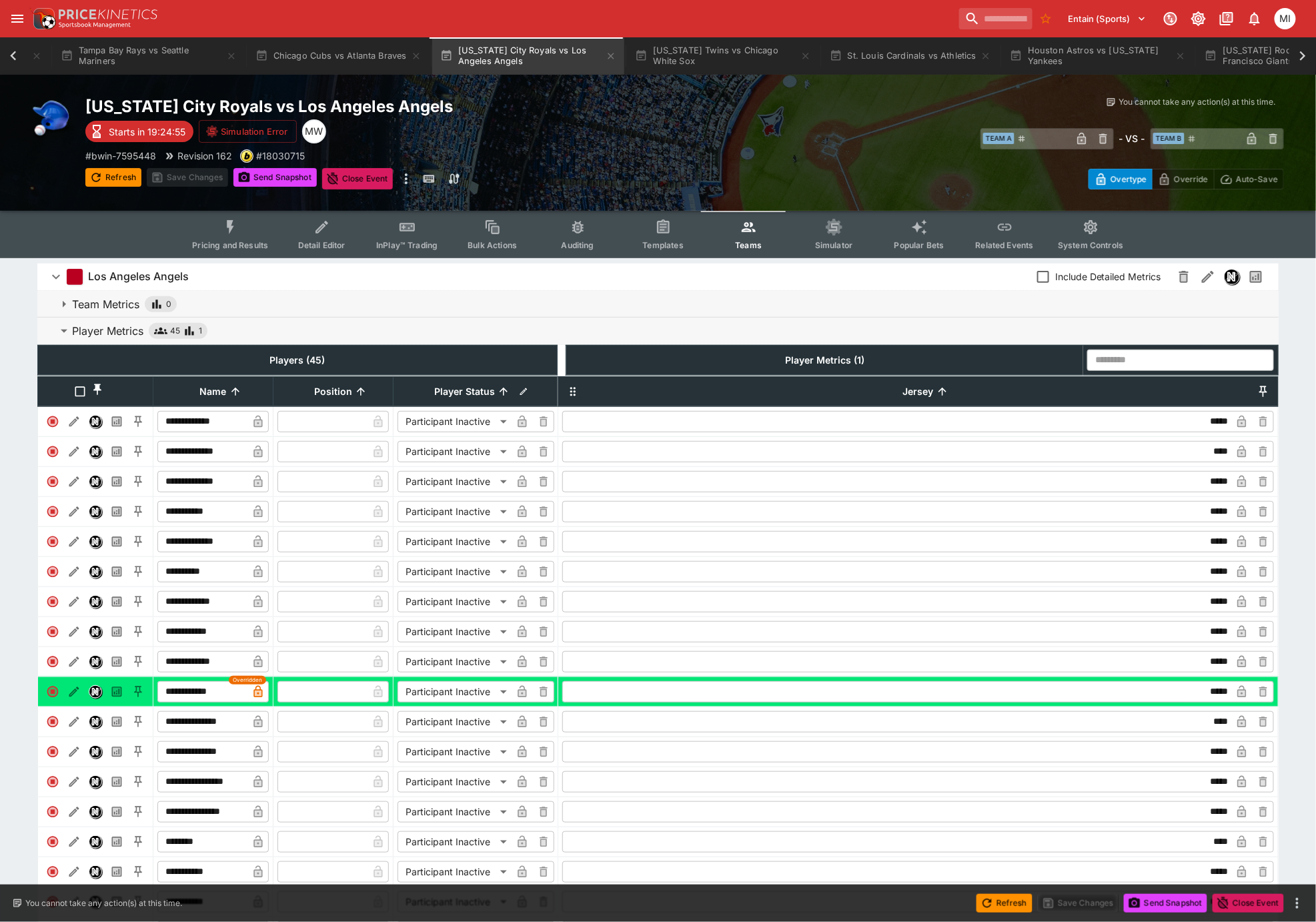
click at [231, 240] on span "Pricing and Results" at bounding box center [230, 245] width 76 height 10
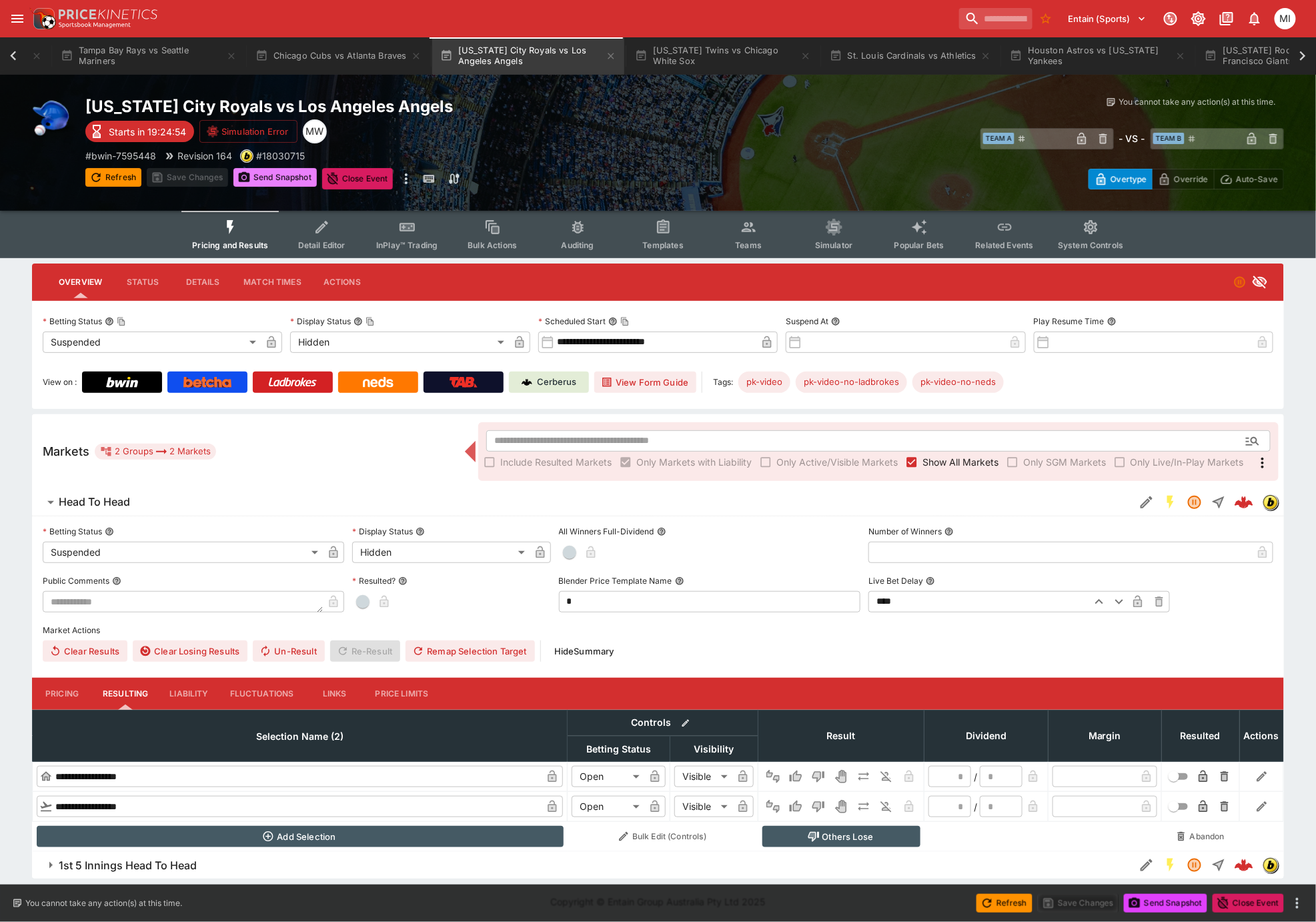
click at [281, 173] on button "Send Snapshot" at bounding box center [275, 177] width 83 height 19
click at [11, 56] on icon at bounding box center [13, 56] width 19 height 19
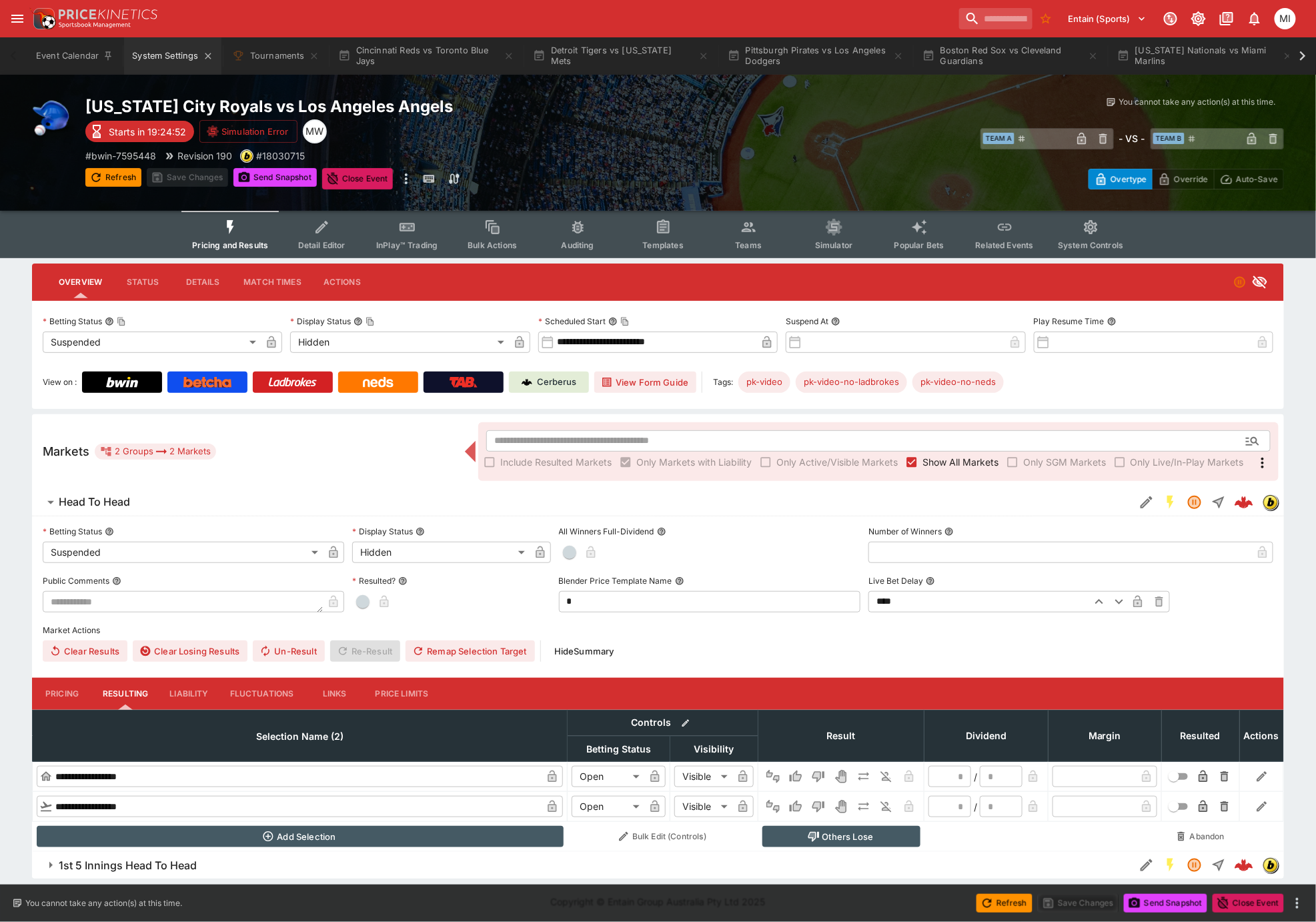
click at [155, 56] on button "System Settings" at bounding box center [173, 56] width 97 height 38
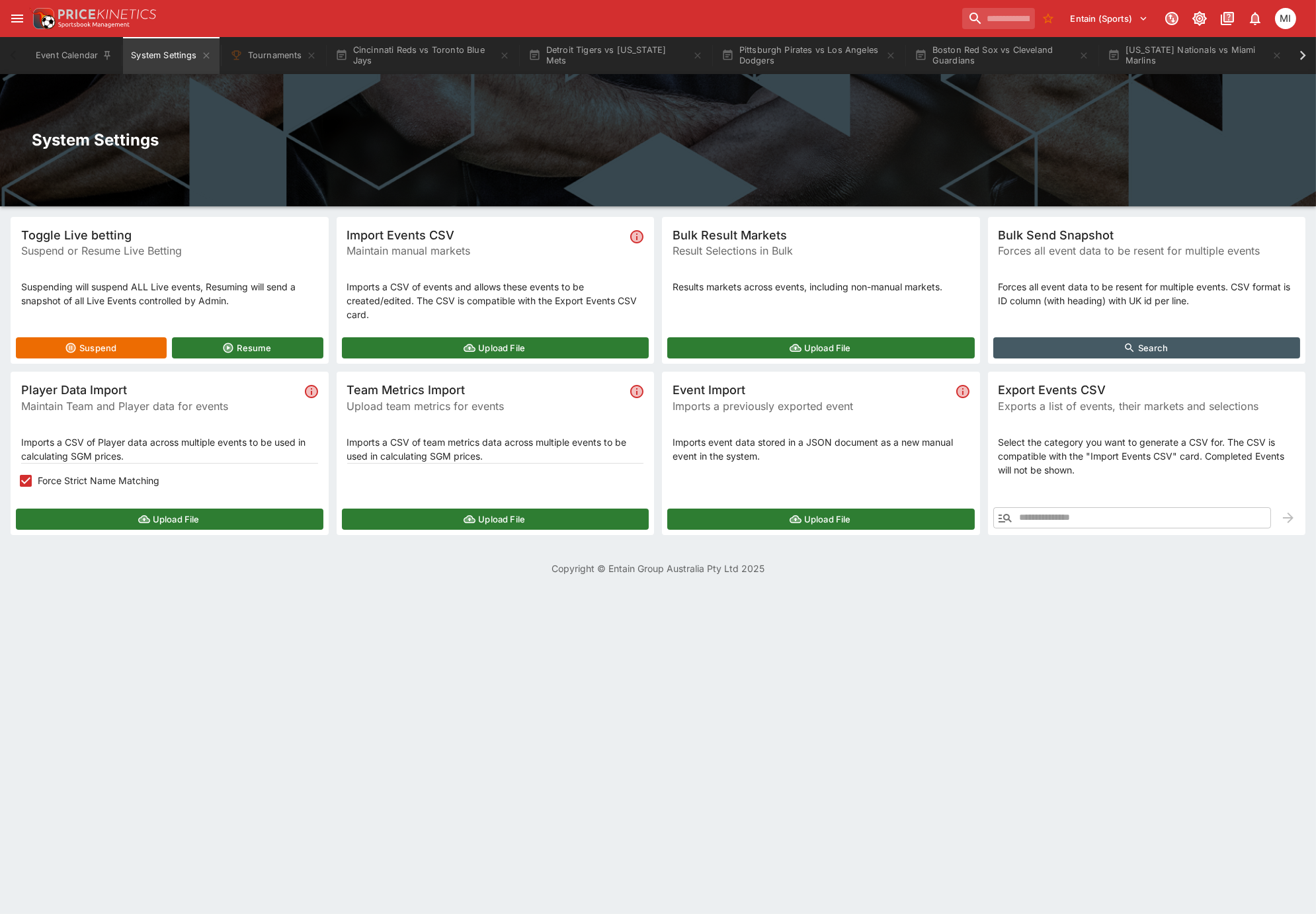
click at [97, 521] on button "Upload File" at bounding box center [170, 519] width 307 height 21
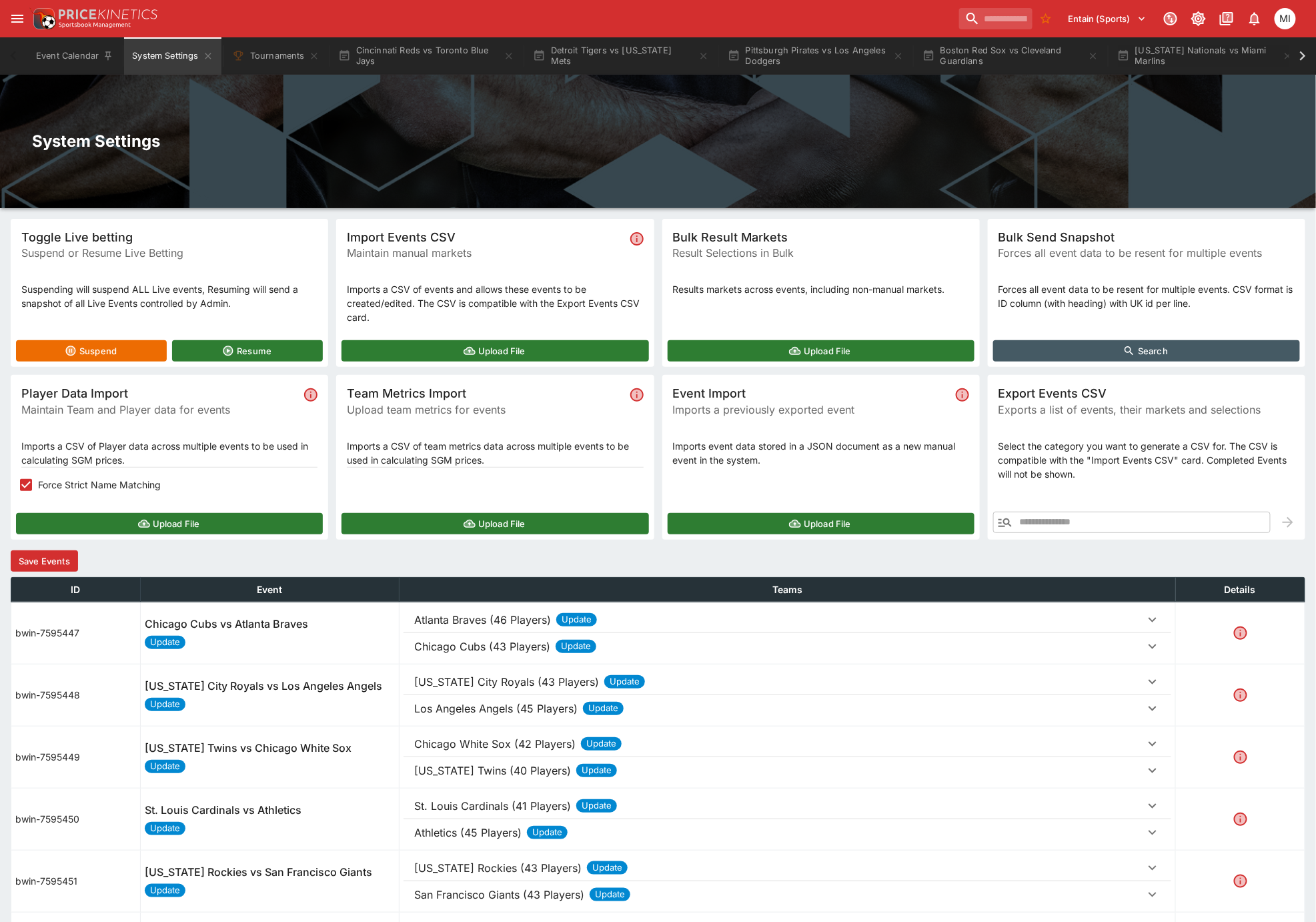
click at [68, 568] on button "Save Events" at bounding box center [44, 561] width 67 height 21
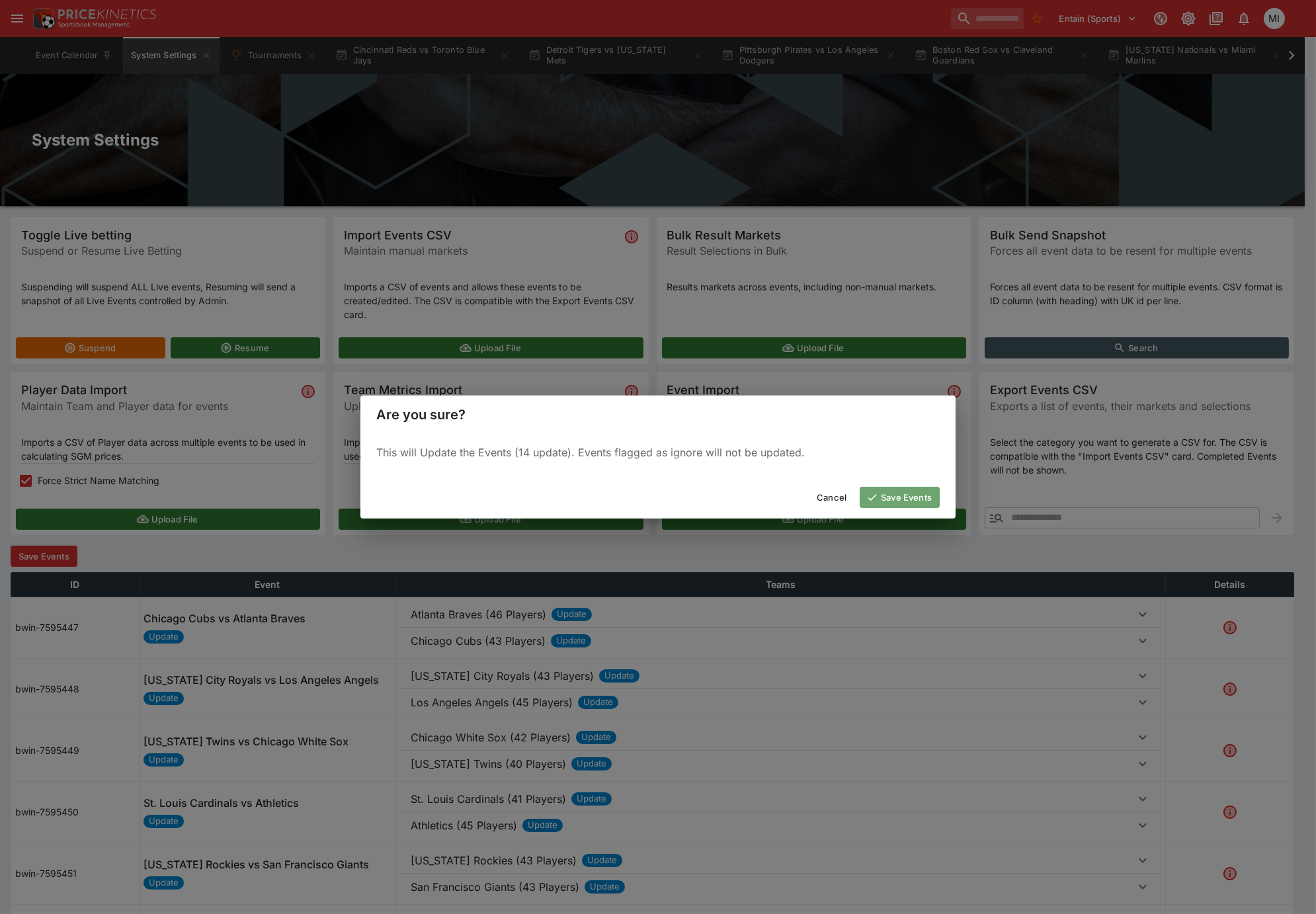
click at [881, 489] on button "Save Events" at bounding box center [900, 497] width 80 height 21
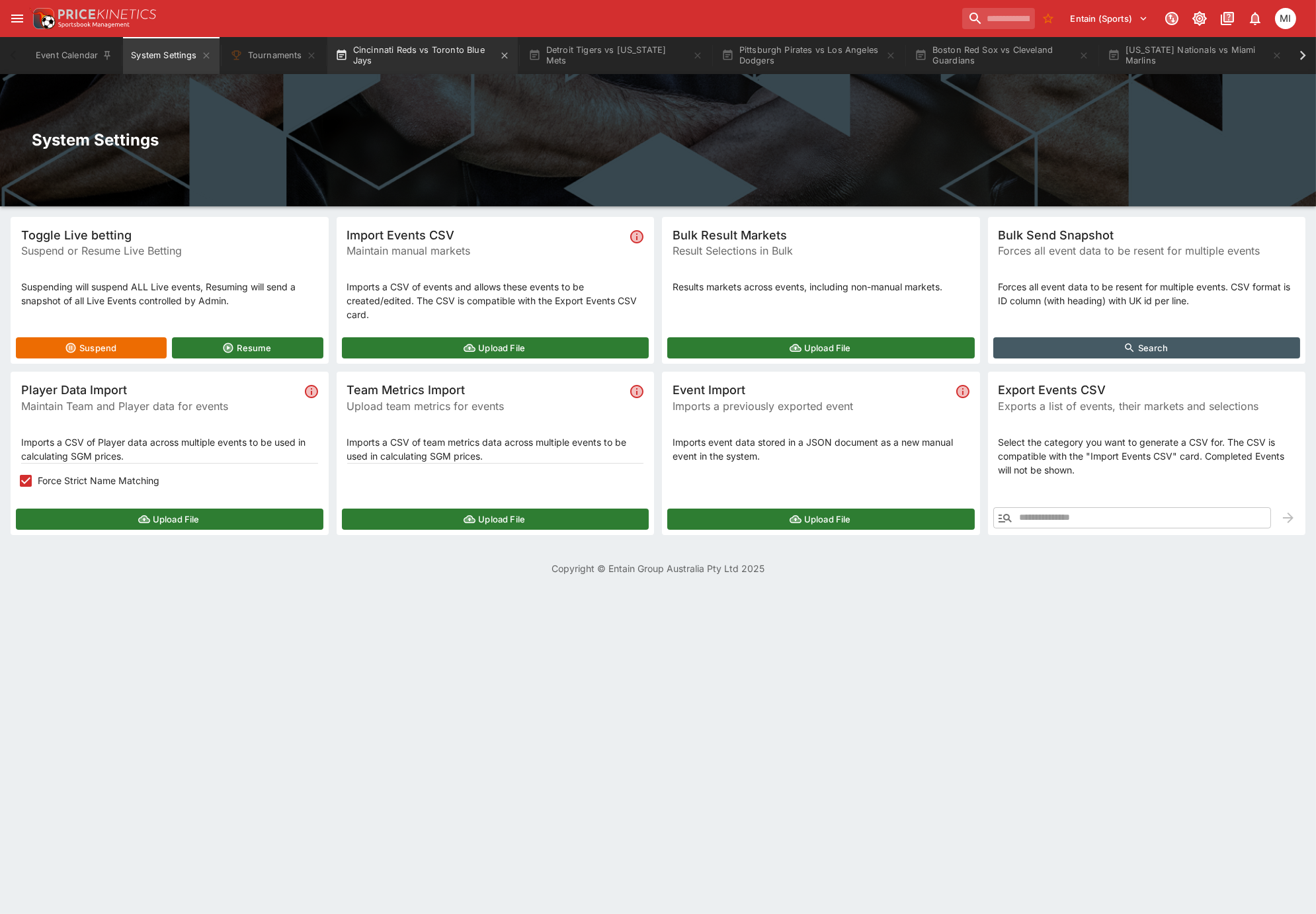
click at [433, 57] on button "Cincinnati Reds vs Toronto Blue Jays" at bounding box center [423, 56] width 191 height 37
